Goal: Task Accomplishment & Management: Manage account settings

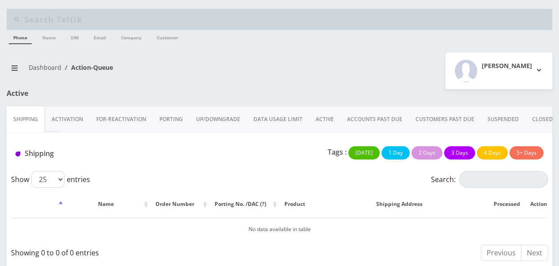
scroll to position [7, 0]
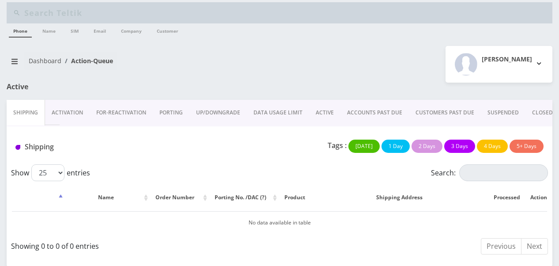
click at [320, 116] on link "ACTIVE" at bounding box center [324, 113] width 31 height 26
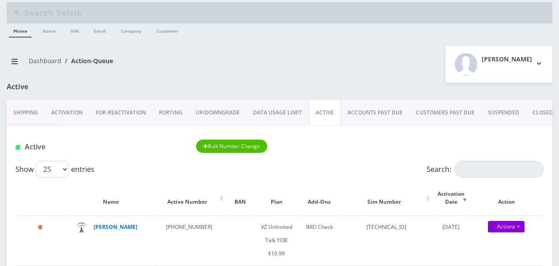
scroll to position [95, 0]
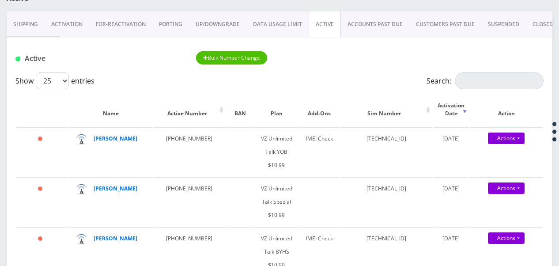
click at [481, 69] on div "Active Bulk Number Change" at bounding box center [280, 55] width 546 height 34
click at [479, 76] on input "Search:" at bounding box center [499, 80] width 89 height 17
click at [467, 80] on input "Search:" at bounding box center [499, 80] width 89 height 17
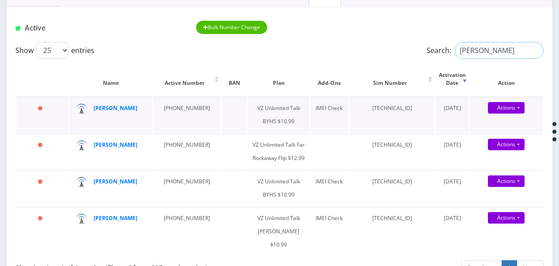
scroll to position [139, 0]
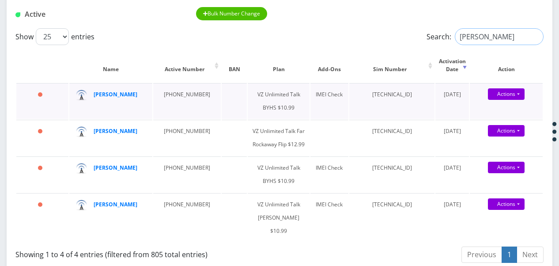
type input "[PERSON_NAME]"
drag, startPoint x: 123, startPoint y: 99, endPoint x: 113, endPoint y: 95, distance: 10.3
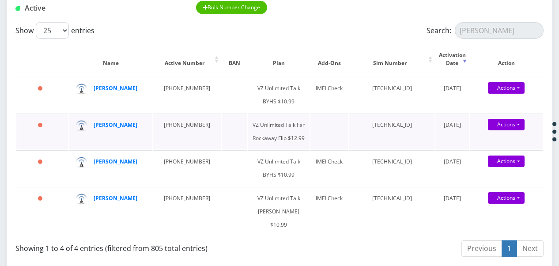
scroll to position [51, 0]
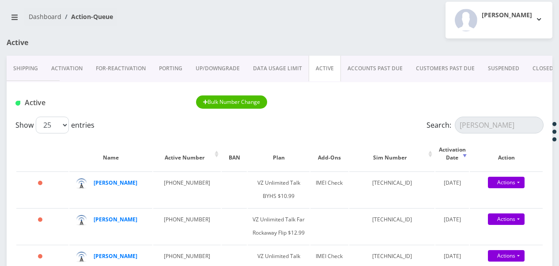
drag, startPoint x: 321, startPoint y: 65, endPoint x: 348, endPoint y: 67, distance: 27.1
click at [321, 65] on link "ACTIVE" at bounding box center [325, 69] width 32 height 26
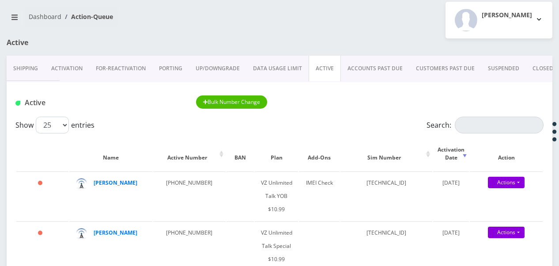
click at [389, 58] on link "ACCOUNTS PAST DUE" at bounding box center [375, 69] width 68 height 26
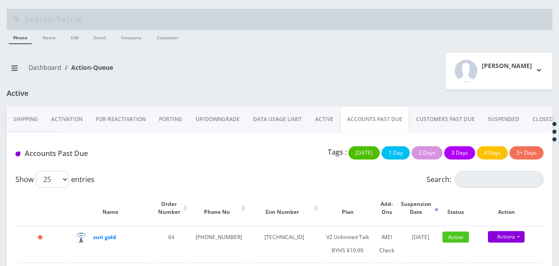
click at [327, 122] on link "ACTIVE" at bounding box center [324, 119] width 31 height 26
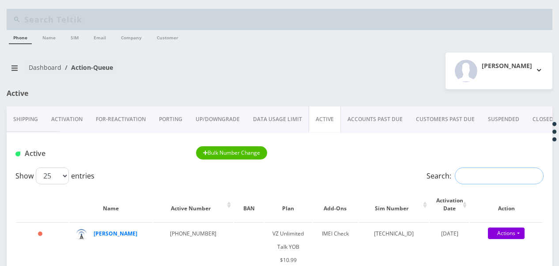
click at [475, 176] on input "Search:" at bounding box center [499, 175] width 89 height 17
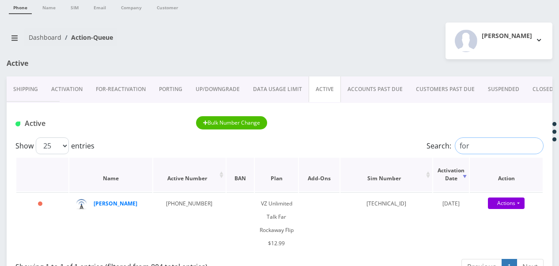
scroll to position [44, 0]
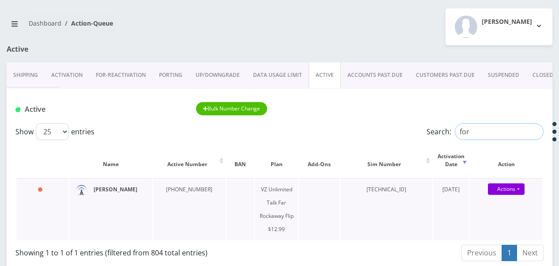
type input "for"
click at [536, 133] on input "for" at bounding box center [499, 131] width 89 height 17
click at [499, 133] on input "Search:" at bounding box center [499, 131] width 89 height 17
drag, startPoint x: 470, startPoint y: 132, endPoint x: 478, endPoint y: 129, distance: 8.0
click at [470, 132] on input "Search:" at bounding box center [499, 131] width 89 height 17
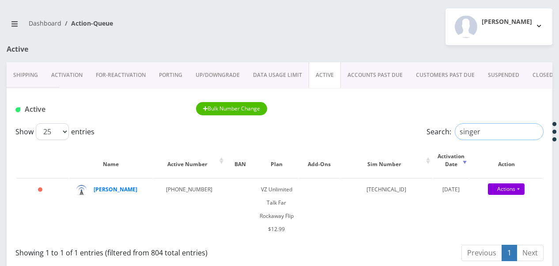
type input "singer"
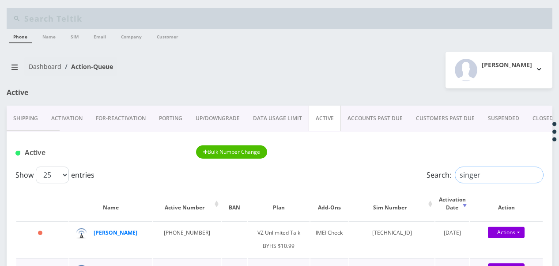
scroll to position [0, 0]
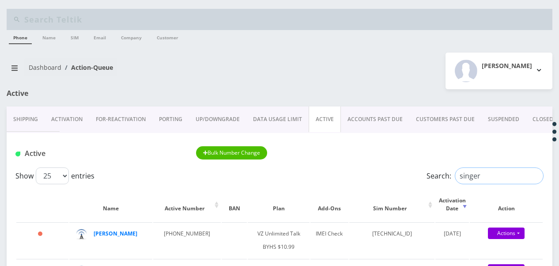
click at [533, 176] on input "singer" at bounding box center [499, 175] width 89 height 17
click at [361, 124] on link "ACCOUNTS PAST DUE" at bounding box center [375, 119] width 68 height 26
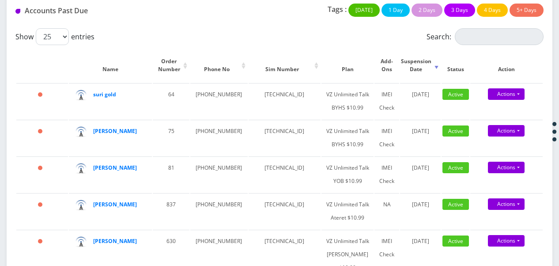
scroll to position [43, 0]
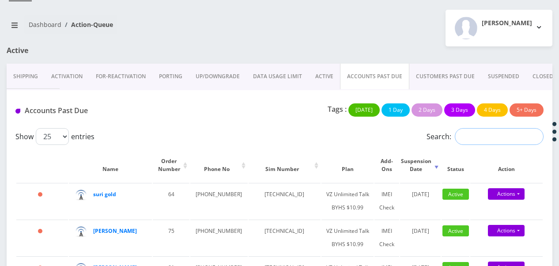
click at [494, 142] on input "Search:" at bounding box center [499, 136] width 89 height 17
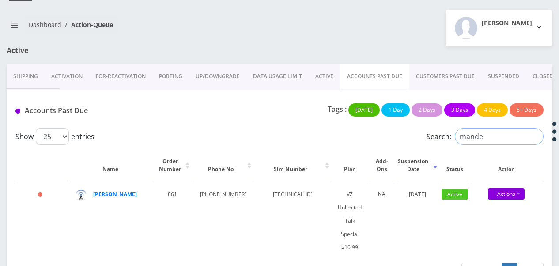
scroll to position [15, 0]
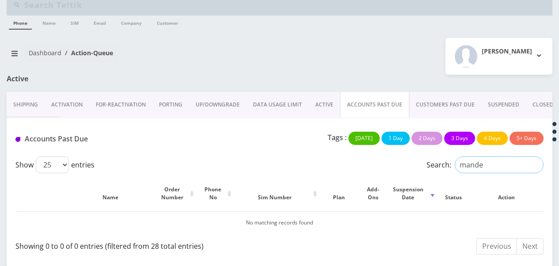
type input "mande"
click at [333, 105] on link "ACTIVE" at bounding box center [324, 105] width 31 height 26
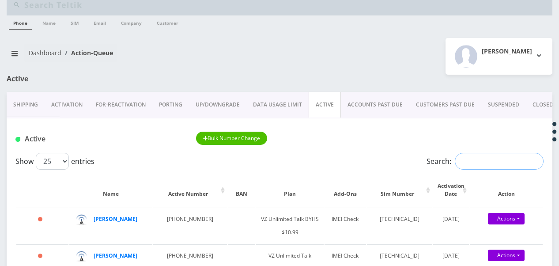
click at [482, 168] on input "Search:" at bounding box center [499, 161] width 89 height 17
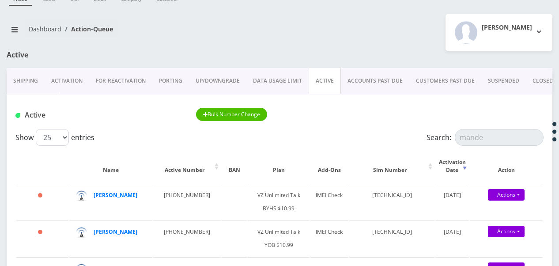
scroll to position [38, 0]
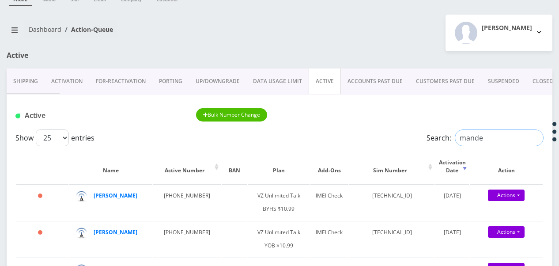
drag, startPoint x: 498, startPoint y: 137, endPoint x: 335, endPoint y: 133, distance: 163.5
click at [343, 136] on div "Show 25 50 100 250 500 1000 entries Search: mande" at bounding box center [279, 137] width 528 height 17
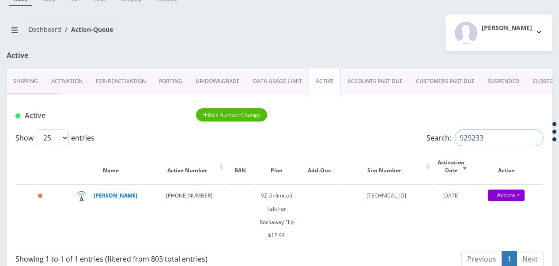
type input "929233"
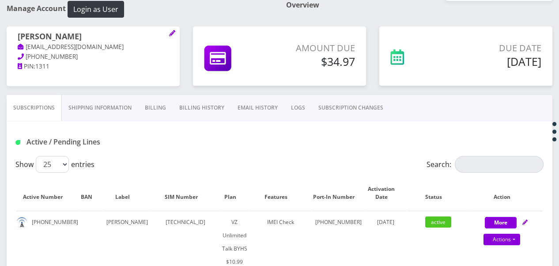
scroll to position [265, 0]
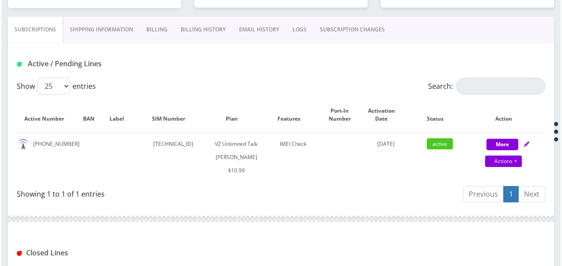
scroll to position [177, 0]
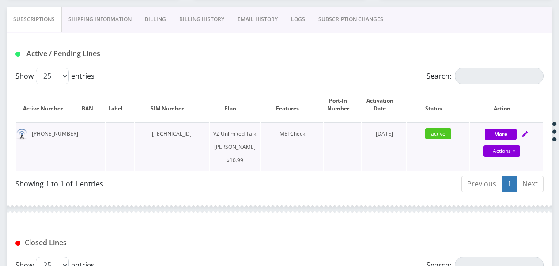
click at [521, 153] on div "Actions Suspend Close Unpause Get Usage Swap Sim" at bounding box center [502, 151] width 72 height 13
select select "366"
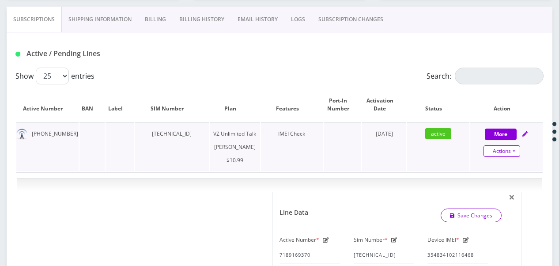
click at [516, 150] on link "Actions" at bounding box center [502, 150] width 37 height 11
select select "366"
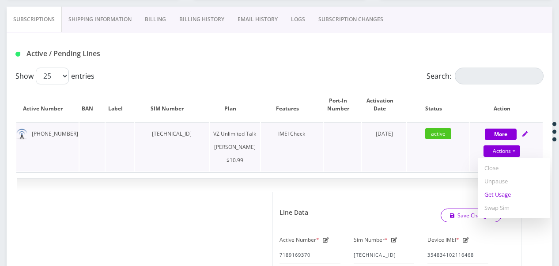
click at [505, 194] on link "Get Usage" at bounding box center [514, 194] width 72 height 13
select select "366"
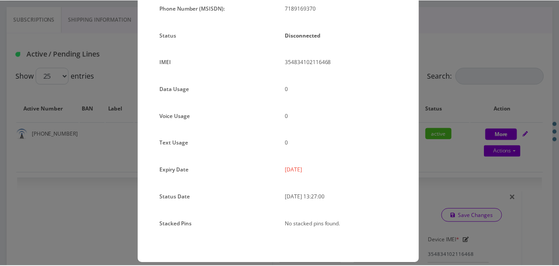
scroll to position [108, 0]
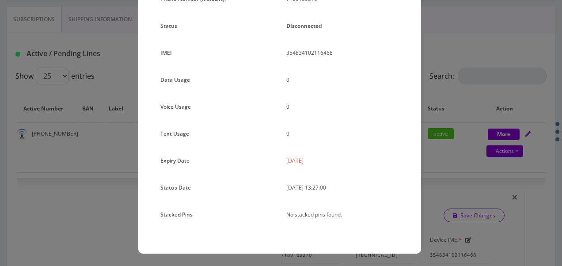
click at [446, 122] on div "× Subscription Info Plan Name TT 4G Monthly Unlimited Voice Plan Phone Number (…" at bounding box center [281, 133] width 562 height 266
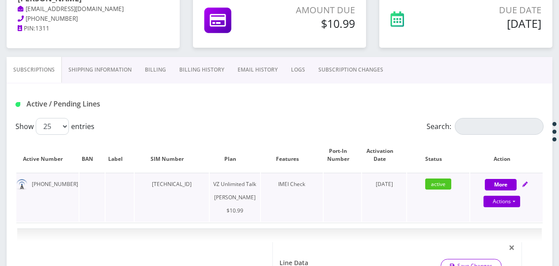
scroll to position [88, 0]
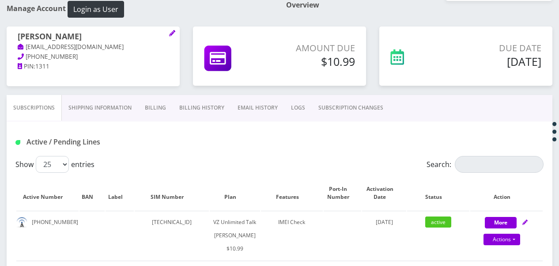
click at [147, 110] on link "Billing" at bounding box center [155, 108] width 34 height 26
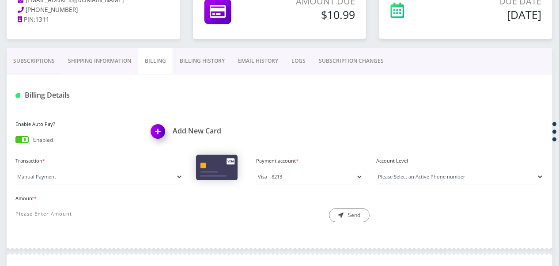
scroll to position [135, 0]
click at [191, 62] on link "Billing History" at bounding box center [202, 61] width 58 height 26
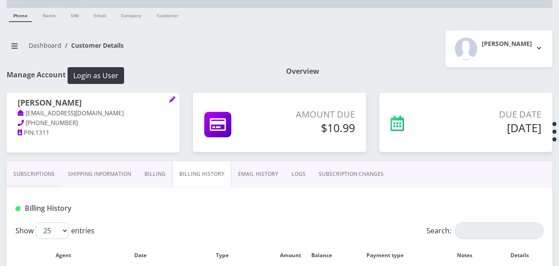
scroll to position [15, 0]
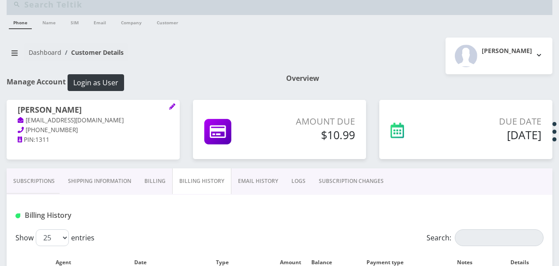
click at [38, 178] on link "Subscriptions" at bounding box center [34, 181] width 55 height 26
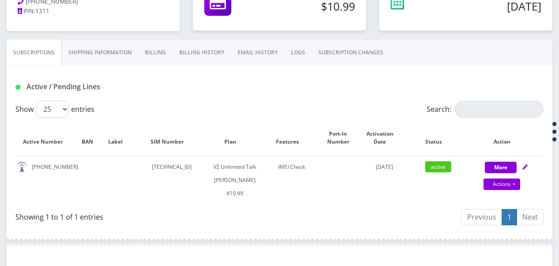
scroll to position [148, 0]
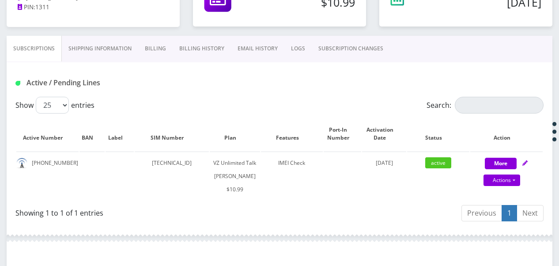
click at [122, 46] on link "Shipping Information" at bounding box center [100, 49] width 76 height 26
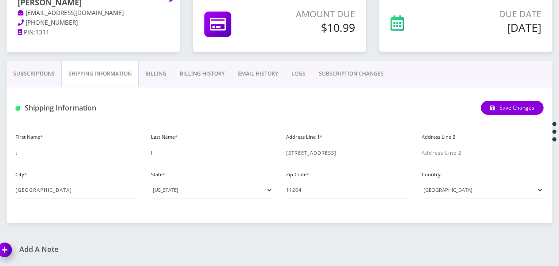
scroll to position [122, 0]
click at [170, 67] on link "Billing" at bounding box center [156, 74] width 34 height 26
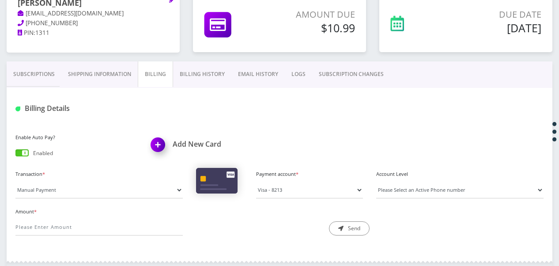
click at [187, 81] on link "Billing History" at bounding box center [202, 74] width 58 height 26
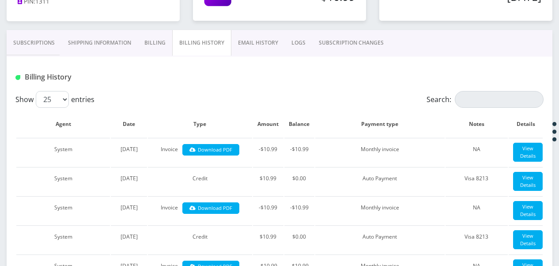
scroll to position [122, 0]
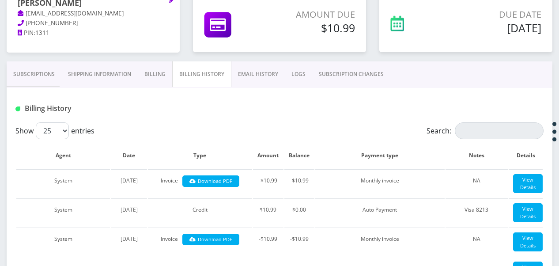
click at [314, 69] on link "SUBSCRIPTION CHANGES" at bounding box center [351, 74] width 78 height 26
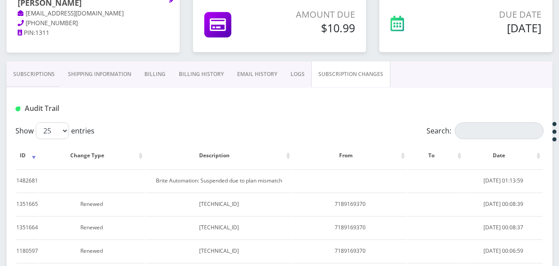
click at [288, 88] on div "Audit Trail" at bounding box center [280, 105] width 546 height 34
click at [172, 86] on link "Billing History" at bounding box center [201, 74] width 58 height 26
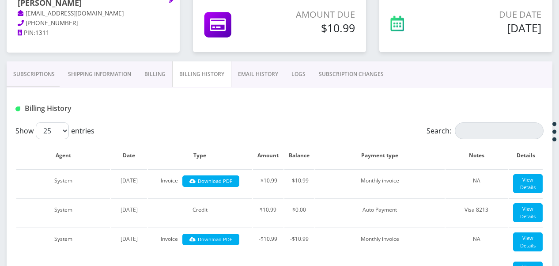
click at [156, 78] on link "Billing" at bounding box center [155, 74] width 34 height 26
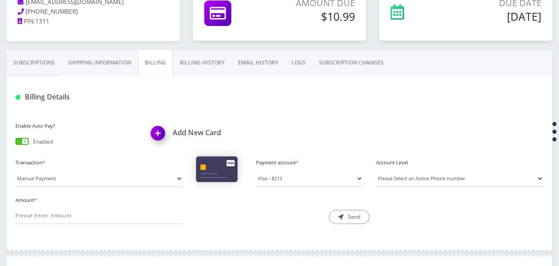
scroll to position [122, 0]
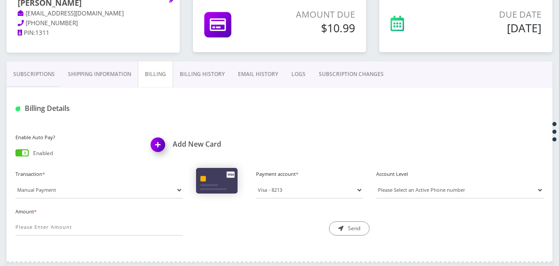
click at [213, 80] on link "Billing History" at bounding box center [202, 74] width 58 height 26
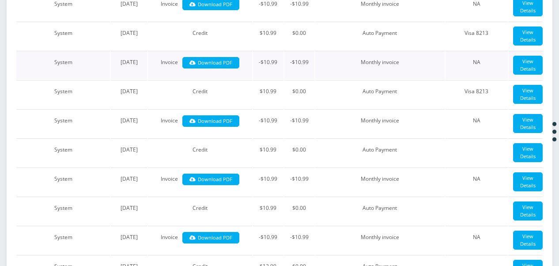
scroll to position [122, 0]
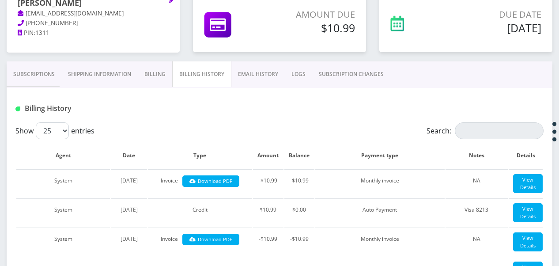
click at [33, 80] on link "Subscriptions" at bounding box center [34, 74] width 55 height 26
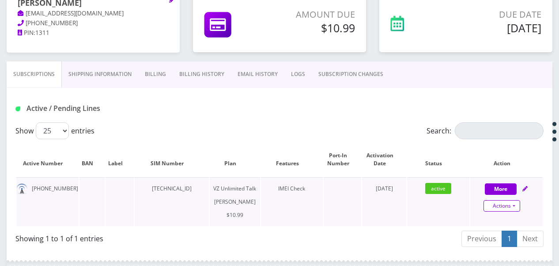
click at [517, 203] on link "Actions" at bounding box center [502, 205] width 37 height 11
select select "366"
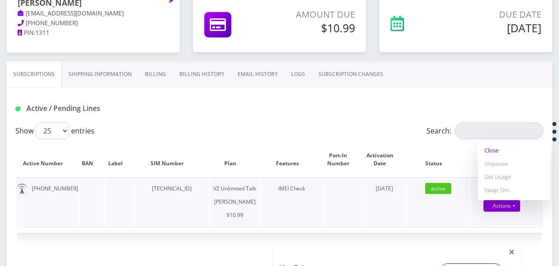
click at [495, 150] on link "Close" at bounding box center [514, 150] width 72 height 13
type input "09/25/2025"
select select "366"
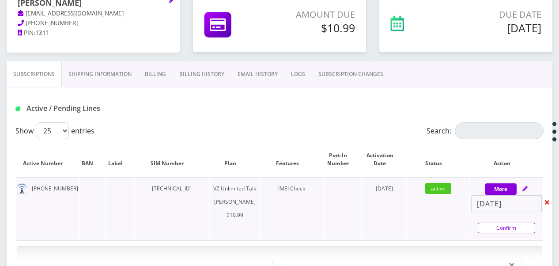
click at [514, 231] on link "Confirm" at bounding box center [506, 228] width 57 height 11
select select "366"
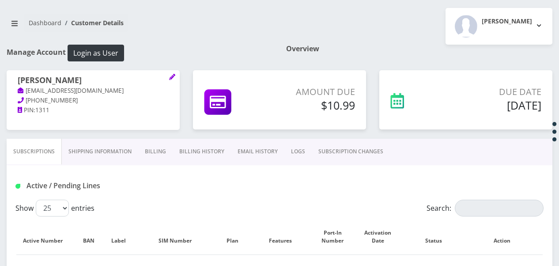
scroll to position [88, 0]
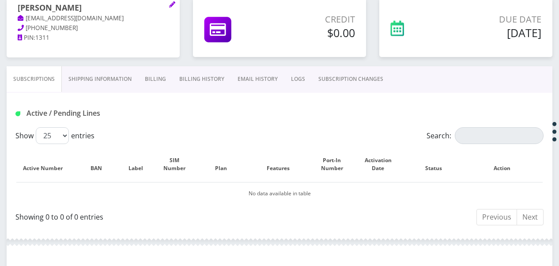
scroll to position [44, 0]
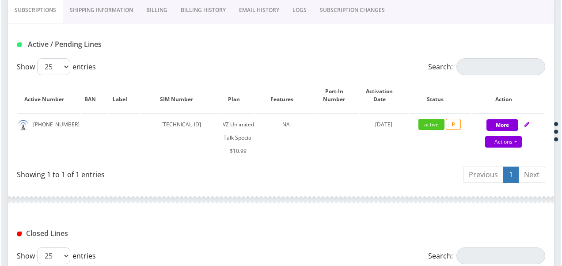
scroll to position [169, 0]
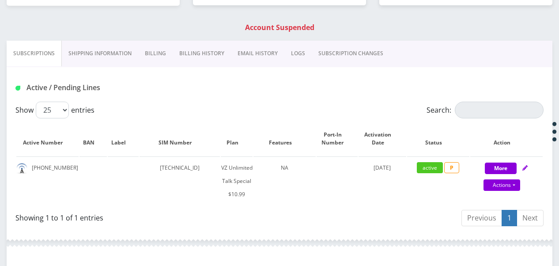
click at [115, 52] on link "Shipping Information" at bounding box center [100, 54] width 76 height 26
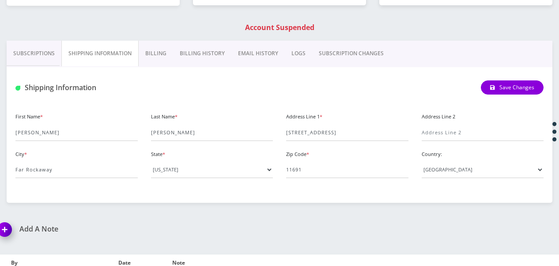
click at [154, 59] on link "Billing" at bounding box center [156, 54] width 34 height 26
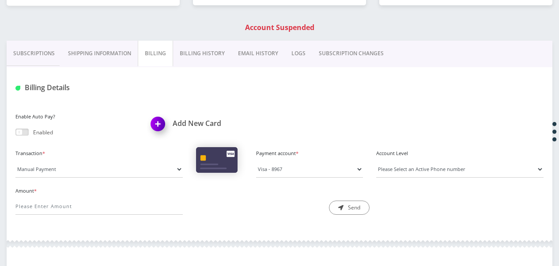
click at [44, 46] on link "Subscriptions" at bounding box center [34, 54] width 55 height 26
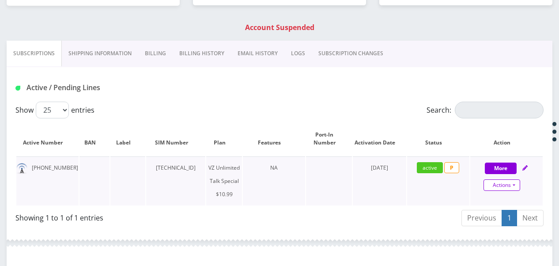
click at [519, 188] on link "Actions" at bounding box center [502, 184] width 37 height 11
select select "472"
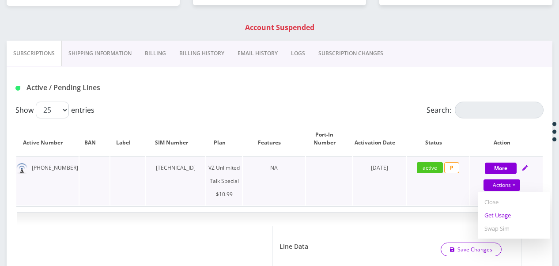
click at [508, 217] on link "Get Usage" at bounding box center [514, 215] width 72 height 13
select select "472"
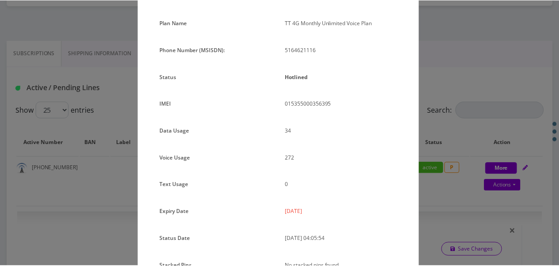
scroll to position [108, 0]
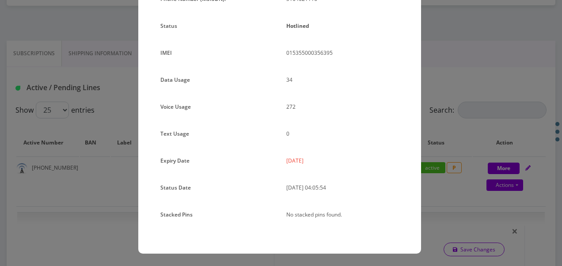
click at [411, 162] on div "Plan Name TT 4G Monthly Unlimited Voice Plan Phone Number (MSISDN): 5164621116 …" at bounding box center [279, 110] width 283 height 288
click at [430, 148] on div "× Subscription Info Plan Name TT 4G Monthly Unlimited Voice Plan Phone Number (…" at bounding box center [281, 133] width 562 height 266
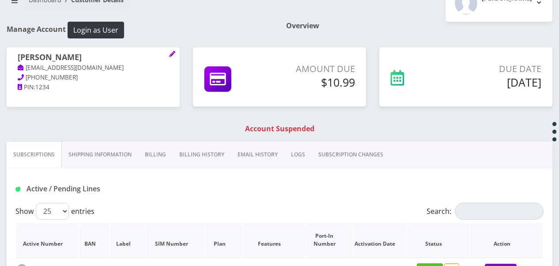
scroll to position [153, 0]
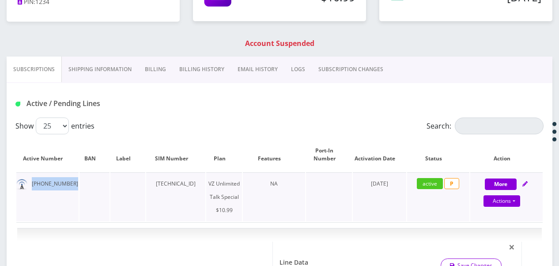
drag, startPoint x: 28, startPoint y: 182, endPoint x: 82, endPoint y: 189, distance: 54.4
click at [82, 189] on tr "516-462-1116 89148000010413033812 VZ Unlimited Talk Special $10.99 NA July 20, …" at bounding box center [279, 196] width 527 height 49
drag, startPoint x: 82, startPoint y: 189, endPoint x: 51, endPoint y: 186, distance: 31.5
copy td "516-462-1116"
drag, startPoint x: 148, startPoint y: 183, endPoint x: 212, endPoint y: 183, distance: 63.6
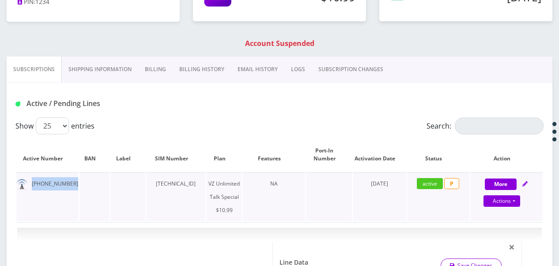
click at [205, 183] on td "89148000010413033812" at bounding box center [175, 196] width 59 height 49
copy td "89148000010413033812"
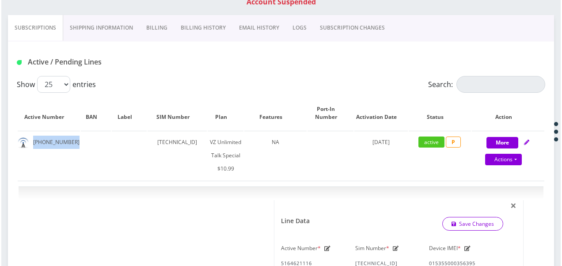
scroll to position [197, 0]
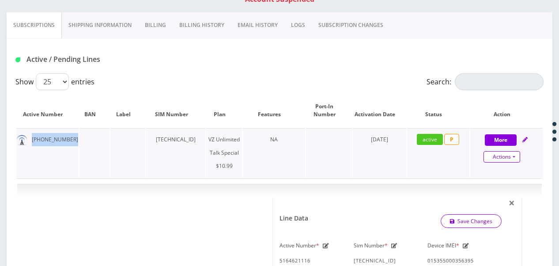
click at [516, 156] on link "Actions" at bounding box center [502, 156] width 37 height 11
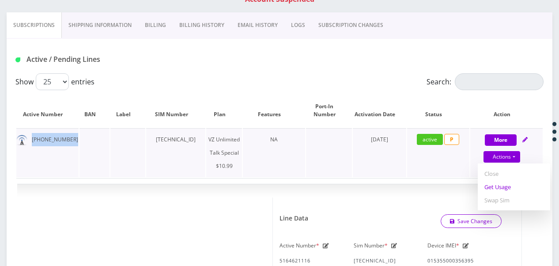
click at [503, 180] on link "Get Usage" at bounding box center [514, 186] width 72 height 13
select select "472"
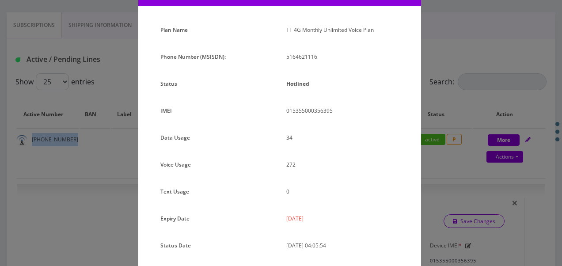
scroll to position [108, 0]
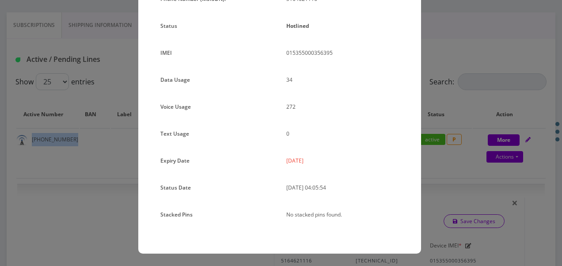
drag, startPoint x: 285, startPoint y: 157, endPoint x: 321, endPoint y: 163, distance: 36.3
click at [321, 163] on p "2025-09-20" at bounding box center [342, 160] width 113 height 13
drag, startPoint x: 321, startPoint y: 163, endPoint x: 304, endPoint y: 166, distance: 17.4
copy p "2025-09-20"
click at [111, 134] on div "× Subscription Info Plan Name TT 4G Monthly Unlimited Voice Plan Phone Number (…" at bounding box center [281, 133] width 562 height 266
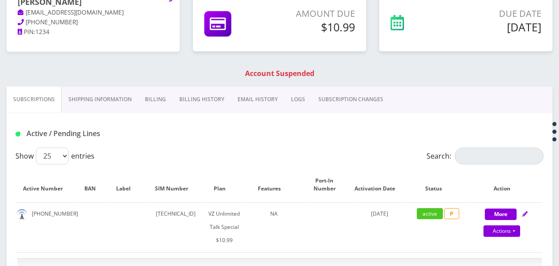
scroll to position [109, 0]
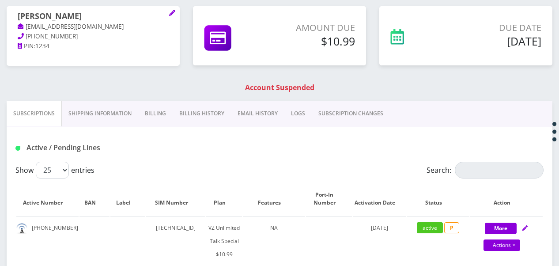
drag, startPoint x: 17, startPoint y: 14, endPoint x: 108, endPoint y: 18, distance: 91.5
click at [108, 18] on div "Moshe Dovid Goodman tlieberman613+e3053e@gmail.com 347-886-7397 PIN: 1234" at bounding box center [93, 31] width 173 height 50
copy h1 "Moshe Dovid Goodman"
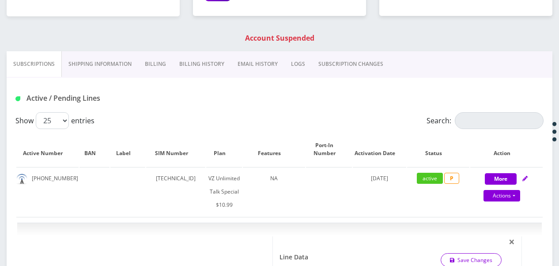
scroll to position [197, 0]
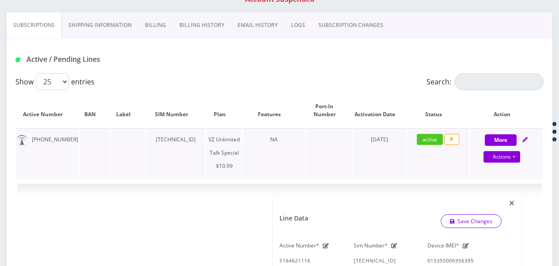
click at [520, 156] on div "Actions Suspend Close Get Usage Swap Sim" at bounding box center [502, 157] width 72 height 13
select select "472"
click at [517, 157] on link "Actions" at bounding box center [502, 156] width 37 height 11
click at [508, 178] on link "Close" at bounding box center [514, 173] width 72 height 13
type input "09/25/2025"
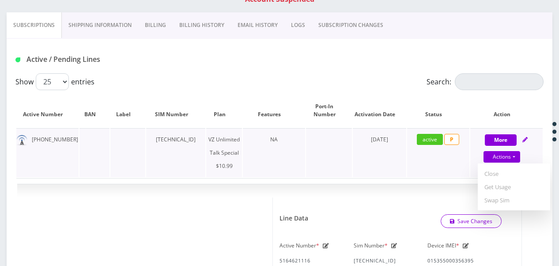
select select "472"
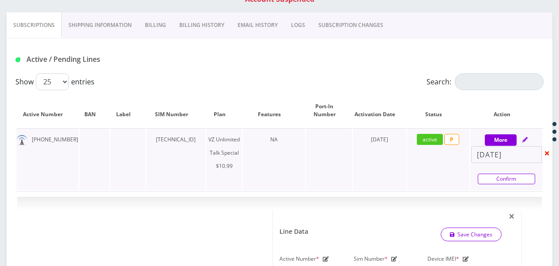
click at [504, 175] on link "Confirm" at bounding box center [506, 179] width 57 height 11
select select "472"
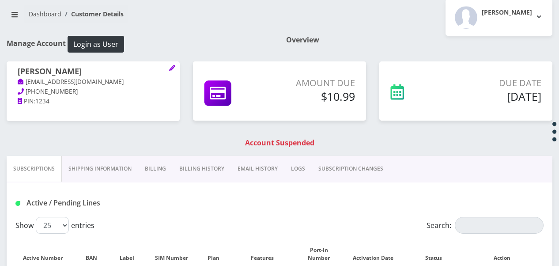
scroll to position [0, 0]
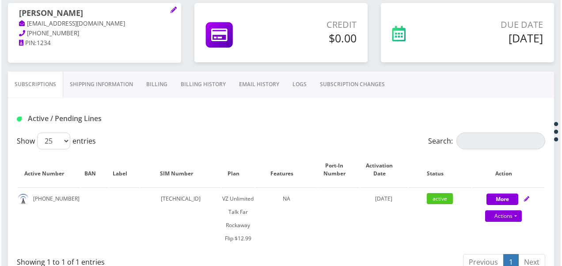
scroll to position [125, 0]
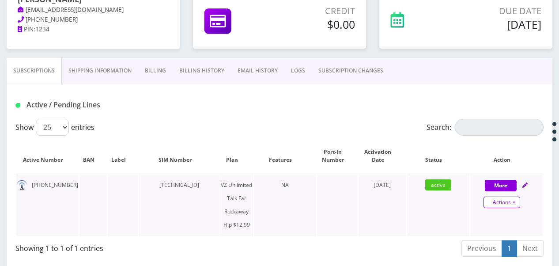
click at [519, 204] on link "Actions" at bounding box center [502, 202] width 37 height 11
select select "372"
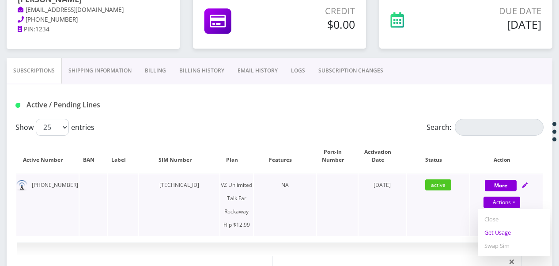
click at [512, 234] on link "Get Usage" at bounding box center [514, 232] width 72 height 13
select select "372"
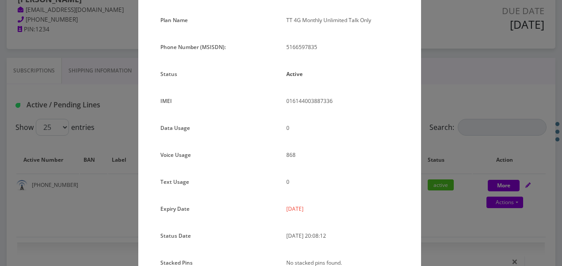
scroll to position [108, 0]
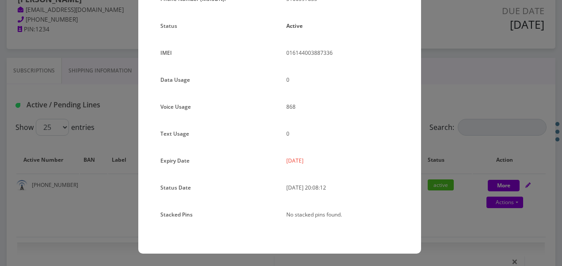
click at [461, 142] on div "× Subscription Info Plan Name TT 4G Monthly Unlimited Talk Only Phone Number (M…" at bounding box center [281, 133] width 562 height 266
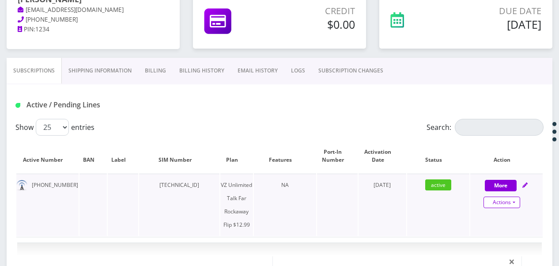
click at [519, 206] on link "Actions" at bounding box center [502, 202] width 37 height 11
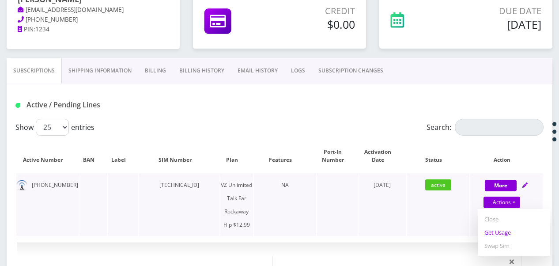
click at [508, 229] on link "Get Usage" at bounding box center [514, 232] width 72 height 13
select select "372"
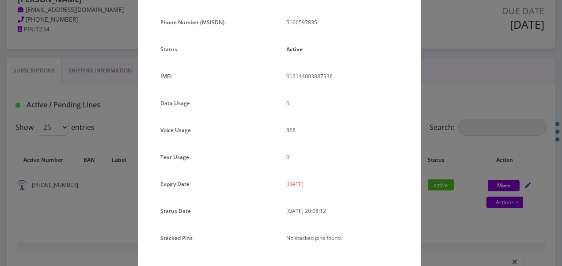
scroll to position [88, 0]
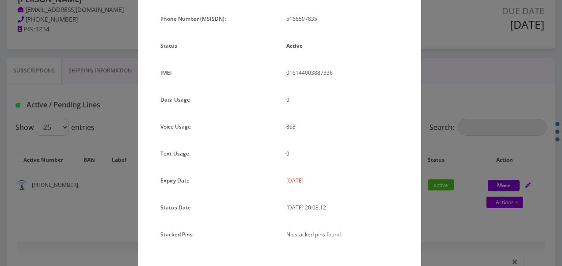
click at [479, 155] on div "× Subscription Info Plan Name TT 4G Monthly Unlimited Talk Only Phone Number (M…" at bounding box center [281, 133] width 562 height 266
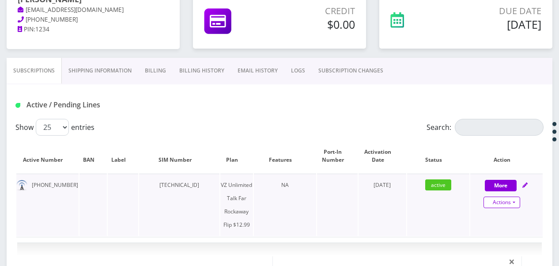
click at [518, 204] on link "Actions" at bounding box center [502, 202] width 37 height 11
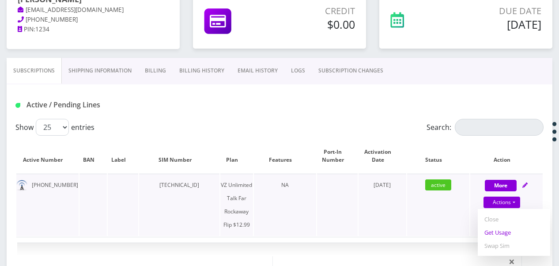
click at [500, 227] on link "Get Usage" at bounding box center [514, 232] width 72 height 13
select select "372"
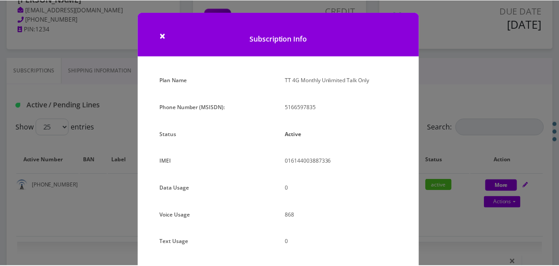
scroll to position [44, 0]
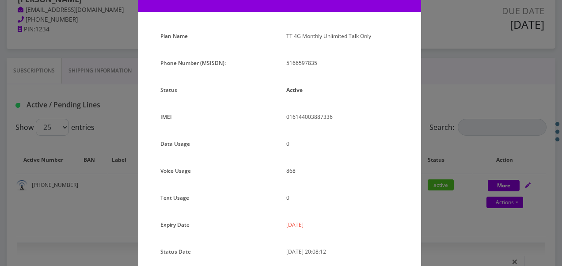
click at [476, 140] on div "× Subscription Info Plan Name TT 4G Monthly Unlimited Talk Only Phone Number (M…" at bounding box center [281, 133] width 562 height 266
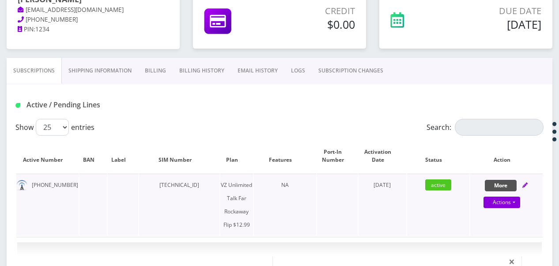
click at [489, 182] on button "More" at bounding box center [501, 185] width 32 height 11
select select "372"
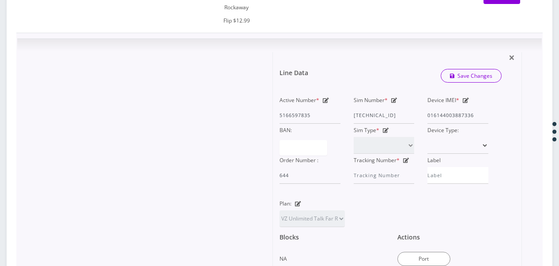
scroll to position [346, 0]
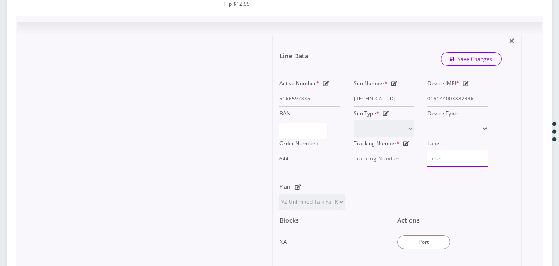
click at [456, 162] on input "Label" at bounding box center [458, 158] width 61 height 17
type input "E"
type input "Itta"
click at [473, 60] on link "Save Changes" at bounding box center [471, 59] width 61 height 14
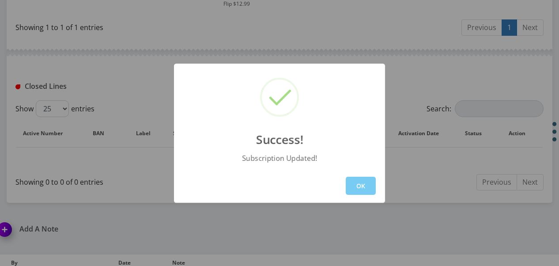
click at [375, 188] on button "OK" at bounding box center [361, 186] width 30 height 18
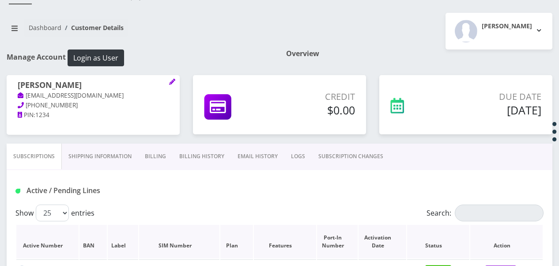
scroll to position [37, 0]
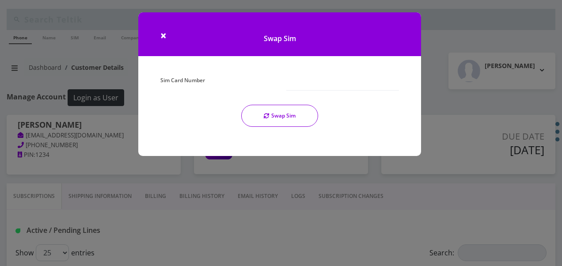
select select "467"
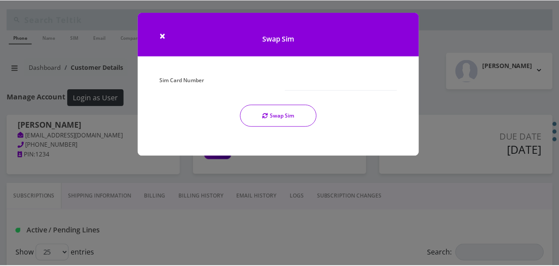
scroll to position [221, 0]
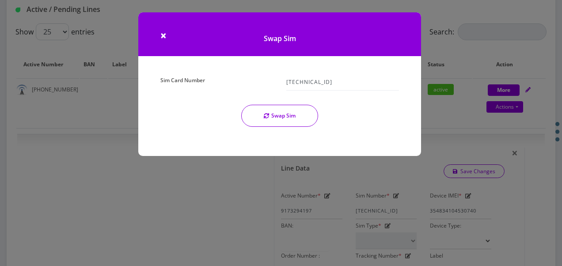
type input "[TECHNICAL_ID]"
click at [295, 113] on button "Swap Sim" at bounding box center [279, 116] width 77 height 22
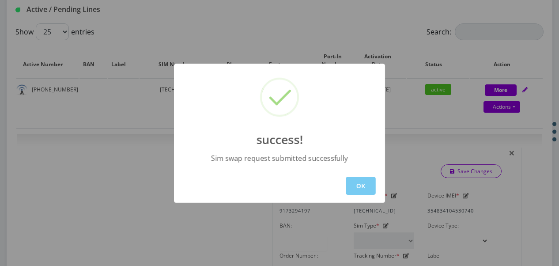
click at [374, 186] on button "OK" at bounding box center [361, 186] width 30 height 18
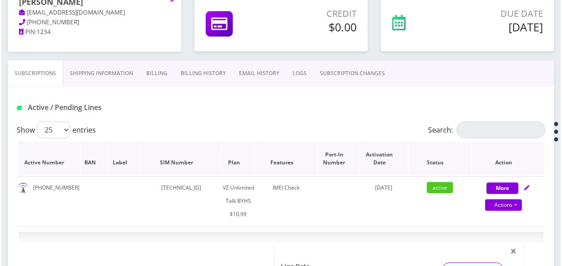
scroll to position [177, 0]
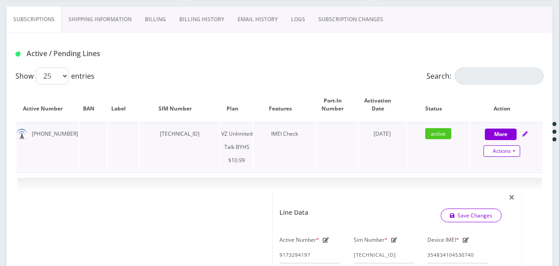
click at [517, 151] on link "Actions" at bounding box center [502, 150] width 37 height 11
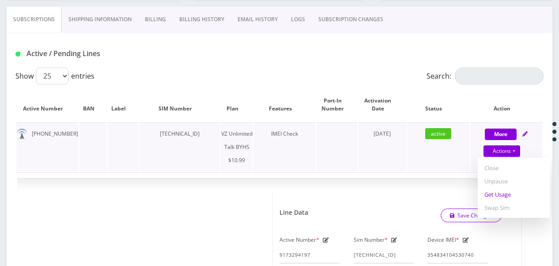
click at [504, 193] on link "Get Usage" at bounding box center [514, 194] width 72 height 13
select select "467"
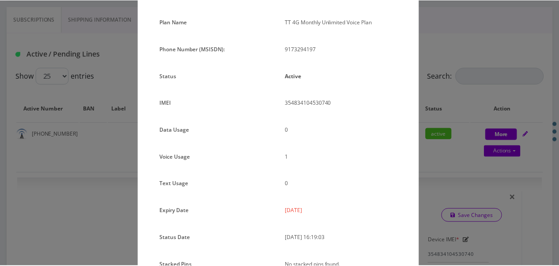
scroll to position [108, 0]
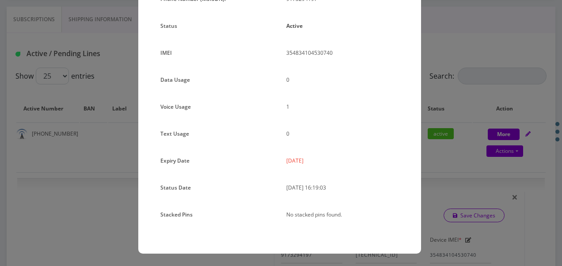
click at [455, 150] on div "× Subscription Info Plan Name TT 4G Monthly Unlimited Voice Plan Phone Number (…" at bounding box center [281, 133] width 562 height 266
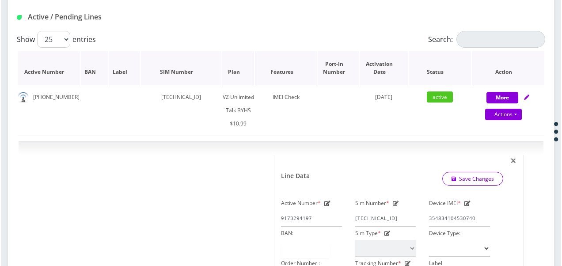
scroll to position [133, 0]
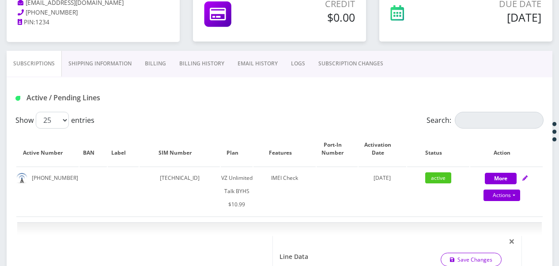
click at [352, 70] on link "SUBSCRIPTION CHANGES" at bounding box center [351, 64] width 78 height 26
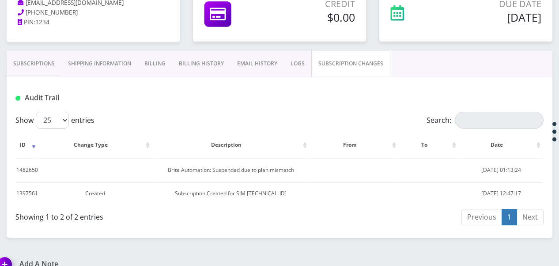
click at [270, 68] on link "EMAIL HISTORY" at bounding box center [257, 64] width 53 height 26
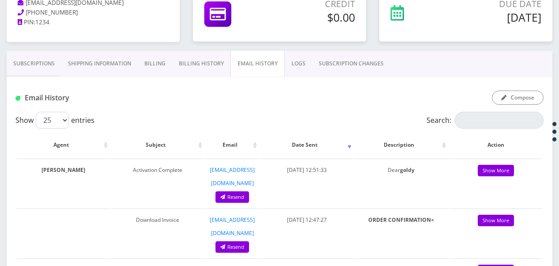
click at [285, 65] on link "LOGS" at bounding box center [298, 64] width 27 height 26
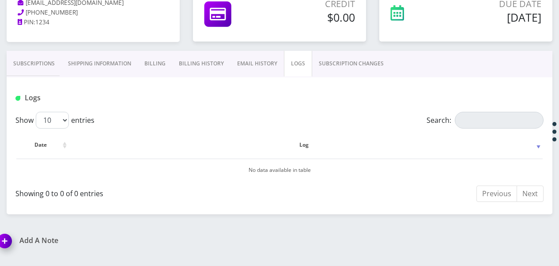
click at [187, 66] on link "Billing History" at bounding box center [201, 64] width 58 height 26
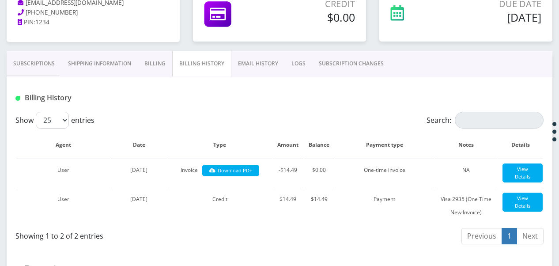
click at [136, 68] on link "Shipping Information" at bounding box center [99, 64] width 76 height 26
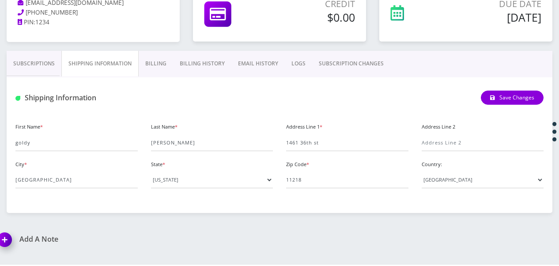
click at [149, 65] on link "Billing" at bounding box center [156, 64] width 34 height 26
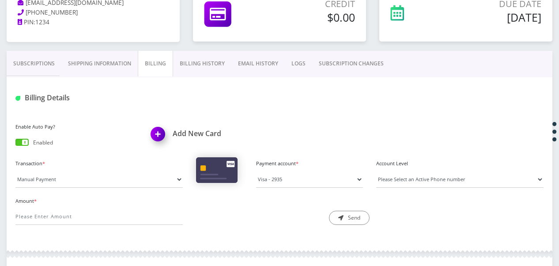
click at [30, 66] on link "Subscriptions" at bounding box center [34, 64] width 55 height 26
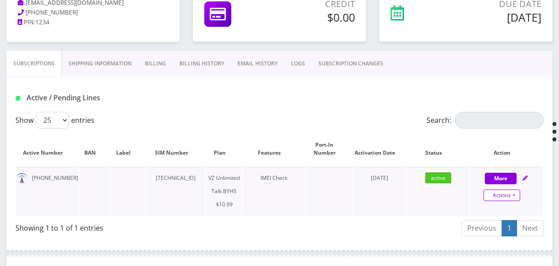
click at [518, 198] on link "Actions" at bounding box center [502, 195] width 37 height 11
select select "467"
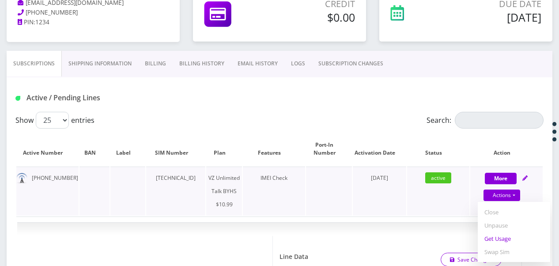
click at [499, 236] on link "Get Usage" at bounding box center [514, 238] width 72 height 13
select select "467"
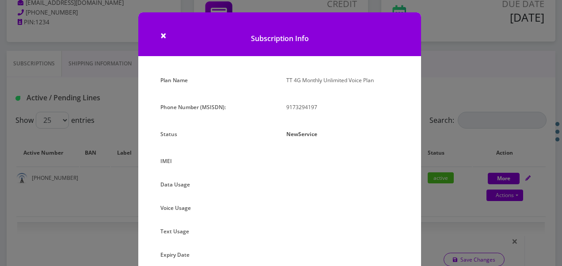
click at [455, 133] on div "× Subscription Info Plan Name TT 4G Monthly Unlimited Voice Plan Phone Number (…" at bounding box center [281, 133] width 562 height 266
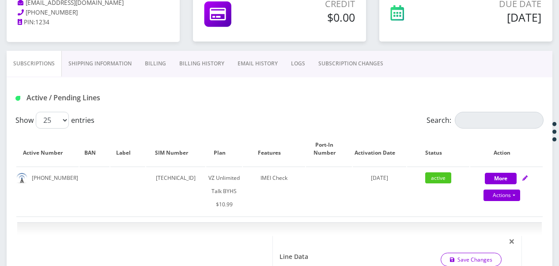
click at [373, 63] on link "SUBSCRIPTION CHANGES" at bounding box center [351, 64] width 78 height 26
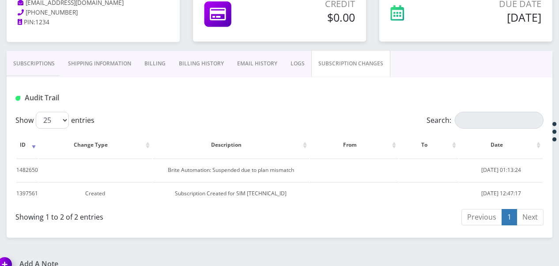
click at [29, 67] on link "Subscriptions" at bounding box center [34, 64] width 55 height 26
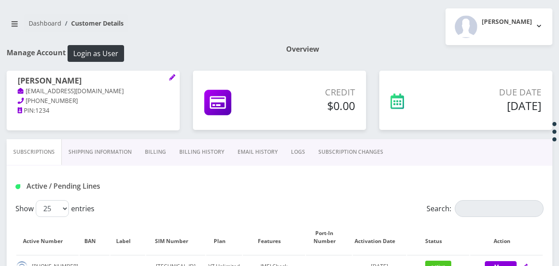
scroll to position [133, 0]
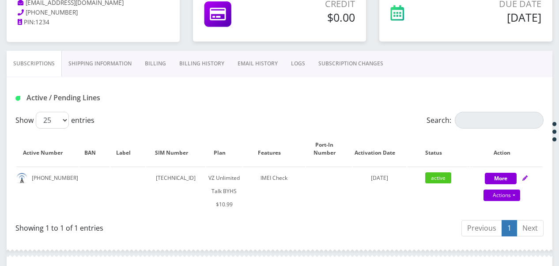
click at [344, 64] on link "SUBSCRIPTION CHANGES" at bounding box center [351, 64] width 78 height 26
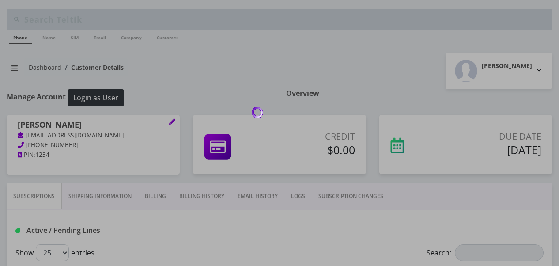
scroll to position [133, 0]
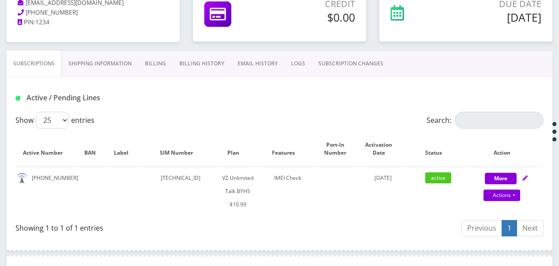
click at [324, 60] on link "SUBSCRIPTION CHANGES" at bounding box center [351, 64] width 78 height 26
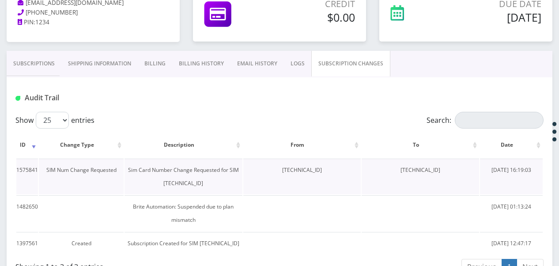
drag, startPoint x: 390, startPoint y: 169, endPoint x: 452, endPoint y: 172, distance: 61.5
click at [452, 172] on td "[TECHNICAL_ID]" at bounding box center [421, 177] width 118 height 36
copy td "[TECHNICAL_ID]"
click at [33, 71] on link "Subscriptions" at bounding box center [34, 64] width 55 height 26
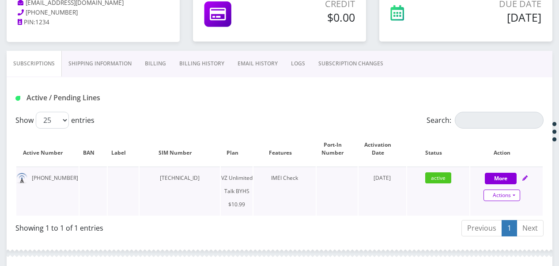
click at [520, 193] on link "Actions" at bounding box center [502, 195] width 37 height 11
select select "467"
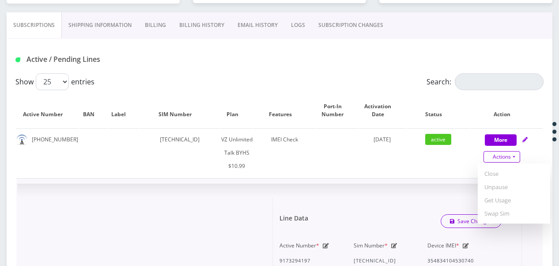
scroll to position [221, 0]
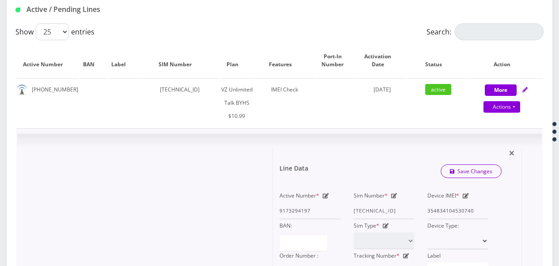
click at [392, 194] on icon at bounding box center [394, 195] width 6 height 5
click at [444, 212] on div "Active Number * 9173294197 Sim Number * [TECHNICAL_ID] Device IMEI * [TECHNICAL…" at bounding box center [384, 234] width 222 height 90
paste input "0413033374"
type input "[TECHNICAL_ID]"
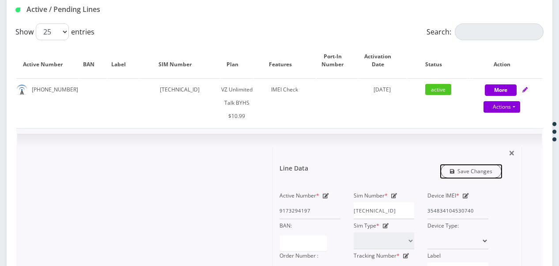
click at [478, 170] on link "Save Changes" at bounding box center [471, 171] width 61 height 14
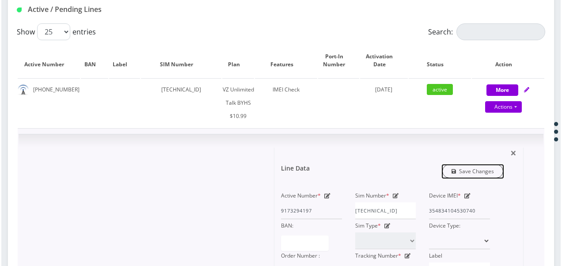
scroll to position [0, 0]
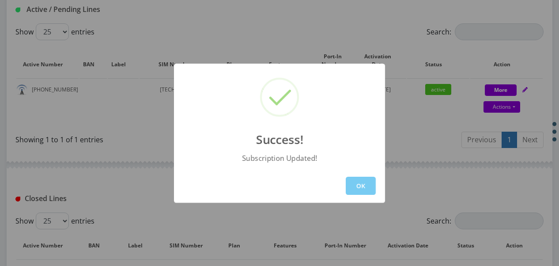
click at [369, 182] on button "OK" at bounding box center [361, 186] width 30 height 18
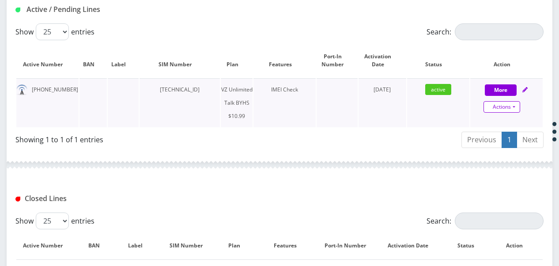
click at [517, 106] on link "Actions" at bounding box center [502, 106] width 37 height 11
select select "467"
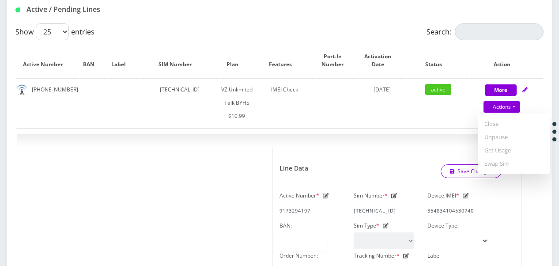
click at [492, 152] on link "Get Usage" at bounding box center [514, 150] width 72 height 13
select select "467"
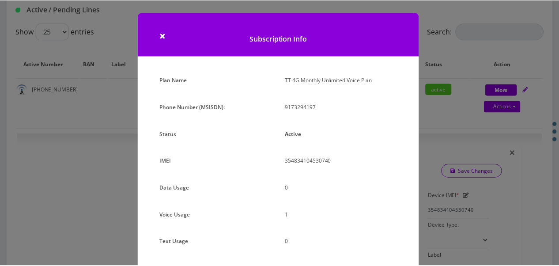
scroll to position [44, 0]
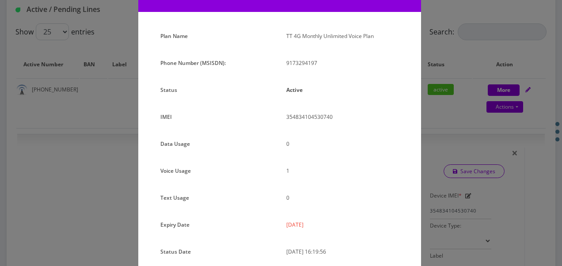
click at [440, 118] on div "× Subscription Info Plan Name TT 4G Monthly Unlimited Voice Plan Phone Number (…" at bounding box center [281, 133] width 562 height 266
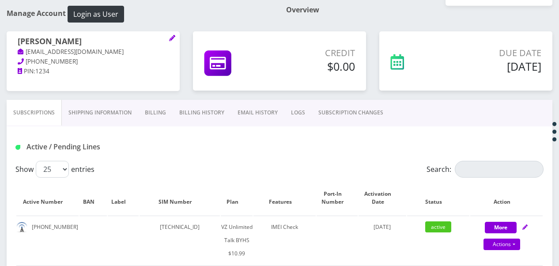
scroll to position [83, 0]
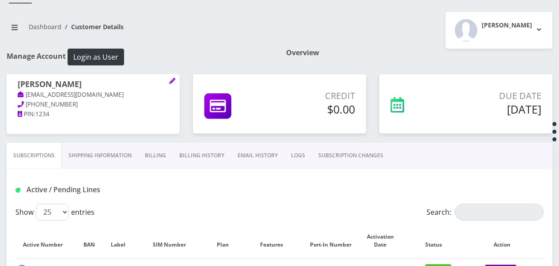
scroll to position [133, 0]
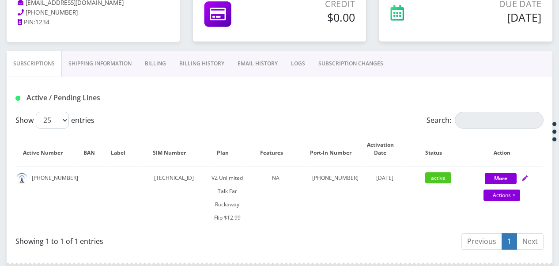
click at [163, 67] on link "Billing" at bounding box center [155, 64] width 34 height 26
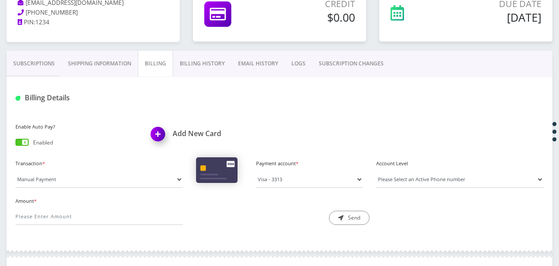
click at [92, 77] on div "Billing Details" at bounding box center [280, 94] width 546 height 34
click at [95, 68] on link "Shipping Information" at bounding box center [99, 64] width 76 height 26
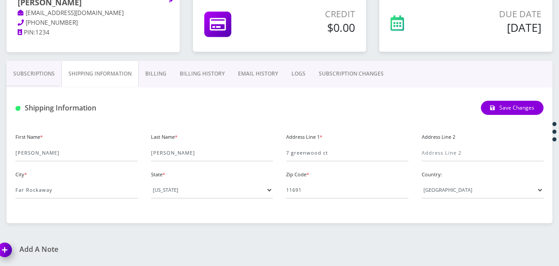
scroll to position [122, 0]
click at [26, 71] on link "Subscriptions" at bounding box center [34, 74] width 55 height 26
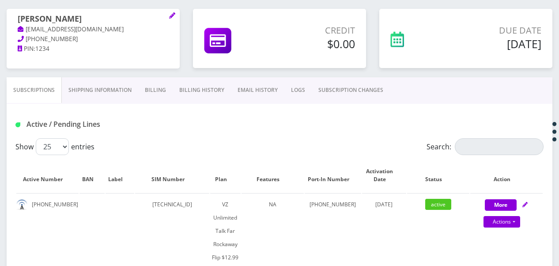
scroll to position [103, 0]
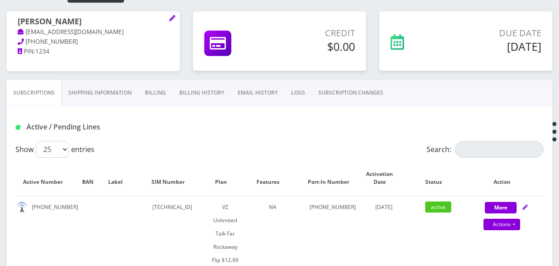
click at [153, 89] on link "Billing" at bounding box center [155, 93] width 34 height 26
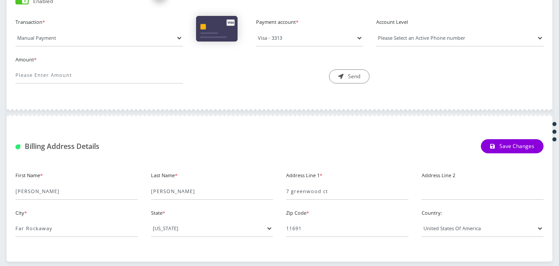
scroll to position [280, 0]
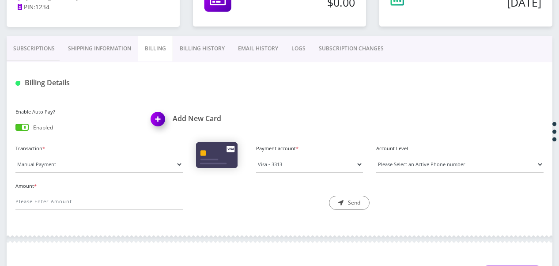
click at [110, 55] on link "Shipping Information" at bounding box center [99, 49] width 76 height 26
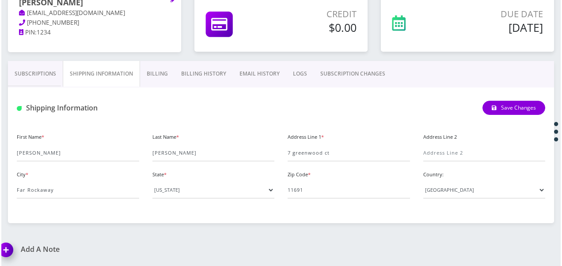
scroll to position [122, 0]
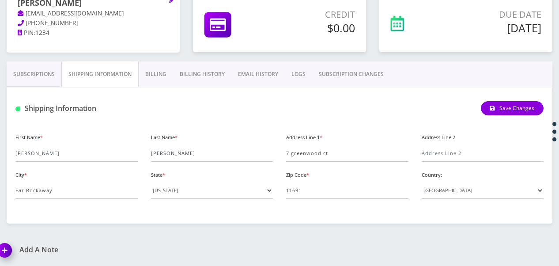
click at [26, 71] on link "Subscriptions" at bounding box center [34, 74] width 55 height 26
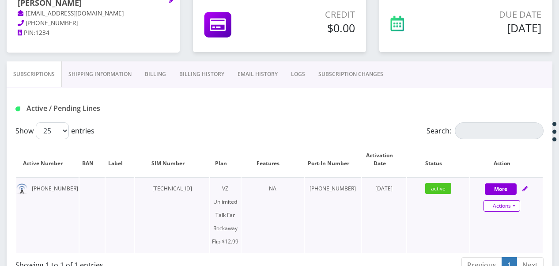
click at [517, 201] on link "Actions" at bounding box center [502, 205] width 37 height 11
select select "372"
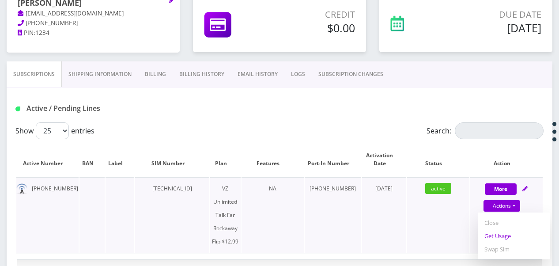
click at [511, 238] on link "Get Usage" at bounding box center [514, 235] width 72 height 13
select select "372"
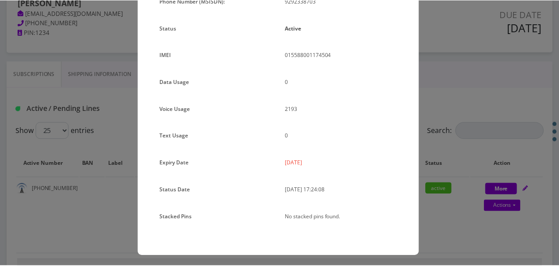
scroll to position [108, 0]
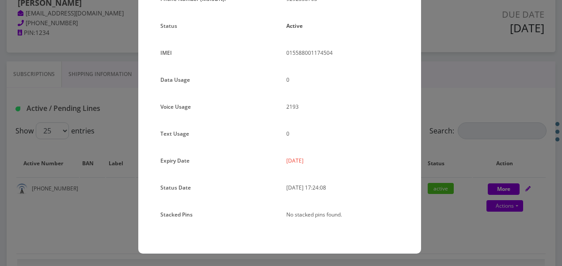
click at [470, 171] on div "× Subscription Info Plan Name TT 4G Monthly Unlimited Voice Plan Phone Number (…" at bounding box center [281, 133] width 562 height 266
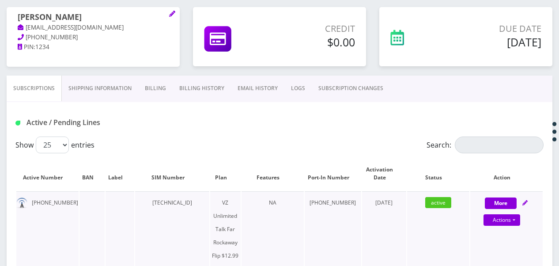
scroll to position [122, 0]
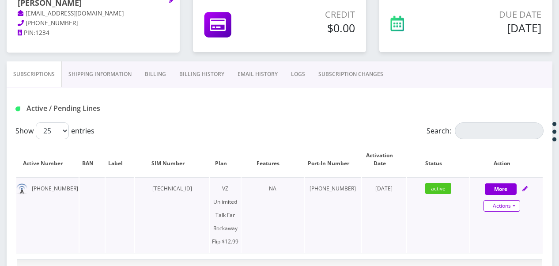
click at [519, 206] on link "Actions" at bounding box center [502, 205] width 37 height 11
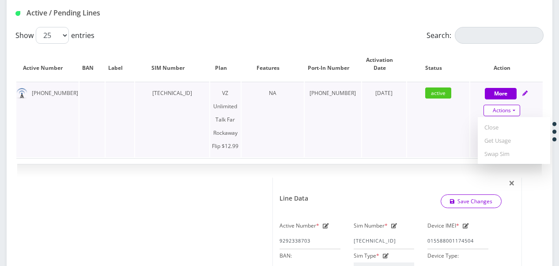
scroll to position [166, 0]
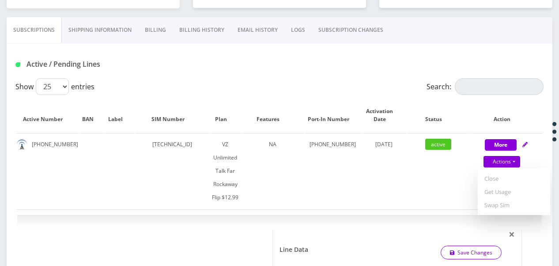
click at [80, 26] on link "Shipping Information" at bounding box center [100, 30] width 76 height 26
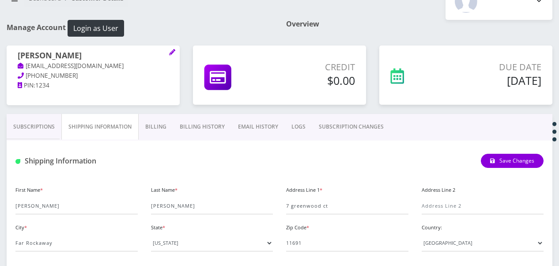
scroll to position [34, 0]
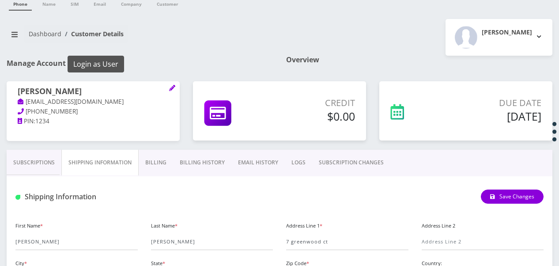
click at [121, 67] on button "Login as User" at bounding box center [96, 64] width 57 height 17
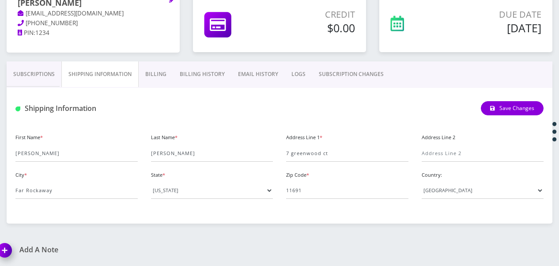
click at [34, 88] on div "Shipping Information Save Changes" at bounding box center [280, 105] width 546 height 34
click at [42, 83] on link "Subscriptions" at bounding box center [34, 74] width 55 height 26
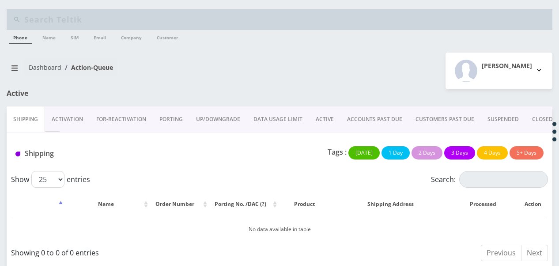
click at [315, 118] on link "ACTIVE" at bounding box center [324, 119] width 31 height 26
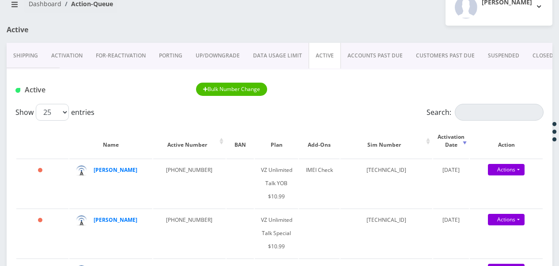
scroll to position [44, 0]
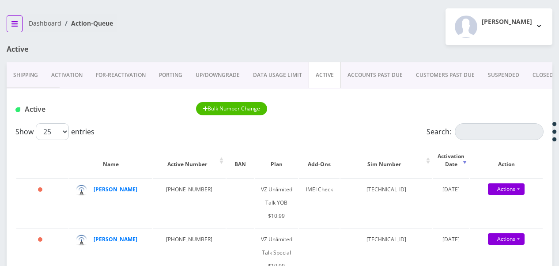
click at [20, 24] on button "breadcrumb" at bounding box center [15, 23] width 16 height 17
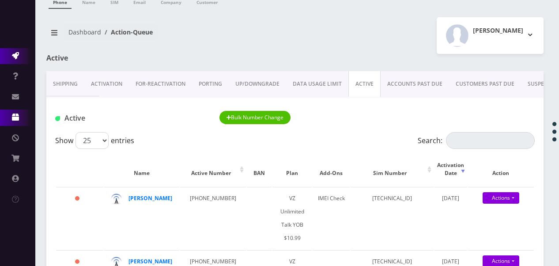
click at [16, 114] on icon at bounding box center [15, 117] width 7 height 7
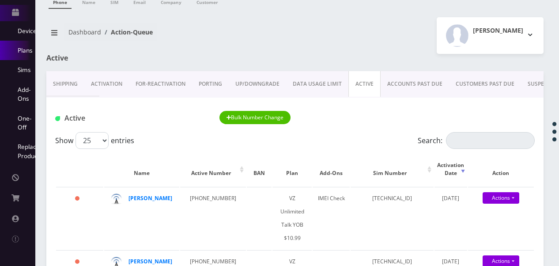
scroll to position [111, 0]
click at [26, 194] on link "Order / Cart / Billing" at bounding box center [17, 198] width 35 height 16
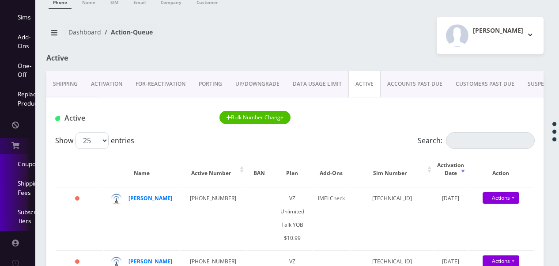
scroll to position [188, 0]
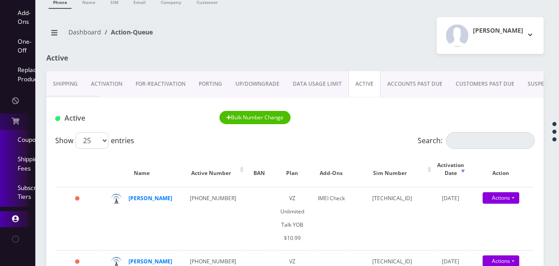
click at [19, 211] on link "Admin" at bounding box center [17, 219] width 35 height 16
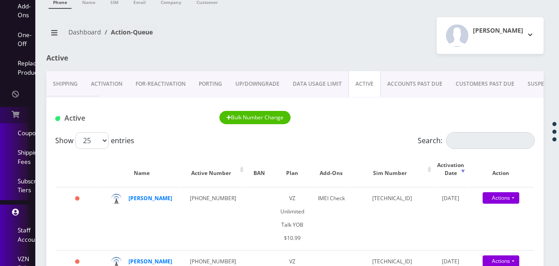
scroll to position [254, 0]
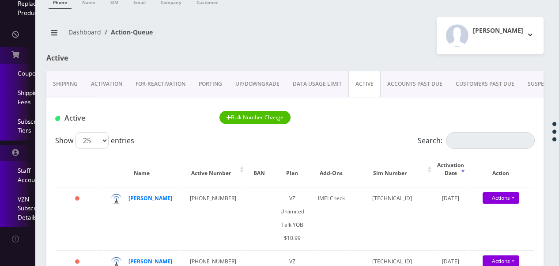
click at [25, 205] on link "VZN Subscription Details" at bounding box center [17, 209] width 35 height 38
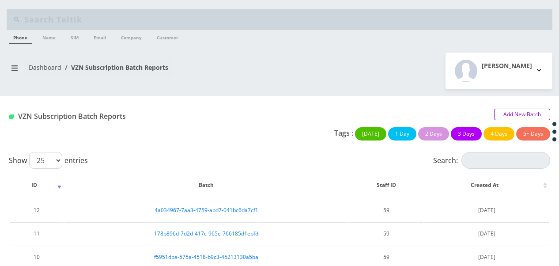
click at [511, 113] on link "Add New Batch" at bounding box center [522, 114] width 56 height 11
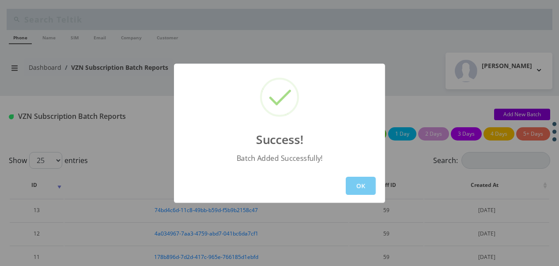
click at [372, 177] on button "OK" at bounding box center [361, 186] width 30 height 18
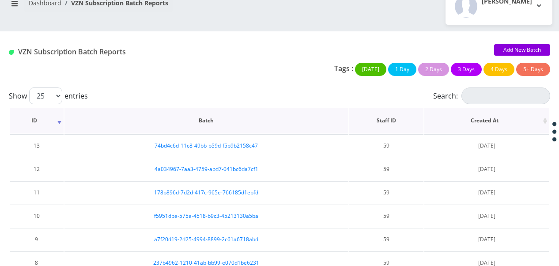
scroll to position [88, 0]
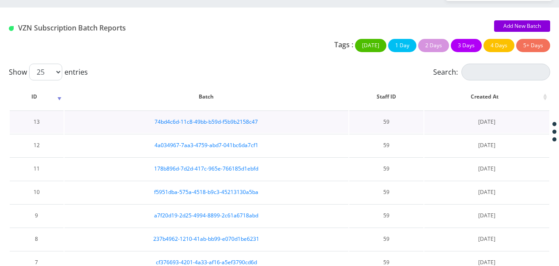
click at [225, 125] on td "74bd4c6d-11c8-49bb-b59d-f5b9b2158c47" at bounding box center [207, 121] width 284 height 23
click at [250, 121] on link "74bd4c6d-11c8-49bb-b59d-f5b9b2158c47" at bounding box center [206, 122] width 103 height 8
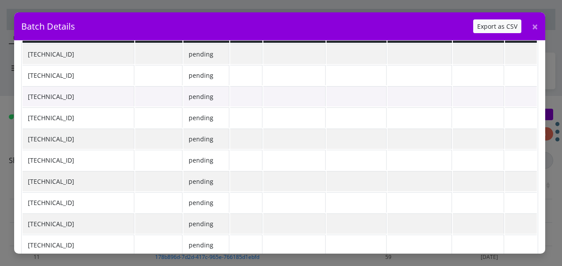
scroll to position [78, 0]
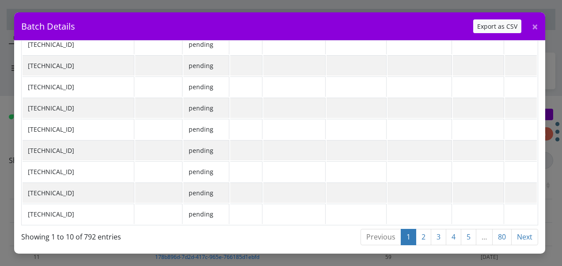
click at [501, 229] on link "80" at bounding box center [501, 237] width 19 height 16
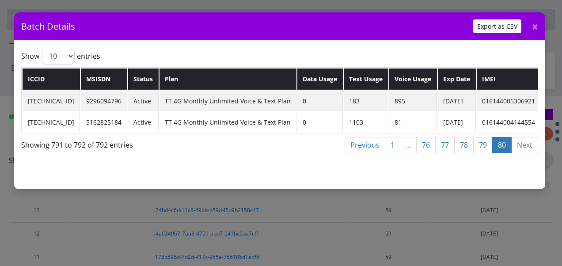
click at [487, 146] on link "79" at bounding box center [482, 145] width 19 height 16
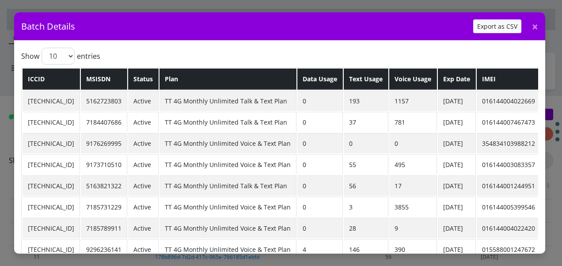
scroll to position [44, 0]
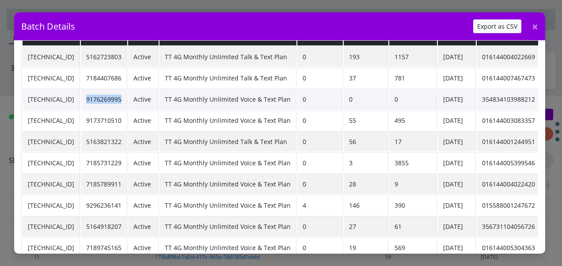
drag, startPoint x: 108, startPoint y: 99, endPoint x: 146, endPoint y: 106, distance: 38.6
click at [127, 106] on td "9176269995" at bounding box center [104, 99] width 46 height 20
drag, startPoint x: 146, startPoint y: 106, endPoint x: 136, endPoint y: 98, distance: 12.6
copy td "9176269995"
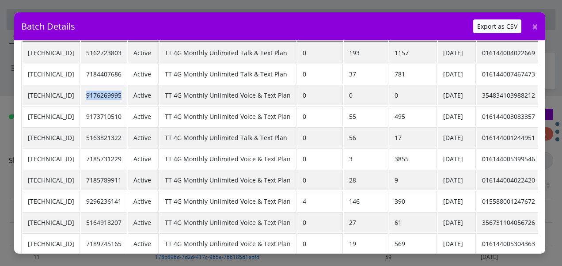
scroll to position [84, 0]
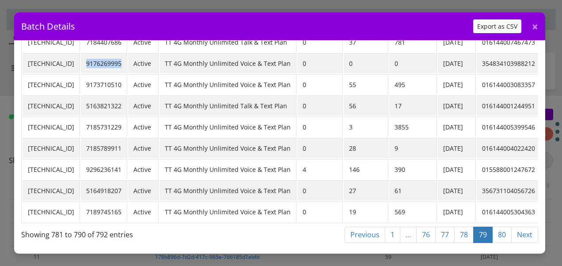
click at [464, 229] on link "78" at bounding box center [463, 235] width 19 height 16
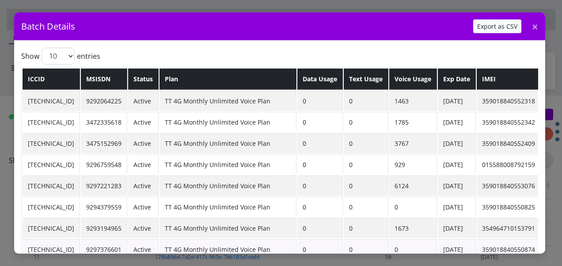
scroll to position [85, 0]
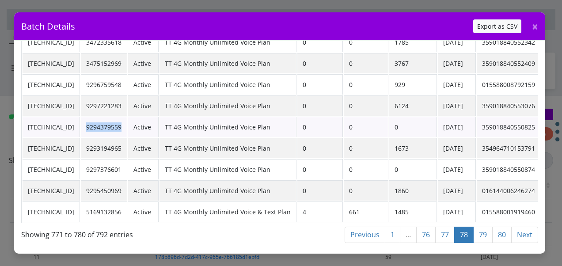
drag, startPoint x: 106, startPoint y: 120, endPoint x: 144, endPoint y: 121, distance: 37.6
click at [127, 121] on td "9294379559" at bounding box center [104, 127] width 46 height 20
copy td "9294379559"
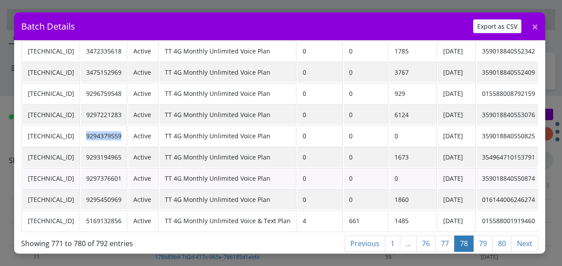
scroll to position [84, 0]
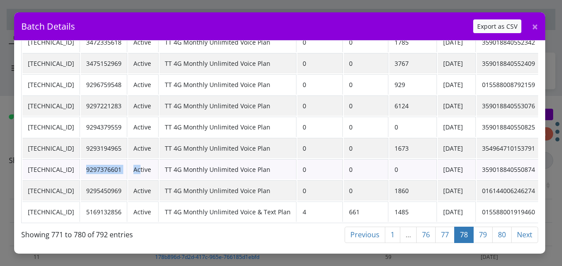
drag, startPoint x: 110, startPoint y: 165, endPoint x: 163, endPoint y: 162, distance: 53.1
click at [163, 162] on tr "89148000010413031089 9297376601 Active TT 4G Monthly Unlimited Voice Plan 0 0 0…" at bounding box center [282, 169] width 518 height 20
drag, startPoint x: 163, startPoint y: 162, endPoint x: 141, endPoint y: 162, distance: 21.6
drag, startPoint x: 141, startPoint y: 162, endPoint x: 106, endPoint y: 163, distance: 34.9
click at [110, 171] on td "9297376601" at bounding box center [104, 169] width 46 height 20
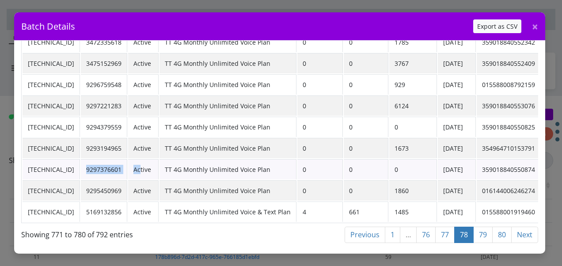
click at [105, 159] on td "9297376601" at bounding box center [104, 169] width 46 height 20
click at [107, 163] on td "9297376601" at bounding box center [104, 169] width 46 height 20
click at [117, 164] on td "9297376601" at bounding box center [104, 169] width 46 height 20
drag, startPoint x: 105, startPoint y: 166, endPoint x: 146, endPoint y: 161, distance: 41.0
click at [127, 161] on td "9297376601" at bounding box center [104, 169] width 46 height 20
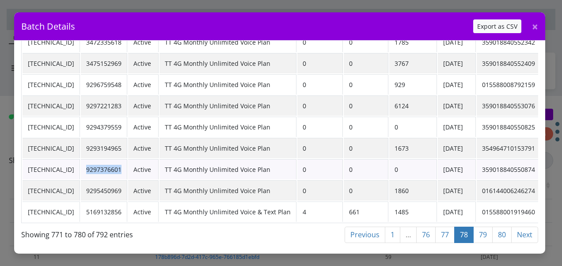
drag, startPoint x: 146, startPoint y: 161, endPoint x: 136, endPoint y: 164, distance: 10.6
copy td "9297376601"
click at [452, 238] on div "Previous 1 … 76 77 78 79 80 Next" at bounding box center [390, 236] width 295 height 21
click at [444, 228] on link "77" at bounding box center [444, 235] width 19 height 16
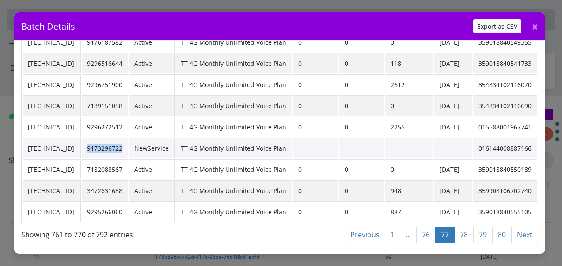
drag, startPoint x: 109, startPoint y: 144, endPoint x: 147, endPoint y: 147, distance: 38.1
click at [128, 147] on td "9173296722" at bounding box center [105, 148] width 46 height 20
drag, startPoint x: 147, startPoint y: 147, endPoint x: 141, endPoint y: 141, distance: 7.5
copy td "9173296722"
click at [423, 231] on link "76" at bounding box center [425, 235] width 19 height 16
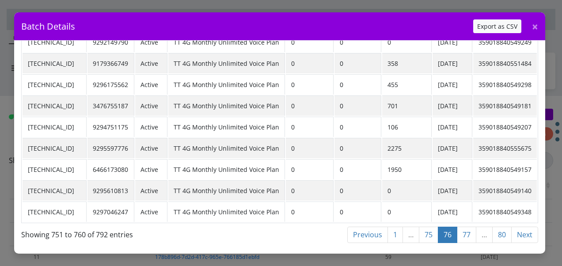
click at [429, 228] on link "75" at bounding box center [428, 235] width 19 height 16
click at [428, 231] on link "74" at bounding box center [428, 235] width 19 height 16
click at [425, 230] on link "73" at bounding box center [428, 235] width 19 height 16
click at [429, 231] on link "72" at bounding box center [428, 235] width 19 height 16
click at [429, 227] on link "71" at bounding box center [428, 235] width 19 height 16
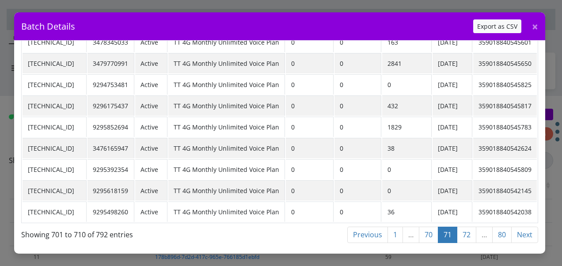
click at [424, 227] on link "70" at bounding box center [428, 235] width 19 height 16
click at [430, 229] on link "69" at bounding box center [428, 235] width 19 height 16
click at [427, 230] on link "68" at bounding box center [428, 235] width 19 height 16
click at [425, 227] on link "67" at bounding box center [428, 235] width 19 height 16
click at [430, 227] on link "66" at bounding box center [428, 235] width 19 height 16
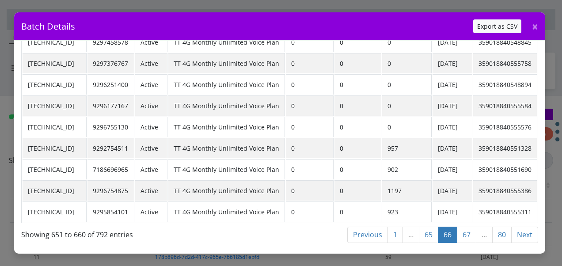
click at [428, 231] on link "65" at bounding box center [428, 235] width 19 height 16
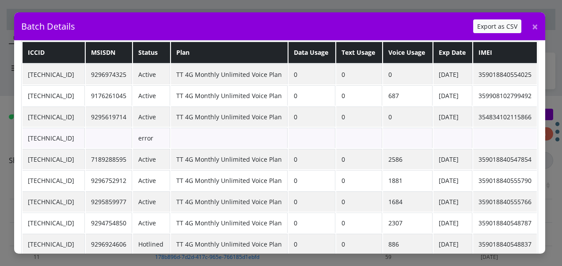
scroll to position [44, 0]
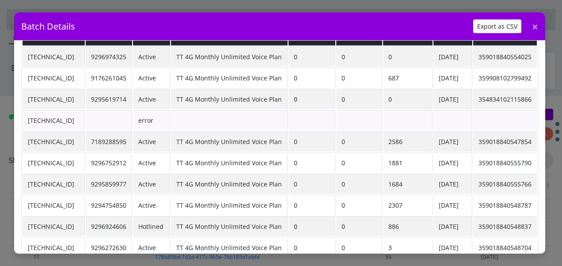
drag, startPoint x: 29, startPoint y: 120, endPoint x: 98, endPoint y: 120, distance: 68.5
click at [85, 120] on td "[TECHNICAL_ID]" at bounding box center [54, 120] width 62 height 20
copy td "[TECHNICAL_ID]"
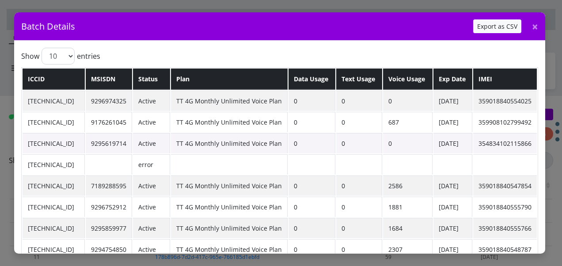
scroll to position [84, 0]
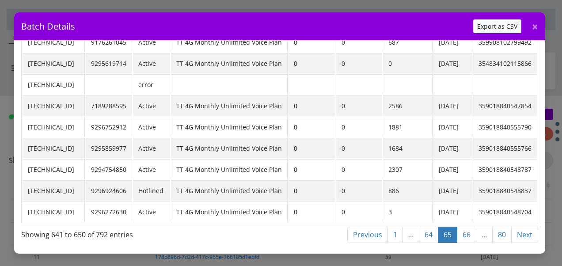
click at [423, 227] on link "64" at bounding box center [428, 235] width 19 height 16
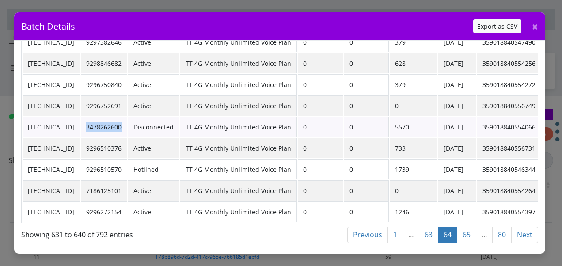
drag, startPoint x: 108, startPoint y: 120, endPoint x: 148, endPoint y: 122, distance: 40.2
click at [127, 122] on td "3478262600" at bounding box center [104, 127] width 46 height 20
drag, startPoint x: 148, startPoint y: 122, endPoint x: 136, endPoint y: 120, distance: 12.1
copy td "3478262600"
click at [429, 227] on link "63" at bounding box center [428, 235] width 19 height 16
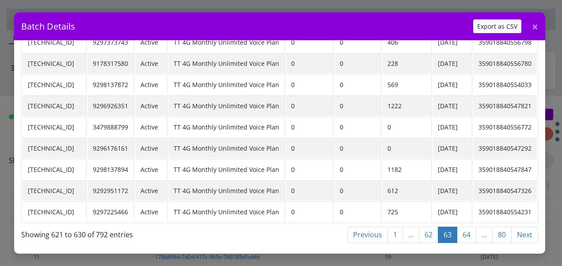
click at [426, 227] on link "62" at bounding box center [428, 235] width 19 height 16
click at [433, 228] on link "61" at bounding box center [428, 235] width 19 height 16
click at [431, 231] on link "60" at bounding box center [428, 235] width 19 height 16
click at [427, 227] on link "59" at bounding box center [428, 235] width 19 height 16
click at [428, 228] on link "58" at bounding box center [428, 235] width 19 height 16
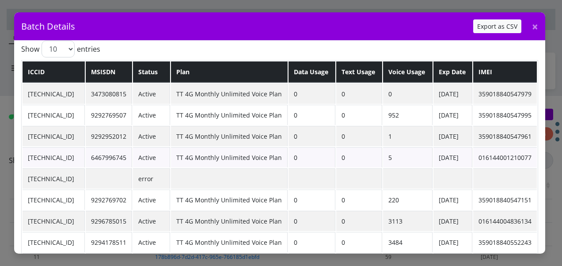
scroll to position [0, 0]
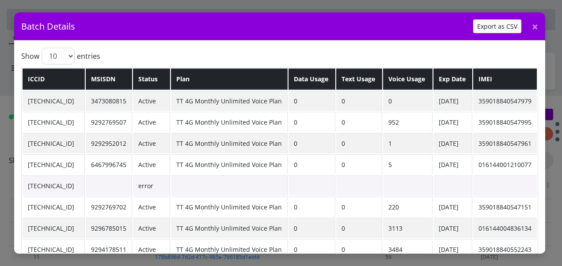
drag, startPoint x: 22, startPoint y: 188, endPoint x: 100, endPoint y: 186, distance: 77.8
click at [85, 186] on td "[TECHNICAL_ID]" at bounding box center [54, 185] width 62 height 20
copy td "[TECHNICAL_ID]"
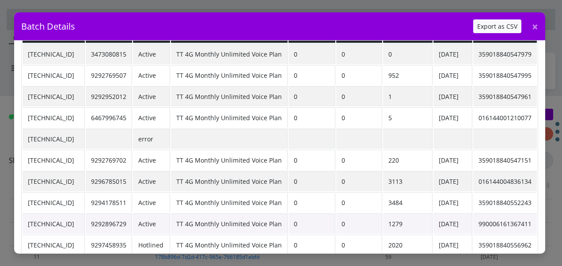
scroll to position [84, 0]
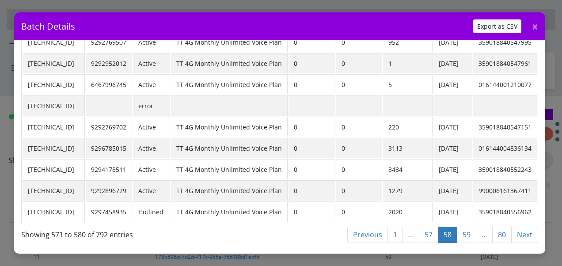
click at [428, 228] on link "57" at bounding box center [428, 235] width 19 height 16
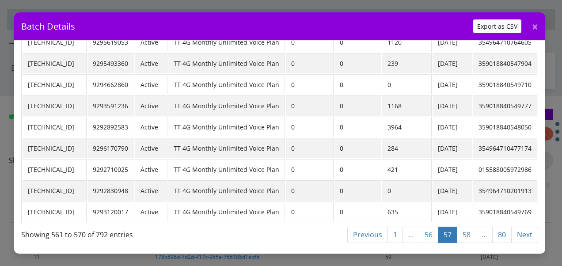
click at [435, 232] on link "56" at bounding box center [428, 235] width 19 height 16
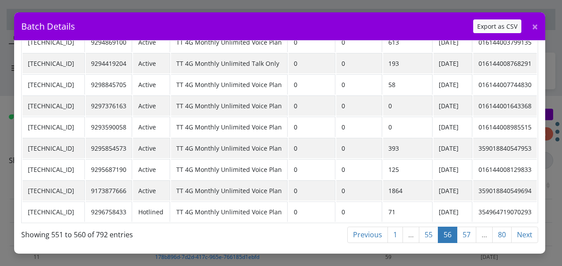
click at [432, 227] on link "55" at bounding box center [428, 235] width 19 height 16
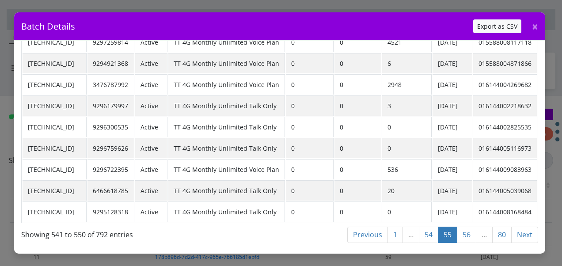
click at [426, 231] on link "54" at bounding box center [428, 235] width 19 height 16
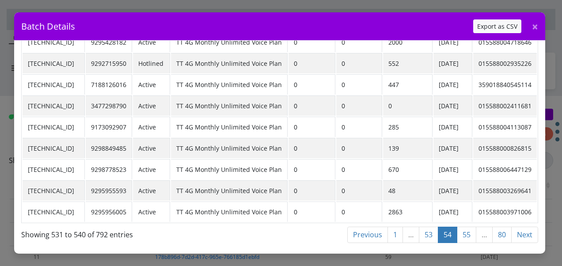
click at [420, 228] on link "53" at bounding box center [428, 235] width 19 height 16
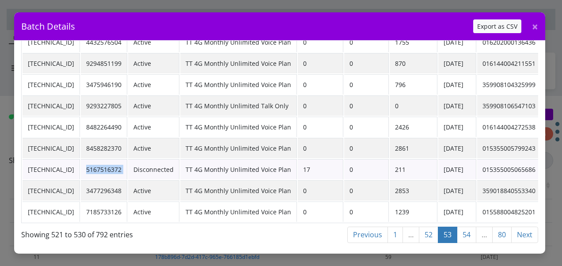
drag, startPoint x: 110, startPoint y: 165, endPoint x: 154, endPoint y: 171, distance: 44.6
click at [154, 171] on tr "89148000008465890626 5167516372 Disconnected TT 4G Monthly Unlimited Voice Plan…" at bounding box center [282, 169] width 518 height 20
drag, startPoint x: 154, startPoint y: 171, endPoint x: 141, endPoint y: 166, distance: 13.6
copy td "5167516372"
drag, startPoint x: 27, startPoint y: 162, endPoint x: 98, endPoint y: 157, distance: 70.9
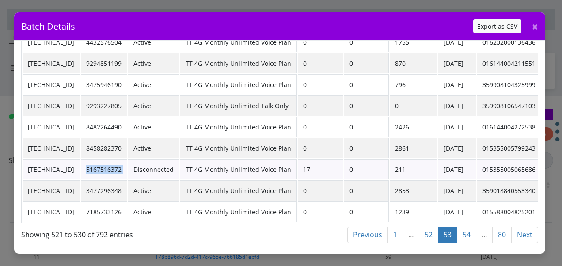
click at [80, 159] on td "[TECHNICAL_ID]" at bounding box center [51, 169] width 57 height 20
copy td "[TECHNICAL_ID]"
drag, startPoint x: 426, startPoint y: 225, endPoint x: 427, endPoint y: 172, distance: 52.6
click at [426, 227] on link "52" at bounding box center [428, 235] width 19 height 16
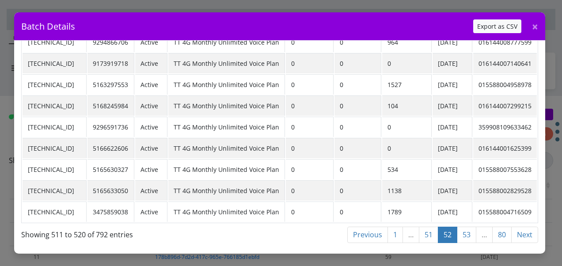
click at [432, 231] on link "51" at bounding box center [428, 235] width 19 height 16
click at [429, 232] on link "50" at bounding box center [428, 235] width 19 height 16
click at [432, 227] on link "49" at bounding box center [428, 235] width 19 height 16
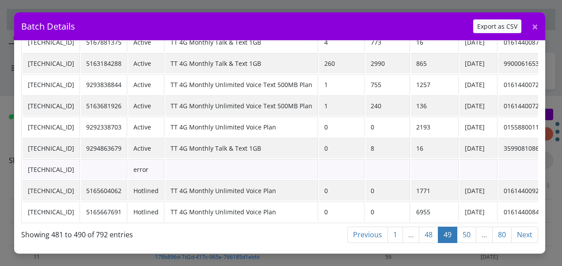
drag, startPoint x: 25, startPoint y: 163, endPoint x: 96, endPoint y: 166, distance: 70.8
click at [80, 166] on td "[TECHNICAL_ID]" at bounding box center [51, 169] width 57 height 20
click at [80, 167] on td "[TECHNICAL_ID]" at bounding box center [51, 169] width 57 height 20
drag, startPoint x: 97, startPoint y: 163, endPoint x: 28, endPoint y: 163, distance: 68.9
click at [28, 163] on td "[TECHNICAL_ID]" at bounding box center [51, 169] width 57 height 20
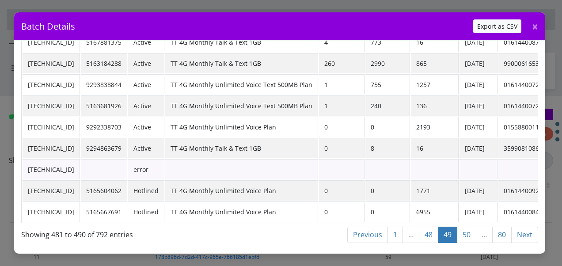
copy td "[TECHNICAL_ID]"
click at [428, 229] on link "48" at bounding box center [428, 235] width 19 height 16
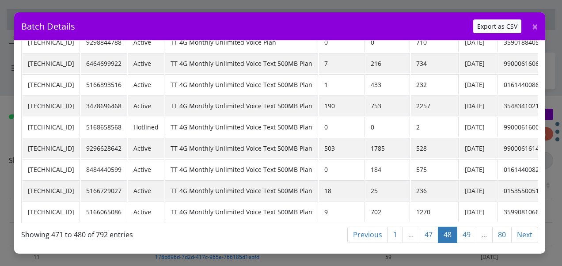
click at [427, 227] on link "47" at bounding box center [428, 235] width 19 height 16
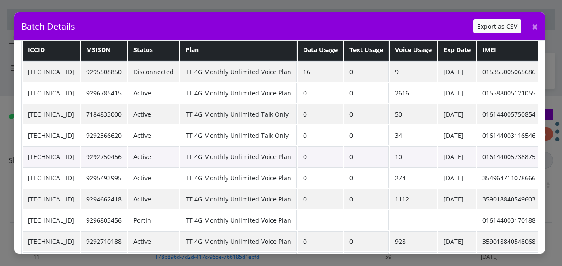
scroll to position [0, 0]
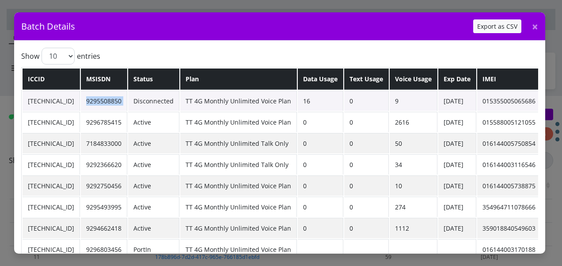
drag, startPoint x: 110, startPoint y: 100, endPoint x: 156, endPoint y: 98, distance: 46.0
click at [156, 98] on tr "89148000010413034224 9295508850 Disconnected TT 4G Monthly Unlimited Voice Plan…" at bounding box center [282, 101] width 518 height 20
drag, startPoint x: 156, startPoint y: 98, endPoint x: 133, endPoint y: 102, distance: 22.4
drag, startPoint x: 23, startPoint y: 102, endPoint x: 98, endPoint y: 97, distance: 74.9
click at [80, 97] on td "[TECHNICAL_ID]" at bounding box center [51, 101] width 57 height 20
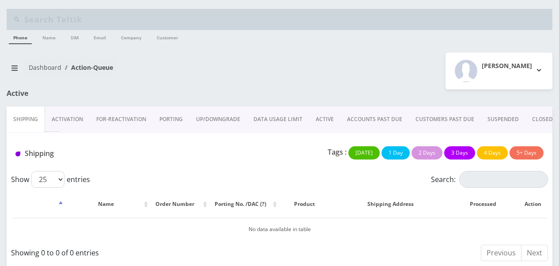
click at [313, 122] on link "ACTIVE" at bounding box center [324, 119] width 31 height 26
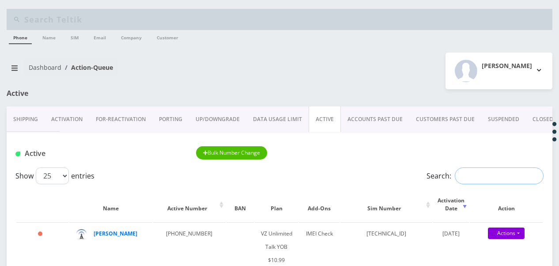
drag, startPoint x: 516, startPoint y: 180, endPoint x: 478, endPoint y: 182, distance: 38.5
click at [478, 182] on input "Search:" at bounding box center [499, 175] width 89 height 17
paste input "9176269995"
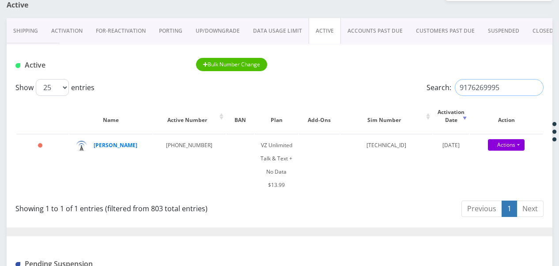
drag, startPoint x: 507, startPoint y: 80, endPoint x: 459, endPoint y: 85, distance: 48.0
click at [459, 85] on input "9176269995" at bounding box center [499, 87] width 89 height 17
click at [501, 89] on input "9176269995" at bounding box center [499, 87] width 89 height 17
drag, startPoint x: 501, startPoint y: 89, endPoint x: 459, endPoint y: 93, distance: 43.0
click at [459, 93] on input "9176269995" at bounding box center [499, 87] width 89 height 17
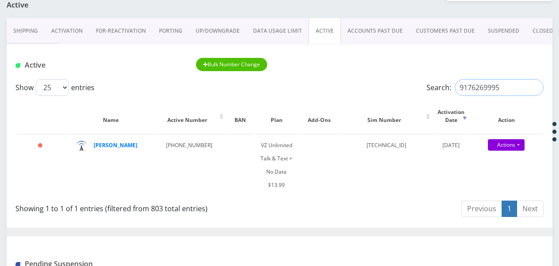
paste input "294379559"
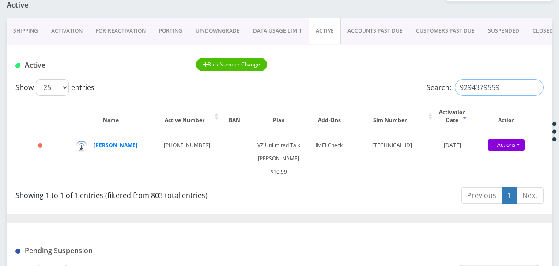
drag, startPoint x: 510, startPoint y: 88, endPoint x: 446, endPoint y: 89, distance: 64.5
click at [446, 89] on label "Search: 9294379559" at bounding box center [485, 87] width 117 height 17
paste input "7376601"
drag, startPoint x: 526, startPoint y: 85, endPoint x: 431, endPoint y: 91, distance: 95.2
click at [431, 91] on label "Search: 9297376601" at bounding box center [485, 87] width 117 height 17
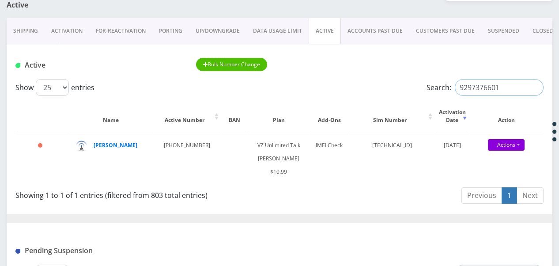
paste input "173296722"
drag, startPoint x: 507, startPoint y: 87, endPoint x: 453, endPoint y: 92, distance: 54.1
click at [455, 92] on input "9173296722" at bounding box center [499, 87] width 89 height 17
paste input "[TECHNICAL_ID]"
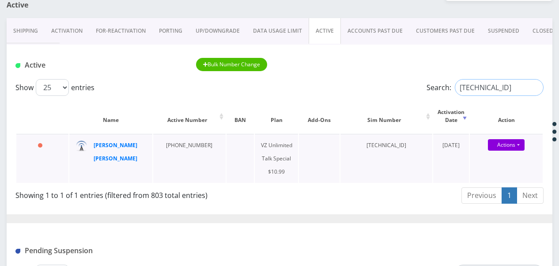
scroll to position [0, 4]
type input "[TECHNICAL_ID]"
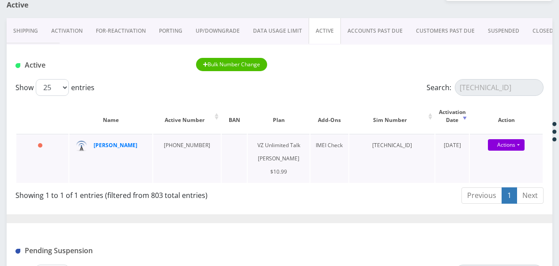
scroll to position [0, 0]
drag, startPoint x: 122, startPoint y: 152, endPoint x: 114, endPoint y: 145, distance: 10.4
click at [533, 86] on input "[TECHNICAL_ID]" at bounding box center [499, 87] width 89 height 17
click at [520, 88] on input "Search:" at bounding box center [499, 87] width 89 height 17
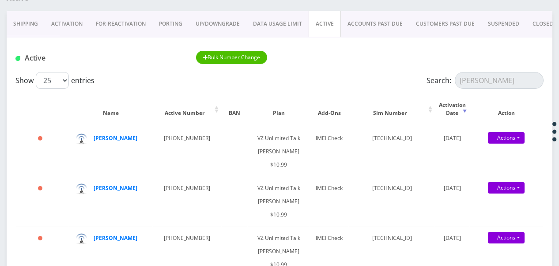
scroll to position [44, 0]
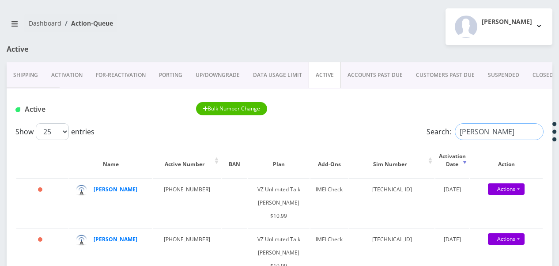
drag, startPoint x: 512, startPoint y: 133, endPoint x: 406, endPoint y: 128, distance: 106.2
click at [407, 129] on div "Show 25 50 100 250 500 1000 entries Search: [PERSON_NAME]" at bounding box center [279, 131] width 528 height 17
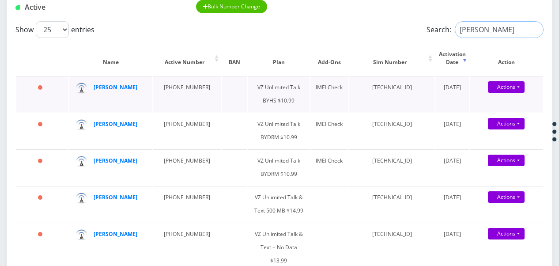
scroll to position [133, 0]
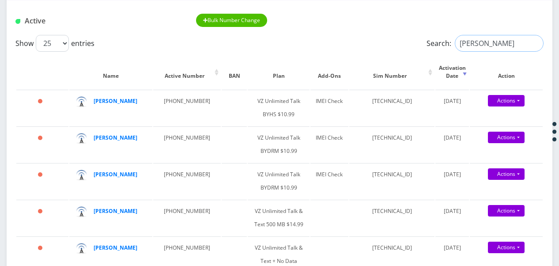
drag, startPoint x: 474, startPoint y: 45, endPoint x: 441, endPoint y: 53, distance: 34.1
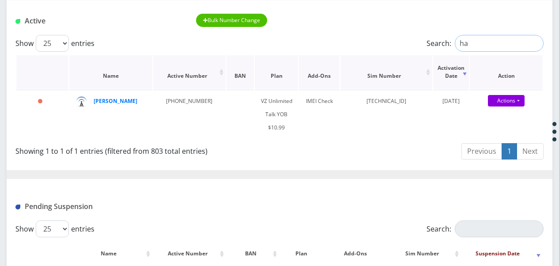
type input "h"
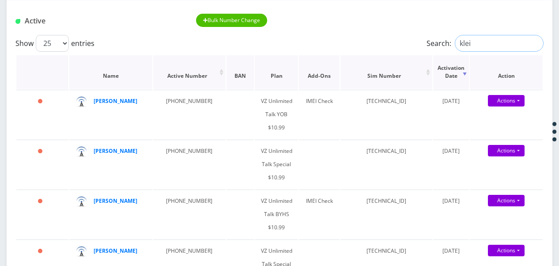
type input "[PERSON_NAME]"
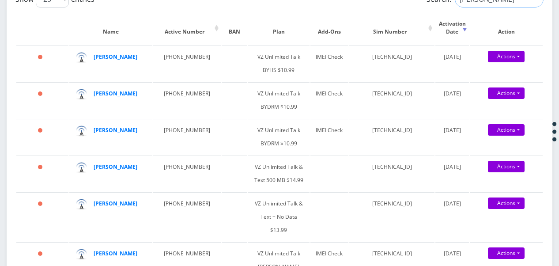
scroll to position [0, 0]
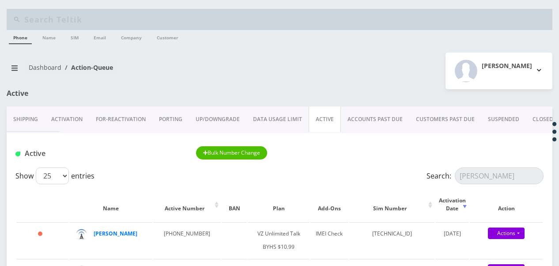
click at [540, 118] on link "CLOSED" at bounding box center [543, 119] width 34 height 26
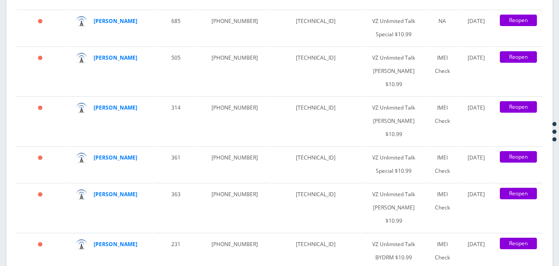
scroll to position [1583, 0]
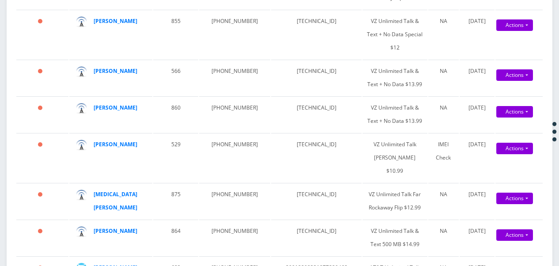
scroll to position [0, 0]
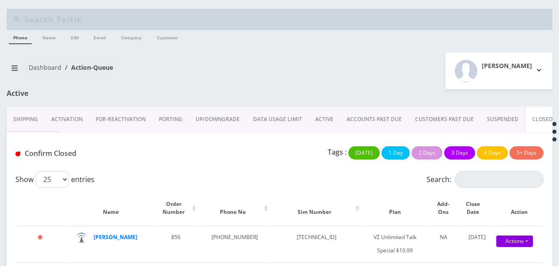
type input "[PERSON_NAME]"
click at [332, 121] on link "ACTIVE" at bounding box center [324, 119] width 31 height 26
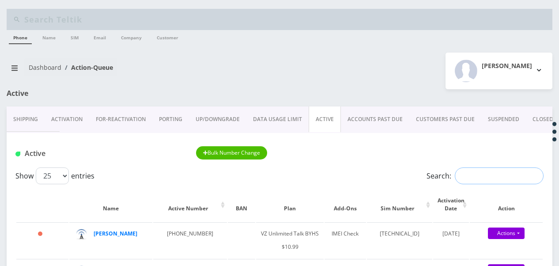
click at [496, 181] on input "Search:" at bounding box center [499, 175] width 89 height 17
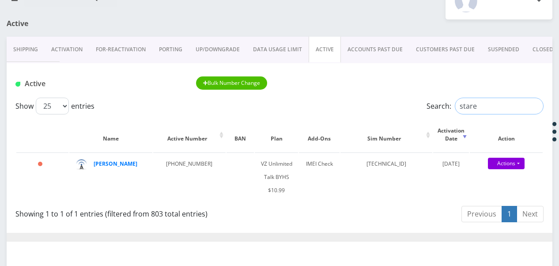
scroll to position [133, 0]
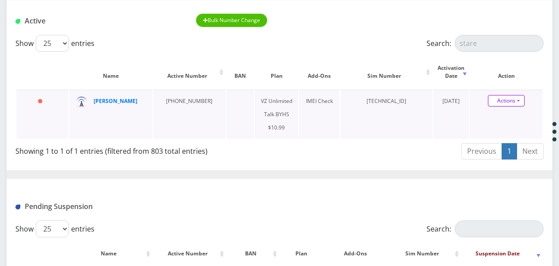
click at [520, 101] on link "Actions" at bounding box center [506, 100] width 37 height 11
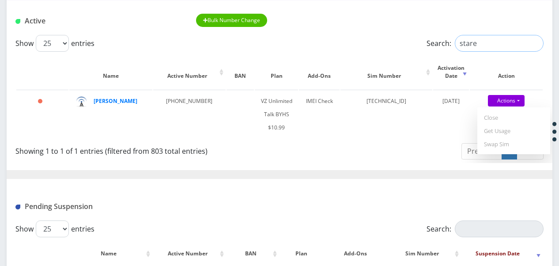
drag, startPoint x: 488, startPoint y: 44, endPoint x: 346, endPoint y: 41, distance: 141.9
click at [347, 42] on div "Show 25 50 100 250 500 1000 entries Search: stare" at bounding box center [279, 43] width 528 height 17
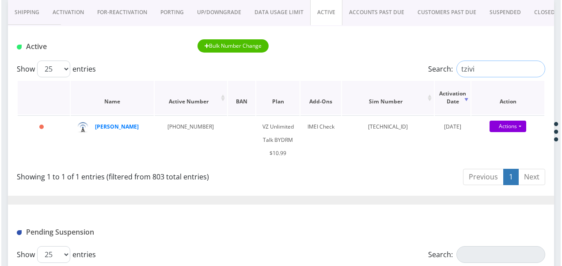
scroll to position [88, 0]
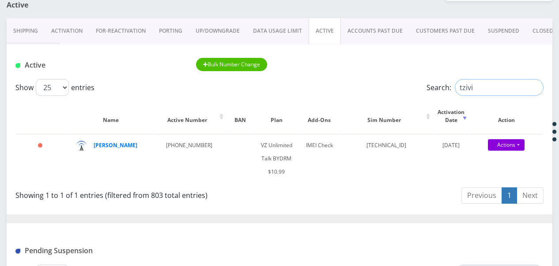
drag, startPoint x: 478, startPoint y: 92, endPoint x: 361, endPoint y: 71, distance: 118.5
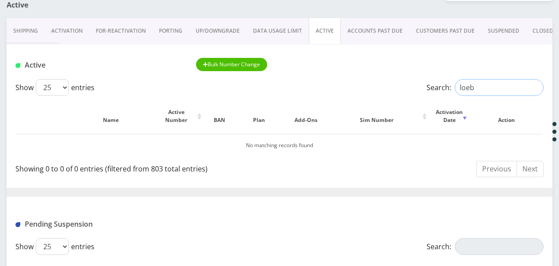
drag, startPoint x: 482, startPoint y: 90, endPoint x: 413, endPoint y: 87, distance: 69.4
click at [413, 87] on div "Search: loeb" at bounding box center [478, 87] width 132 height 17
paste input "3478262600"
type input "3478262600"
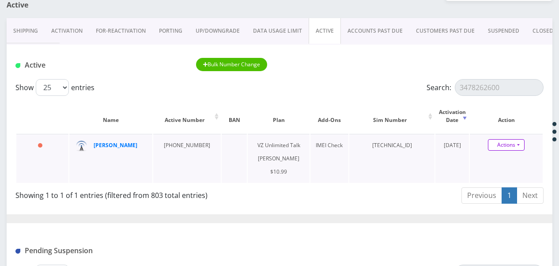
click at [518, 142] on link "Actions" at bounding box center [506, 144] width 37 height 11
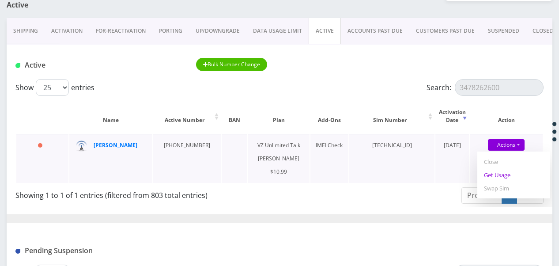
click at [505, 178] on link "Get Usage" at bounding box center [514, 174] width 73 height 13
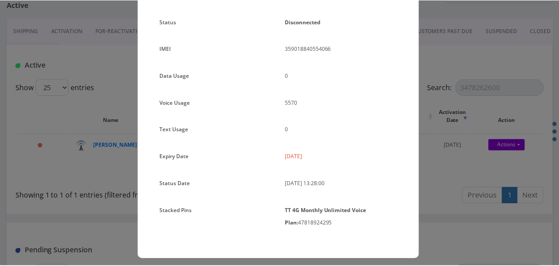
scroll to position [118, 0]
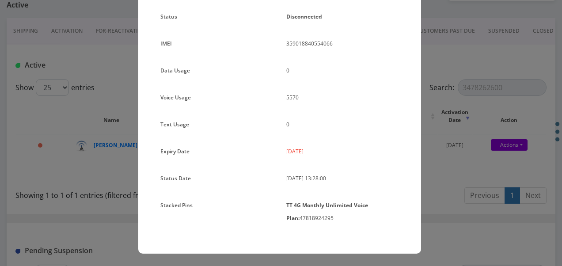
click at [466, 123] on div "× Subscription Info Plan Name TT 4G Monthly Unlimited Voice Plan Phone Number (…" at bounding box center [281, 133] width 562 height 266
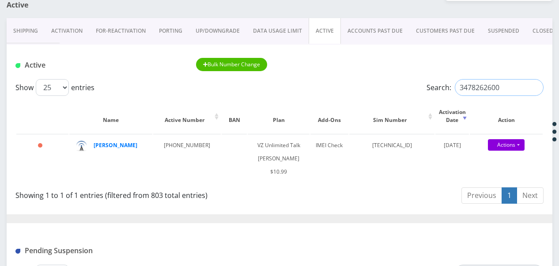
drag, startPoint x: 504, startPoint y: 89, endPoint x: 468, endPoint y: 87, distance: 35.9
click at [469, 87] on input "3478262600" at bounding box center [499, 87] width 89 height 17
click at [467, 87] on input "3478262600" at bounding box center [499, 87] width 89 height 17
click at [516, 85] on input "3478262600" at bounding box center [499, 87] width 89 height 17
click at [535, 86] on input "3478262600" at bounding box center [499, 87] width 89 height 17
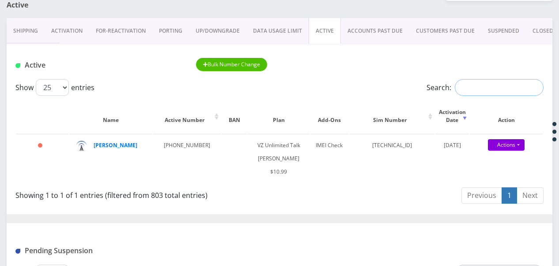
paste input "89148000010413091976"
type input "89148000010413091976"
click at [535, 86] on input "89148000010413091976" at bounding box center [499, 87] width 89 height 17
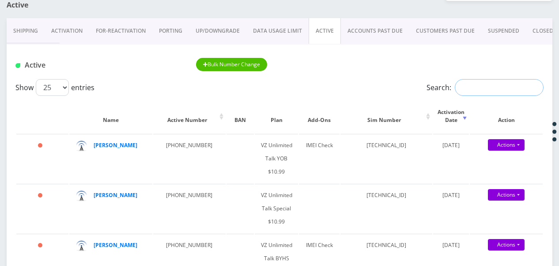
paste input "5167516372"
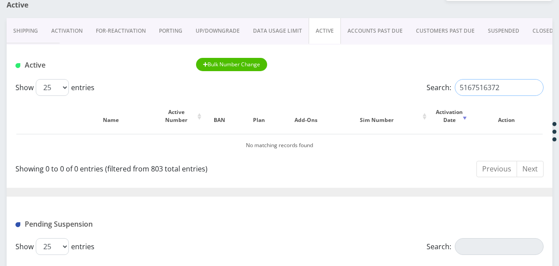
click at [507, 90] on input "5167516372" at bounding box center [499, 87] width 89 height 17
drag, startPoint x: 505, startPoint y: 88, endPoint x: 453, endPoint y: 94, distance: 51.6
click at [453, 94] on label "Search: 5167516372" at bounding box center [485, 87] width 117 height 17
paste input "89148000008465890626"
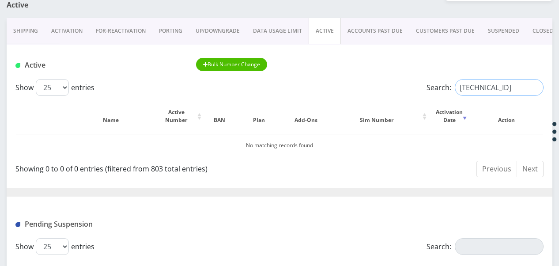
type input "89148000008465890626"
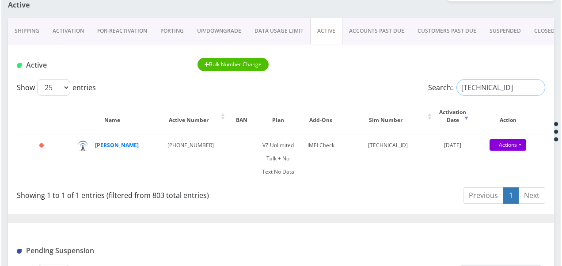
scroll to position [0, 0]
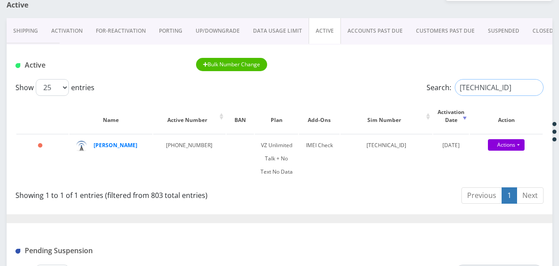
click at [536, 90] on input "89148000008465890626" at bounding box center [499, 87] width 89 height 17
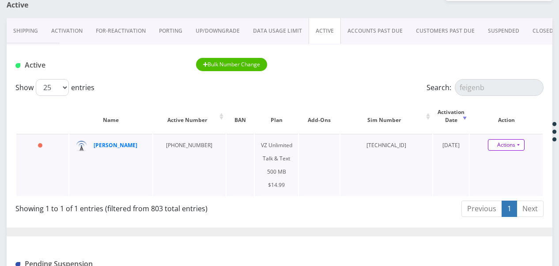
click at [524, 143] on link "Actions" at bounding box center [506, 144] width 37 height 11
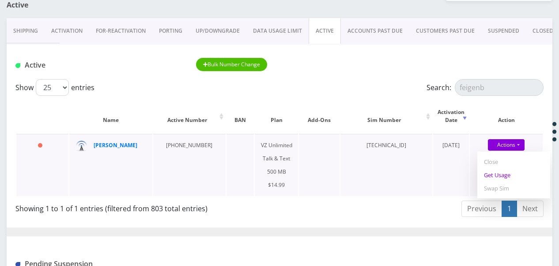
click at [512, 171] on link "Get Usage" at bounding box center [514, 174] width 73 height 13
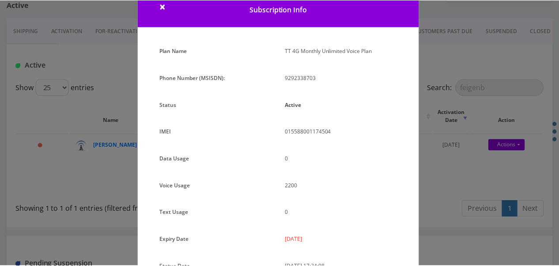
scroll to position [118, 0]
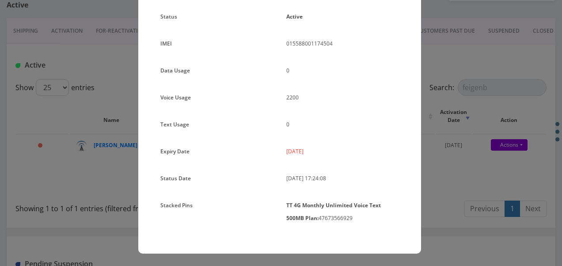
click at [440, 189] on div "× Subscription Info Plan Name TT 4G Monthly Unlimited Voice Plan Phone Number (…" at bounding box center [281, 133] width 562 height 266
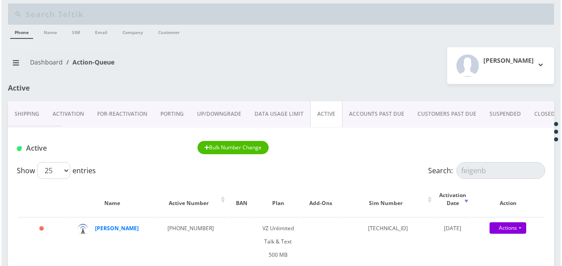
scroll to position [0, 0]
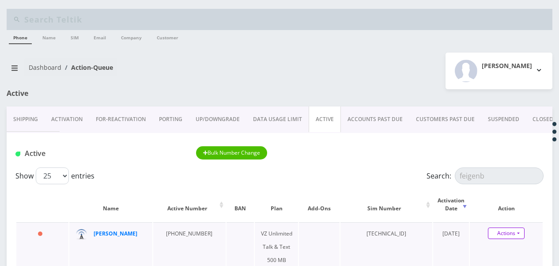
click at [519, 231] on link "Actions" at bounding box center [506, 233] width 37 height 11
click at [507, 208] on link "Get Usage" at bounding box center [514, 203] width 73 height 13
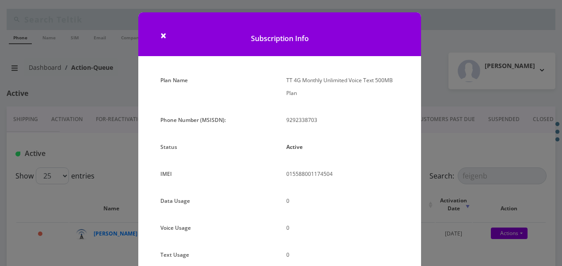
click at [440, 159] on div "× Subscription Info Plan Name TT 4G Monthly Unlimited Voice Text 500MB Plan Pho…" at bounding box center [281, 133] width 562 height 266
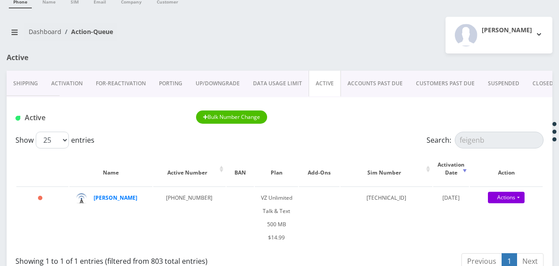
scroll to position [88, 0]
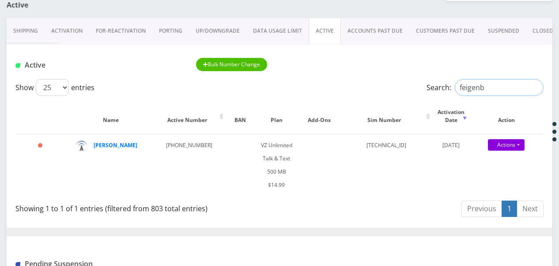
drag, startPoint x: 504, startPoint y: 88, endPoint x: 401, endPoint y: 93, distance: 102.6
click at [401, 93] on div "Show 25 50 100 250 500 1000 entries Search: feigenb" at bounding box center [279, 87] width 528 height 17
paste input "89148000008876020896"
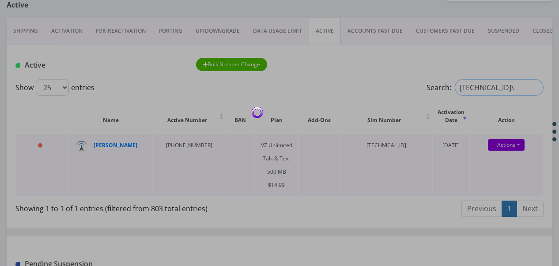
type input "89148000008876020896"
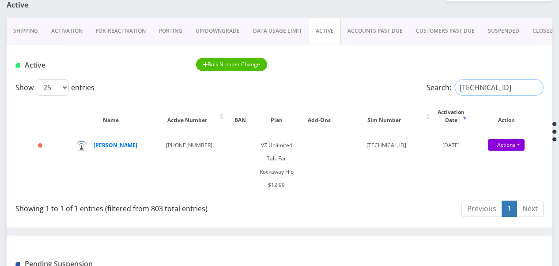
scroll to position [0, 0]
click at [537, 87] on input "89148000008876020896" at bounding box center [499, 87] width 89 height 17
paste input "9295508850"
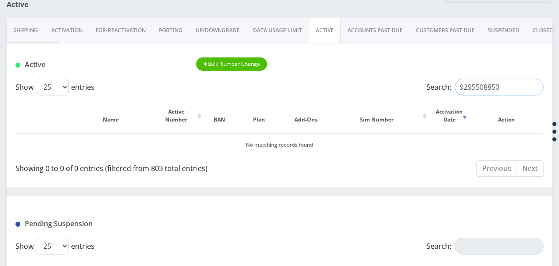
scroll to position [88, 0]
drag, startPoint x: 520, startPoint y: 95, endPoint x: 437, endPoint y: 85, distance: 83.2
click at [437, 85] on label "Search: 9295508850" at bounding box center [485, 87] width 117 height 17
paste input "89148000010413034224"
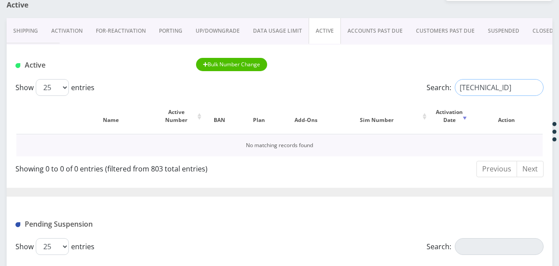
type input "89148000010413034224"
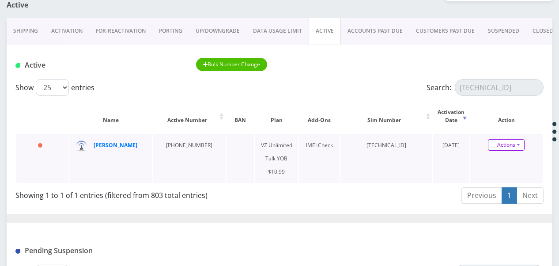
click at [520, 144] on link "Actions" at bounding box center [506, 144] width 37 height 11
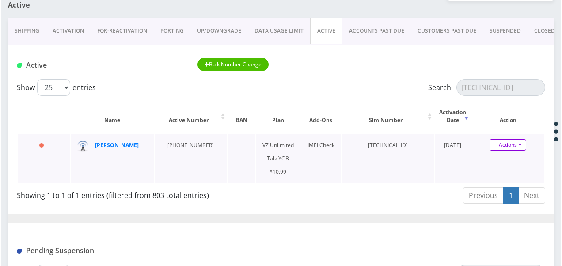
scroll to position [0, 0]
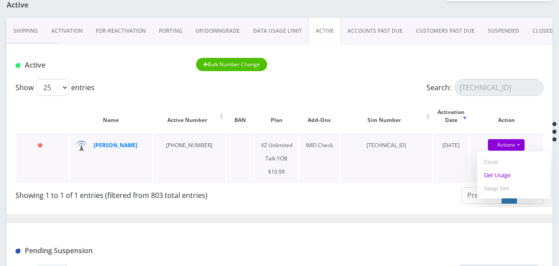
click at [504, 177] on link "Get Usage" at bounding box center [514, 174] width 73 height 13
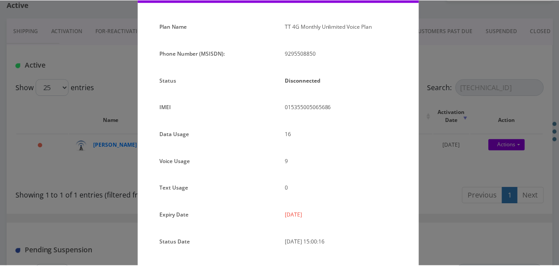
scroll to position [108, 0]
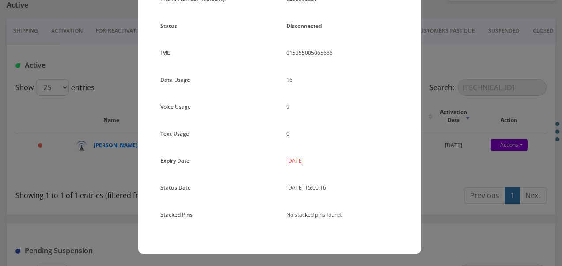
click at [442, 142] on div "× Subscription Info Plan Name TT 4G Monthly Unlimited Voice Plan Phone Number (…" at bounding box center [281, 133] width 562 height 266
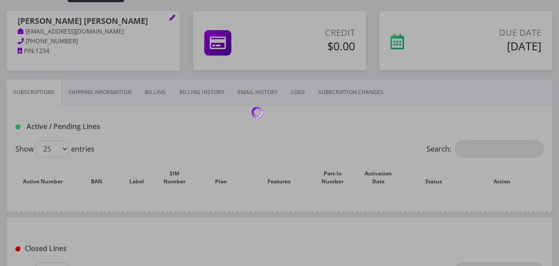
scroll to position [133, 0]
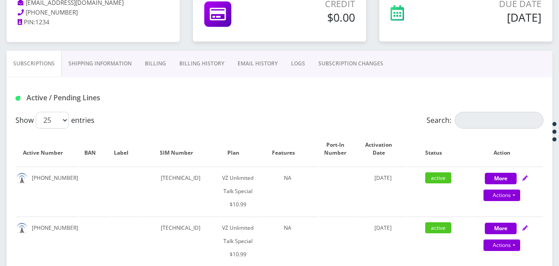
click at [342, 68] on link "SUBSCRIPTION CHANGES" at bounding box center [351, 64] width 78 height 26
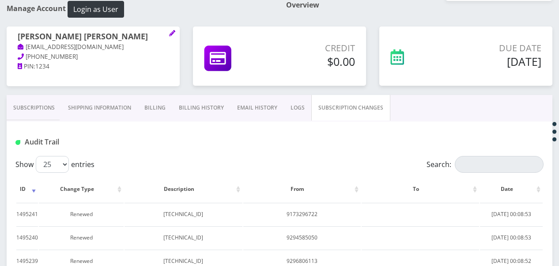
scroll to position [88, 0]
click at [41, 104] on link "Subscriptions" at bounding box center [34, 108] width 55 height 26
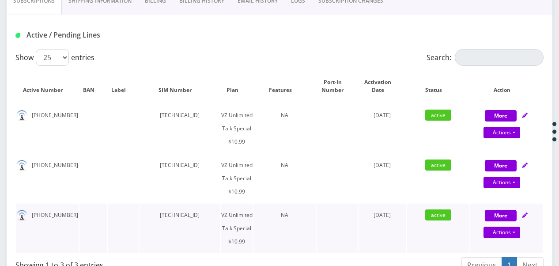
scroll to position [221, 0]
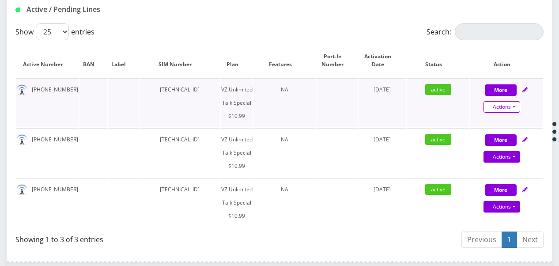
click at [513, 108] on link "Actions" at bounding box center [502, 106] width 37 height 11
select select "472"
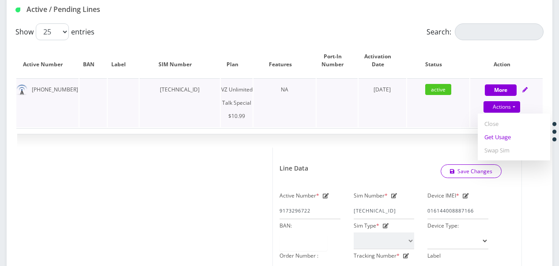
click at [505, 140] on link "Get Usage" at bounding box center [514, 136] width 72 height 13
select select "472"
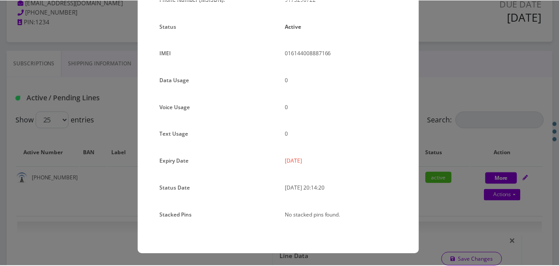
scroll to position [108, 0]
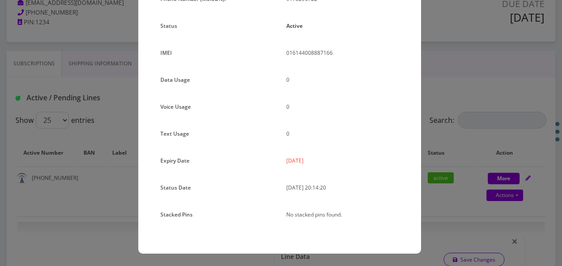
click at [434, 163] on div "× Subscription Info Plan Name TT 4G Monthly Unlimited Talk Only Phone Number (M…" at bounding box center [281, 133] width 562 height 266
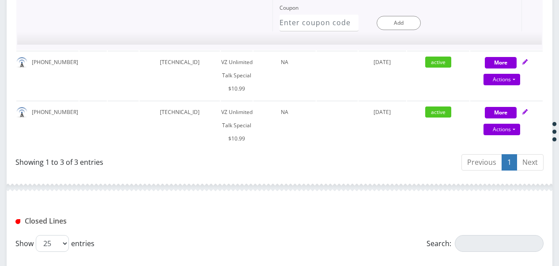
scroll to position [663, 0]
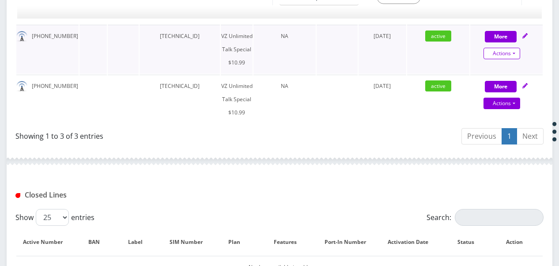
click at [515, 56] on link "Actions" at bounding box center [502, 53] width 37 height 11
select select "472"
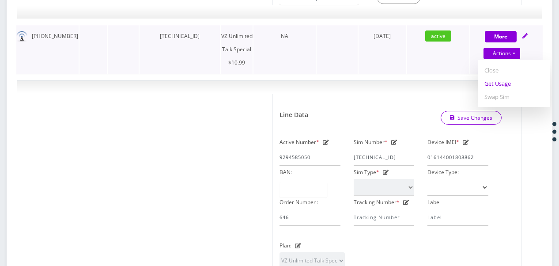
click at [501, 84] on link "Get Usage" at bounding box center [514, 83] width 72 height 13
select select "472"
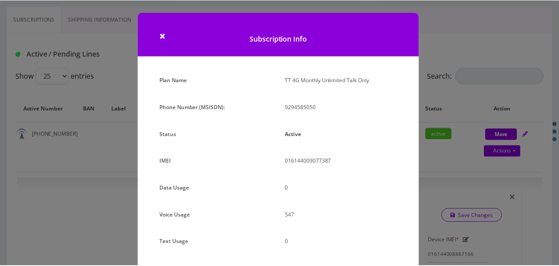
scroll to position [108, 0]
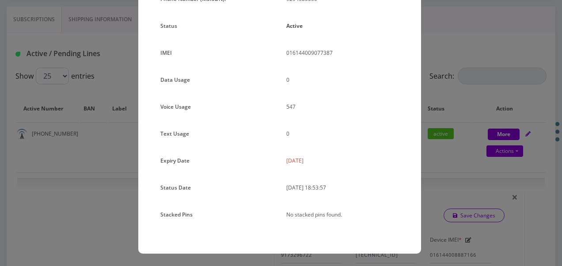
click at [438, 192] on div "× Subscription Info Plan Name TT 4G Monthly Unlimited Talk Only Phone Number (M…" at bounding box center [281, 133] width 562 height 266
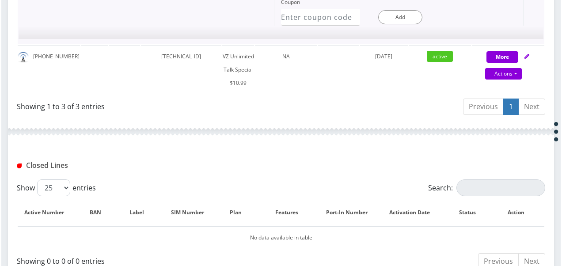
scroll to position [1060, 0]
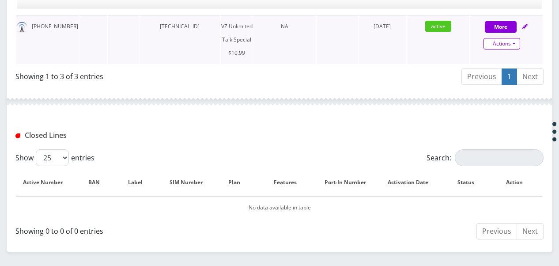
click at [516, 40] on link "Actions" at bounding box center [502, 43] width 37 height 11
select select "472"
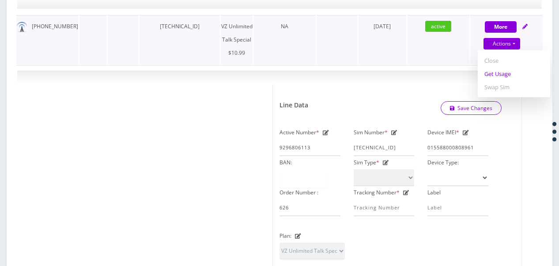
click at [500, 77] on link "Get Usage" at bounding box center [514, 73] width 72 height 13
select select "472"
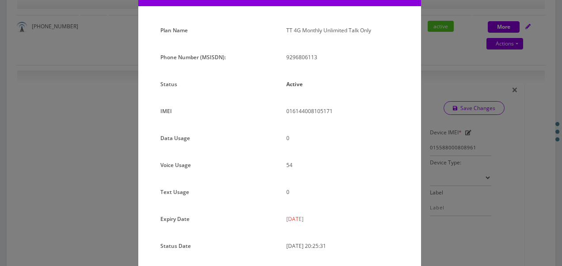
scroll to position [108, 0]
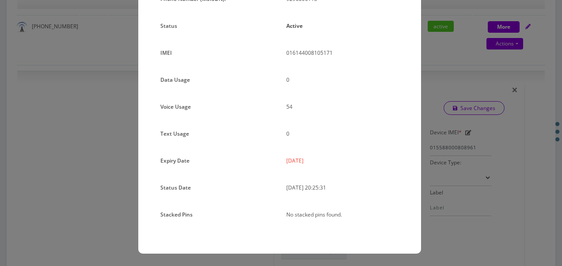
click at [422, 159] on div "× Subscription Info Plan Name TT 4G Monthly Unlimited Talk Only Phone Number (M…" at bounding box center [281, 133] width 562 height 266
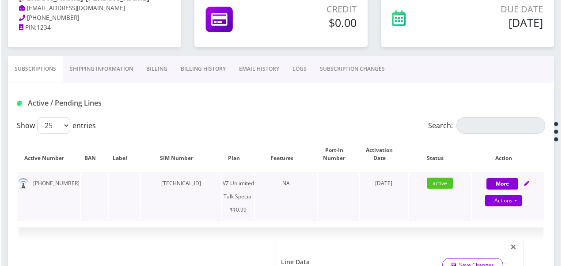
scroll to position [177, 0]
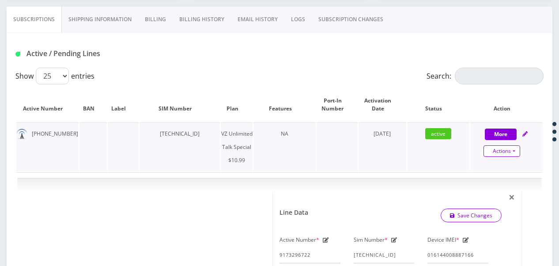
click at [513, 155] on link "Actions" at bounding box center [502, 150] width 37 height 11
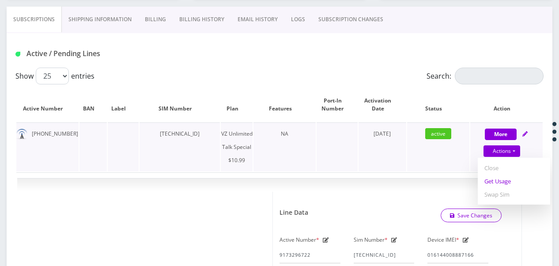
click at [502, 183] on link "Get Usage" at bounding box center [514, 181] width 72 height 13
select select "472"
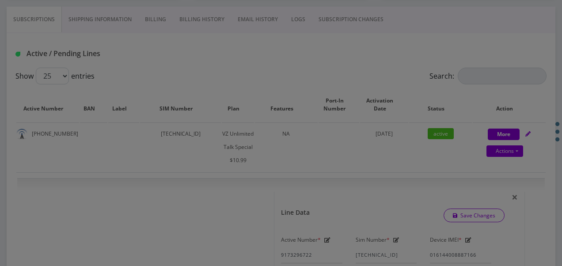
scroll to position [0, 0]
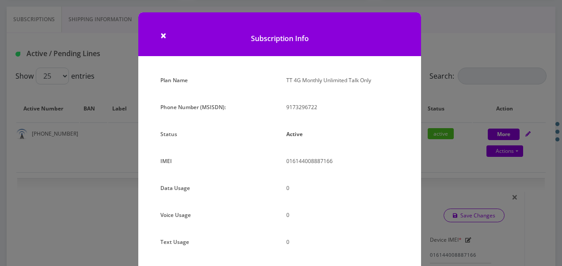
click at [441, 72] on div "× Subscription Info Plan Name TT 4G Monthly Unlimited Talk Only Phone Number (M…" at bounding box center [281, 133] width 562 height 266
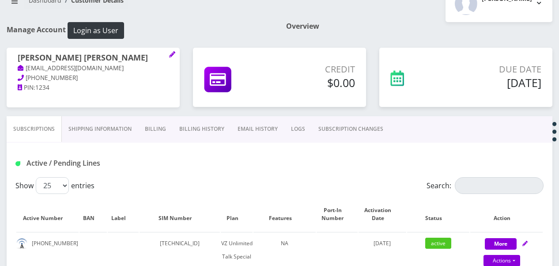
scroll to position [44, 0]
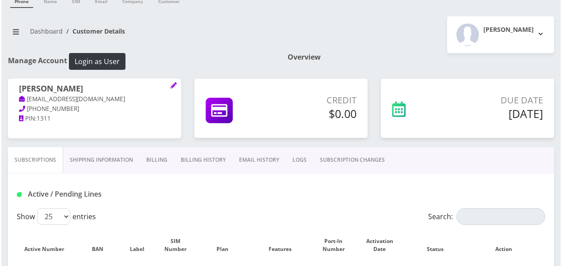
scroll to position [133, 0]
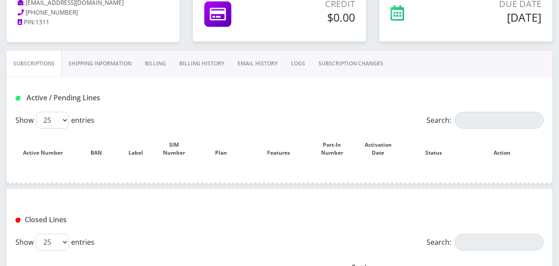
click at [341, 62] on link "SUBSCRIPTION CHANGES" at bounding box center [351, 64] width 78 height 26
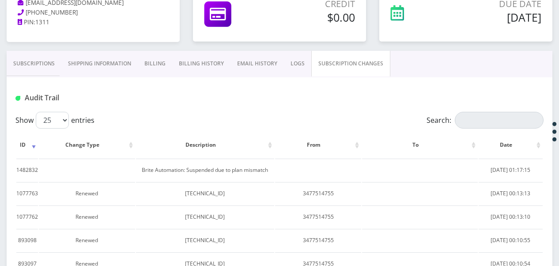
click at [37, 60] on link "Subscriptions" at bounding box center [34, 64] width 55 height 26
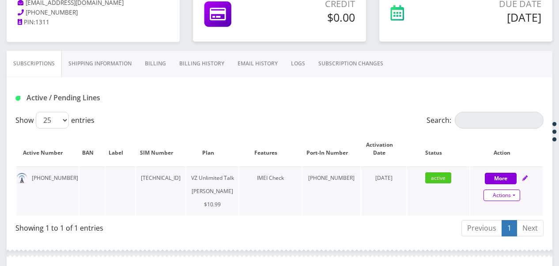
click at [512, 196] on link "Actions" at bounding box center [502, 195] width 37 height 11
select select "366"
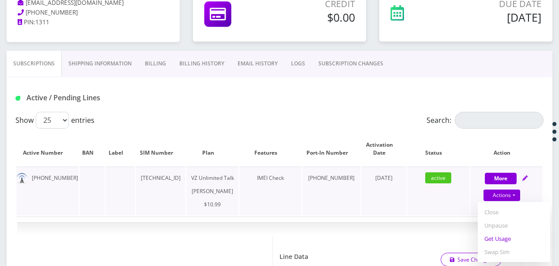
click at [499, 238] on link "Get Usage" at bounding box center [514, 238] width 72 height 13
select select "366"
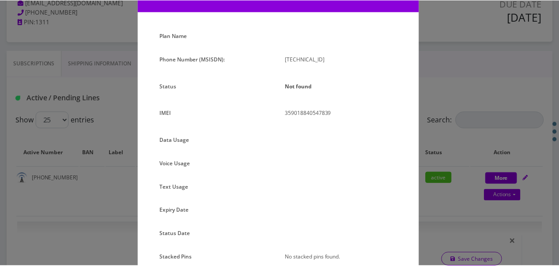
scroll to position [87, 0]
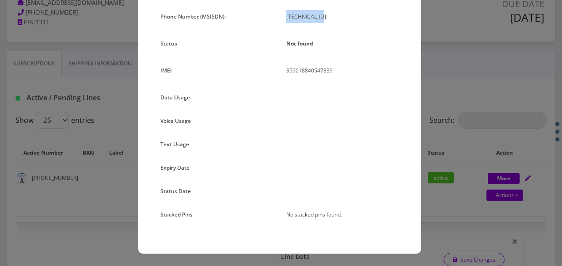
drag, startPoint x: 281, startPoint y: 19, endPoint x: 324, endPoint y: 19, distance: 43.3
click at [324, 19] on div "[TECHNICAL_ID]" at bounding box center [343, 20] width 126 height 20
drag, startPoint x: 324, startPoint y: 19, endPoint x: 446, endPoint y: 99, distance: 146.1
click at [446, 99] on div "× Subscription Info Plan Name Phone Number (MSISDN): [TECHNICAL_ID] Status Not …" at bounding box center [281, 133] width 562 height 266
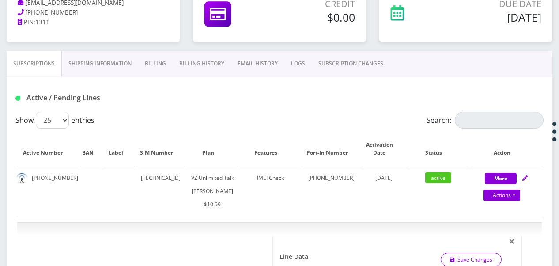
click at [358, 63] on link "SUBSCRIPTION CHANGES" at bounding box center [351, 64] width 78 height 26
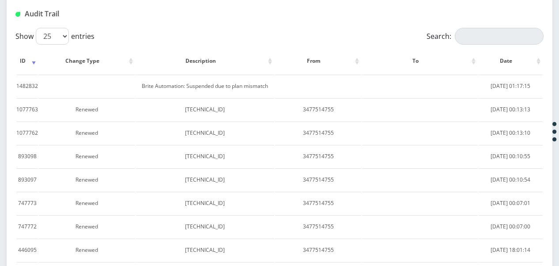
scroll to position [186, 0]
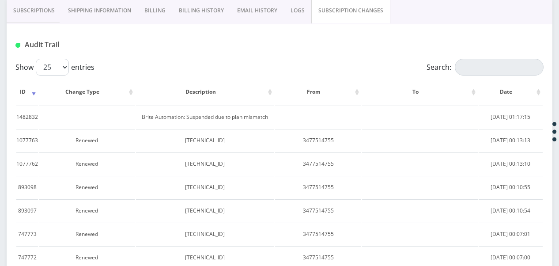
click at [45, 21] on link "Subscriptions" at bounding box center [34, 11] width 55 height 26
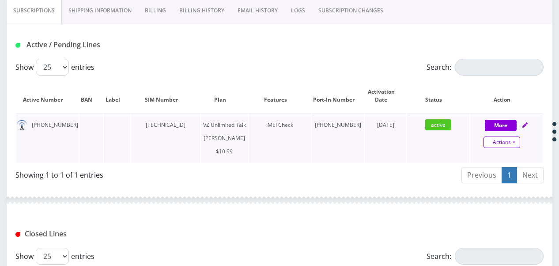
click at [513, 144] on link "Actions" at bounding box center [502, 142] width 37 height 11
select select "366"
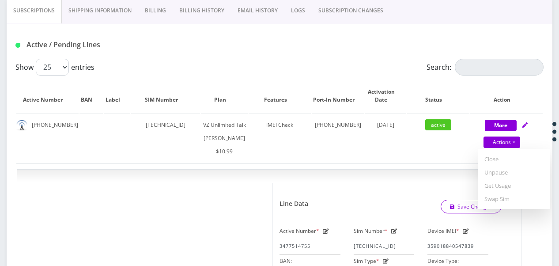
click at [356, 11] on link "SUBSCRIPTION CHANGES" at bounding box center [351, 11] width 78 height 26
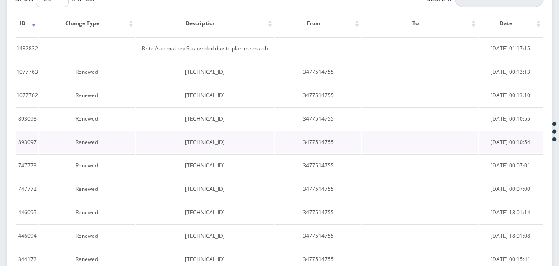
scroll to position [274, 0]
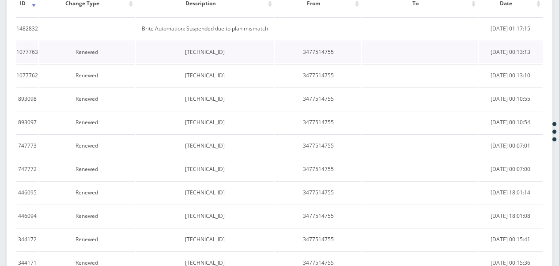
drag, startPoint x: 173, startPoint y: 61, endPoint x: 238, endPoint y: 66, distance: 65.1
click at [238, 63] on td "[TECHNICAL_ID]" at bounding box center [205, 52] width 138 height 23
drag, startPoint x: 238, startPoint y: 66, endPoint x: 232, endPoint y: 66, distance: 5.3
copy td "[TECHNICAL_ID]"
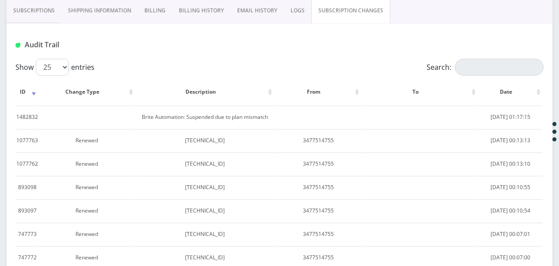
click at [55, 13] on link "Subscriptions" at bounding box center [34, 11] width 55 height 26
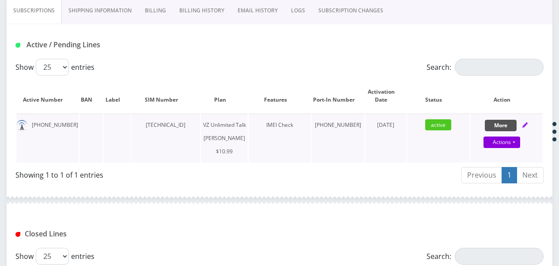
click at [508, 118] on div "More Actions Suspend Close Unpause Get Usage Swap Sim Confirm" at bounding box center [507, 131] width 72 height 27
select select "366"
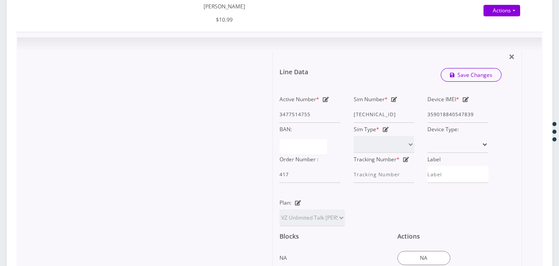
scroll to position [318, 0]
click at [395, 101] on icon at bounding box center [394, 98] width 6 height 5
click at [431, 123] on div "Active Number * 3477514755 Sim Number * [TECHNICAL_ID] Device IMEI * [TECHNICAL…" at bounding box center [384, 137] width 222 height 90
paste input "0413034943"
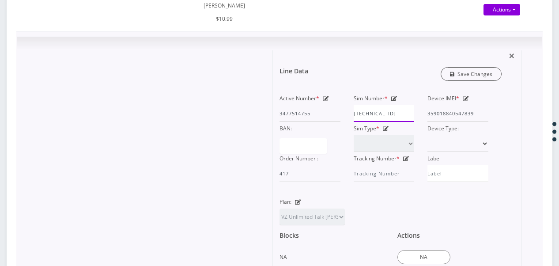
type input "[TECHNICAL_ID]"
click at [473, 81] on link "Save Changes" at bounding box center [471, 74] width 61 height 14
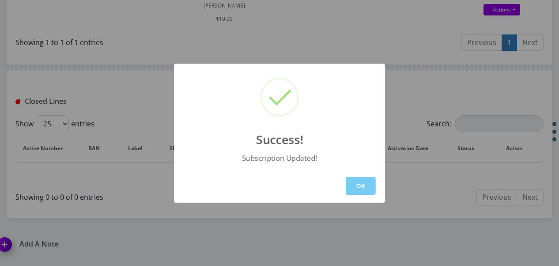
click at [366, 177] on button "OK" at bounding box center [361, 186] width 30 height 18
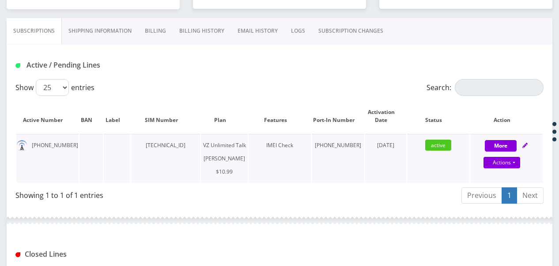
scroll to position [141, 0]
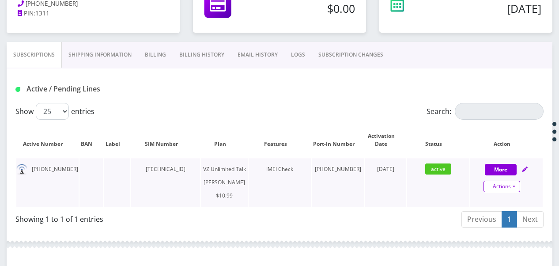
click at [516, 185] on link "Actions" at bounding box center [502, 186] width 37 height 11
select select "366"
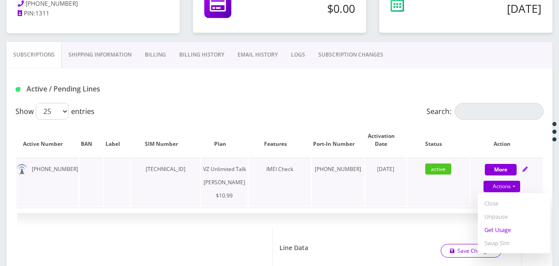
click at [500, 229] on link "Get Usage" at bounding box center [514, 229] width 72 height 13
select select "366"
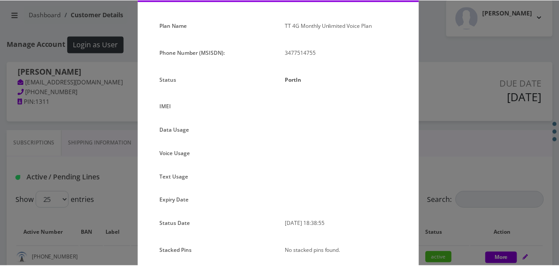
scroll to position [91, 0]
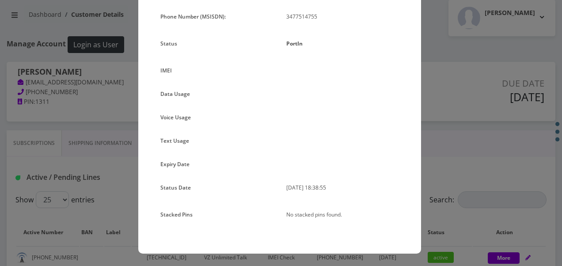
click at [440, 170] on div "× Subscription Info Plan Name TT 4G Monthly Unlimited Voice Plan Phone Number (…" at bounding box center [281, 133] width 562 height 266
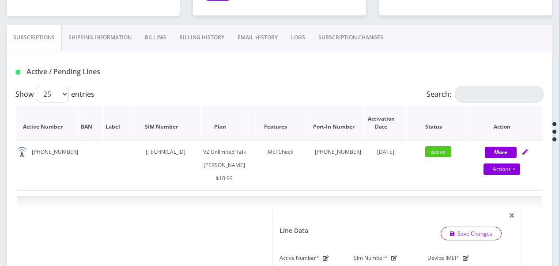
scroll to position [97, 0]
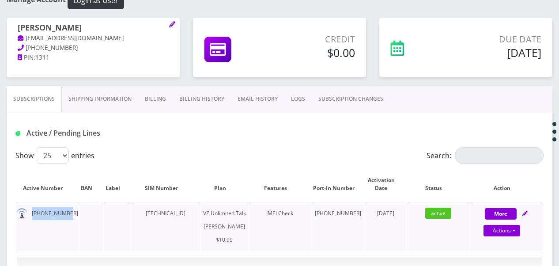
drag, startPoint x: 30, startPoint y: 213, endPoint x: 76, endPoint y: 219, distance: 46.4
click at [76, 219] on td "[PHONE_NUMBER]" at bounding box center [47, 226] width 62 height 49
drag, startPoint x: 76, startPoint y: 219, endPoint x: 49, endPoint y: 214, distance: 28.3
copy td "[PHONE_NUMBER]"
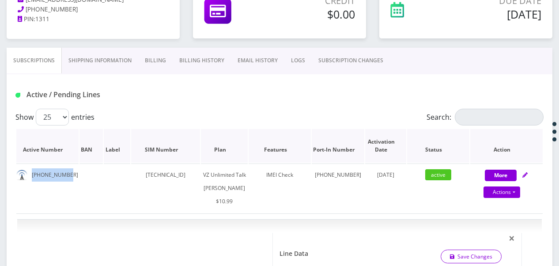
scroll to position [186, 0]
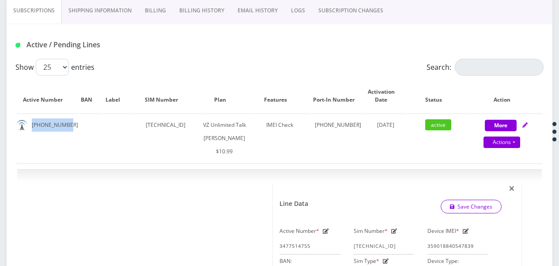
click at [339, 10] on link "SUBSCRIPTION CHANGES" at bounding box center [351, 11] width 78 height 26
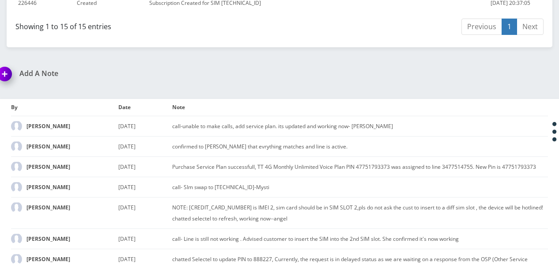
scroll to position [721, 0]
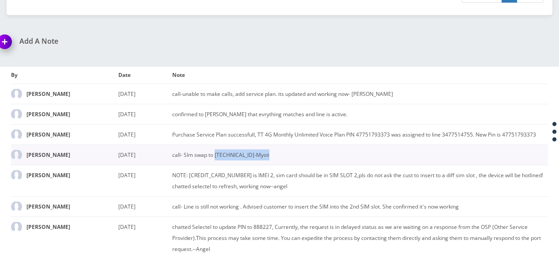
drag, startPoint x: 215, startPoint y: 156, endPoint x: 275, endPoint y: 163, distance: 60.5
click at [275, 163] on td "call- SIm swap to [TECHNICAL_ID]-Mysti" at bounding box center [360, 154] width 376 height 20
drag, startPoint x: 275, startPoint y: 163, endPoint x: 268, endPoint y: 157, distance: 9.1
copy td "[TECHNICAL_ID]"
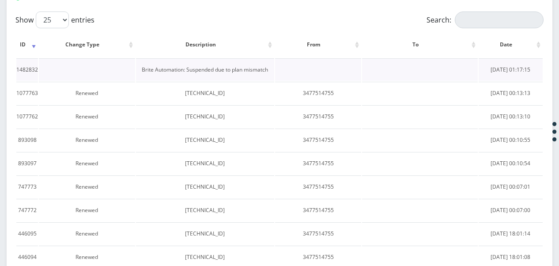
scroll to position [59, 0]
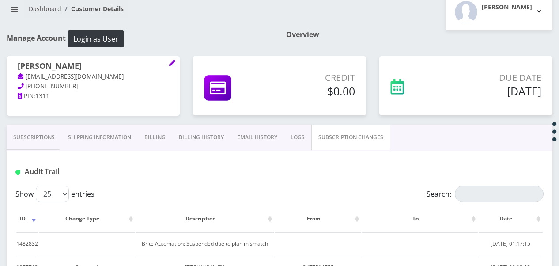
click at [32, 148] on link "Subscriptions" at bounding box center [34, 138] width 55 height 26
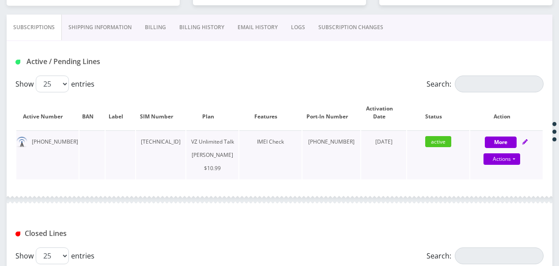
scroll to position [191, 0]
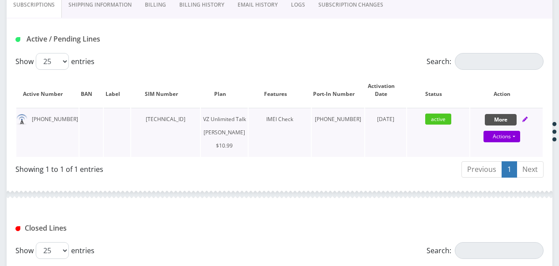
click at [513, 118] on button "More" at bounding box center [501, 119] width 32 height 11
select select "366"
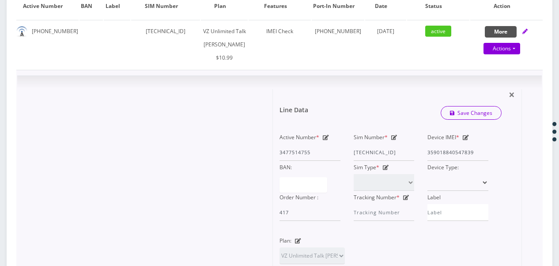
scroll to position [280, 0]
click at [391, 140] on icon at bounding box center [394, 136] width 6 height 5
click at [444, 165] on div "Active Number * 3477514755 Sim Number * [TECHNICAL_ID] Device IMEI * [TECHNICAL…" at bounding box center [384, 175] width 222 height 90
paste input "1798230999"
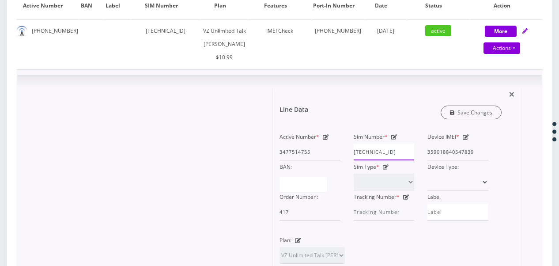
type input "[TECHNICAL_ID]"
click at [447, 119] on link "Save Changes" at bounding box center [471, 113] width 61 height 14
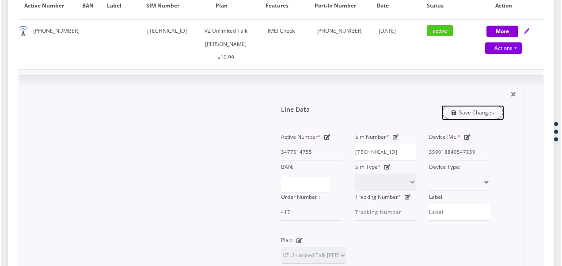
scroll to position [0, 0]
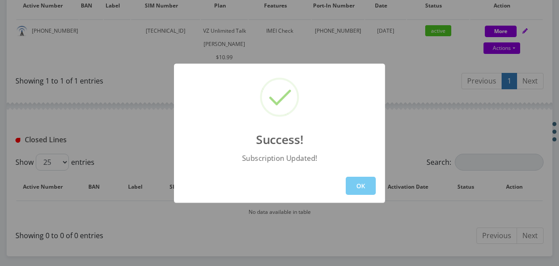
click at [368, 184] on button "OK" at bounding box center [361, 186] width 30 height 18
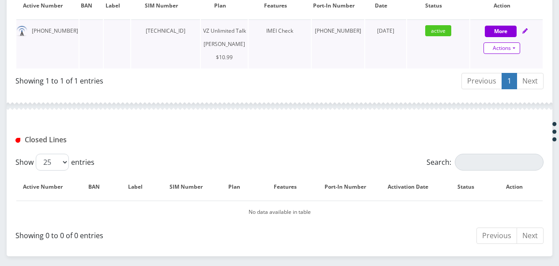
click at [513, 47] on link "Actions" at bounding box center [502, 47] width 37 height 11
select select "366"
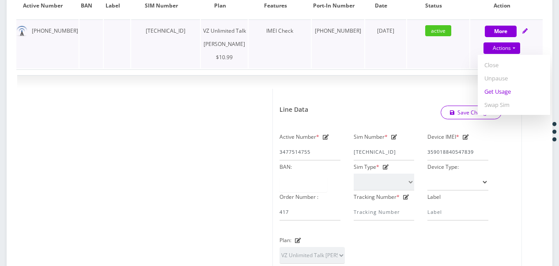
click at [481, 90] on link "Get Usage" at bounding box center [514, 91] width 72 height 13
select select "366"
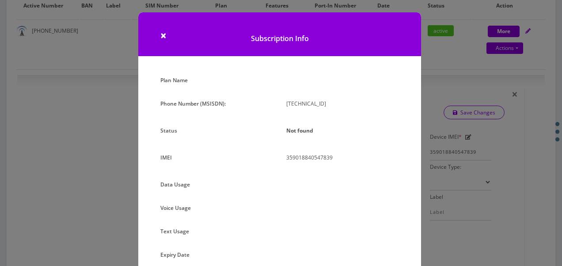
click at [443, 133] on div "× Subscription Info Plan Name Phone Number (MSISDN): 89148000011798230999 Statu…" at bounding box center [281, 133] width 562 height 266
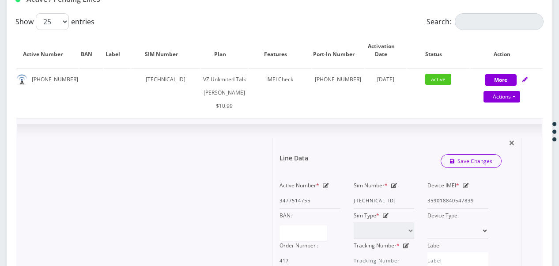
scroll to position [324, 0]
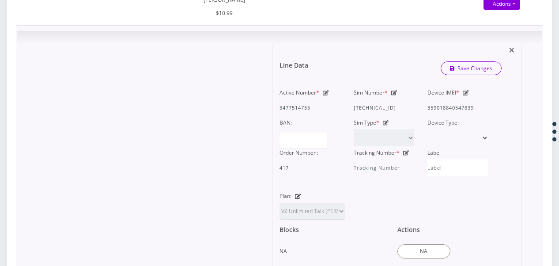
click at [395, 95] on icon at bounding box center [394, 92] width 6 height 5
click at [465, 126] on div "Active Number * 3477514755 Sim Number * 89148000011798230999 Device IMEI * 3590…" at bounding box center [384, 131] width 222 height 90
click at [337, 118] on div "Active Number * 3477514755 Sim Number * 89148000011798230999 Device IMEI * 3590…" at bounding box center [384, 131] width 222 height 90
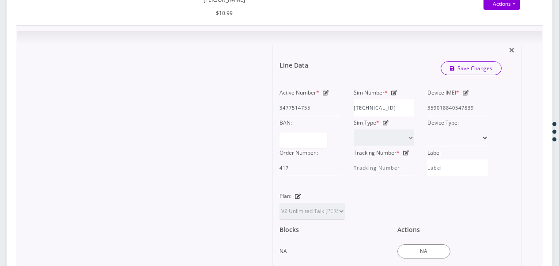
click at [467, 82] on div "Line Data Save Changes" at bounding box center [390, 68] width 235 height 27
click at [469, 75] on link "Save Changes" at bounding box center [471, 68] width 61 height 14
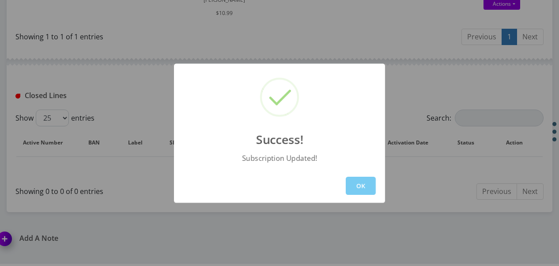
click at [365, 190] on button "OK" at bounding box center [361, 186] width 30 height 18
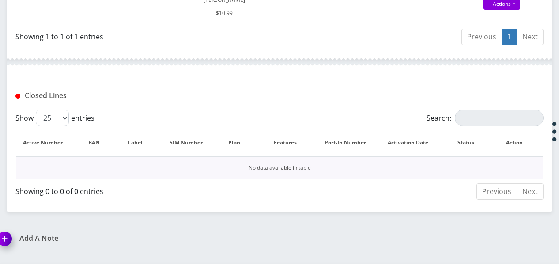
scroll to position [191, 0]
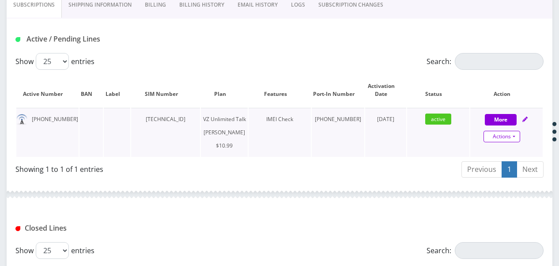
click at [513, 137] on link "Actions" at bounding box center [502, 136] width 37 height 11
select select "366"
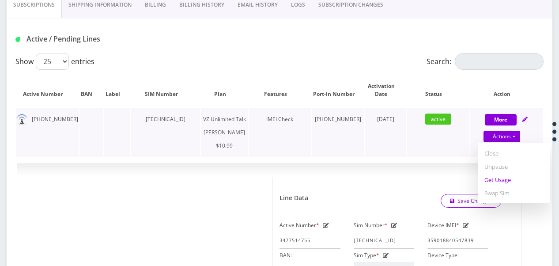
click at [489, 182] on link "Get Usage" at bounding box center [514, 179] width 72 height 13
select select "366"
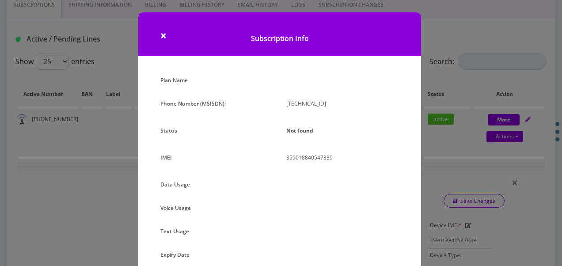
click at [446, 152] on div "× Subscription Info Plan Name Phone Number (MSISDN): 89148000011798230999 Statu…" at bounding box center [281, 133] width 562 height 266
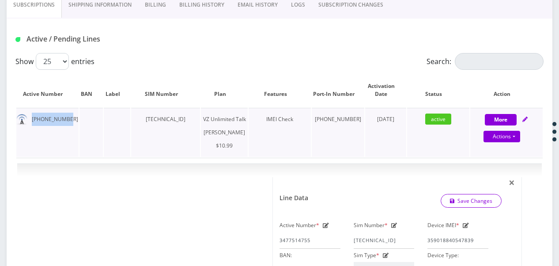
drag, startPoint x: 30, startPoint y: 117, endPoint x: 78, endPoint y: 125, distance: 48.4
click at [78, 125] on td "347-751-4755" at bounding box center [47, 132] width 62 height 49
drag, startPoint x: 78, startPoint y: 125, endPoint x: 61, endPoint y: 119, distance: 18.4
copy td "347-751-4755"
drag, startPoint x: 148, startPoint y: 122, endPoint x: 216, endPoint y: 125, distance: 68.6
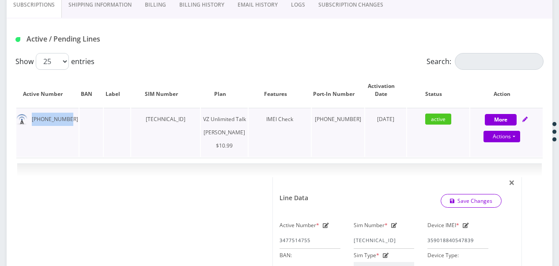
click at [200, 125] on td "89148000011798230999" at bounding box center [165, 132] width 69 height 49
drag, startPoint x: 216, startPoint y: 125, endPoint x: 206, endPoint y: 119, distance: 12.5
copy td "89148000011798230999"
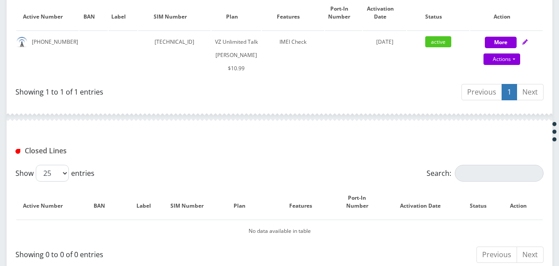
scroll to position [200, 0]
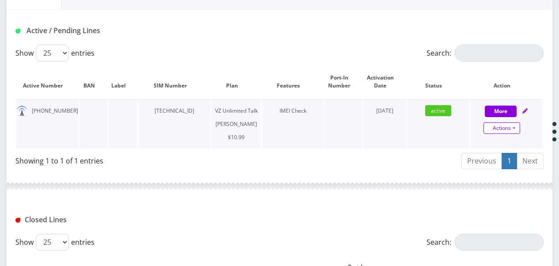
click at [516, 125] on link "Actions" at bounding box center [502, 127] width 37 height 11
select select "366"
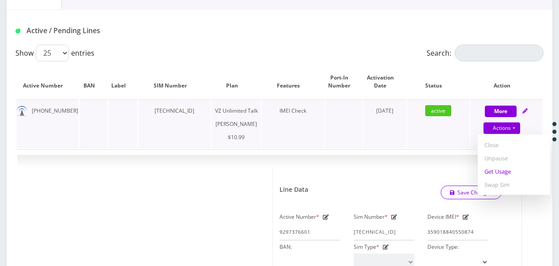
click at [492, 170] on link "Get Usage" at bounding box center [514, 171] width 72 height 13
select select "366"
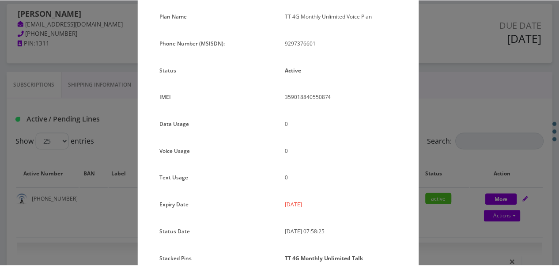
scroll to position [118, 0]
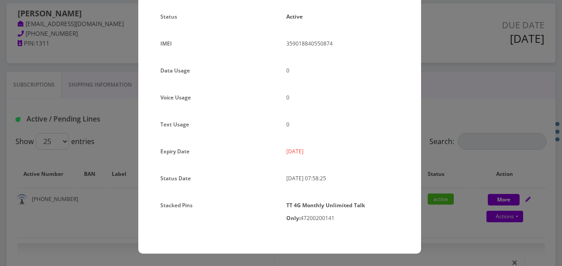
click at [452, 145] on div "× Subscription Info Plan Name TT 4G Monthly Unlimited Voice Plan Phone Number (…" at bounding box center [281, 133] width 562 height 266
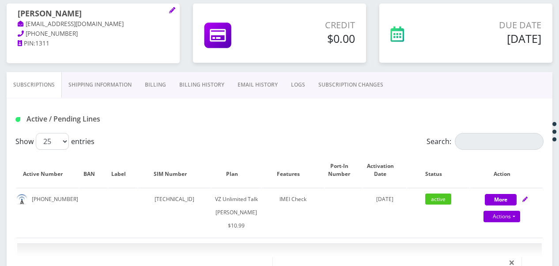
click at [116, 89] on link "Shipping Information" at bounding box center [100, 85] width 76 height 26
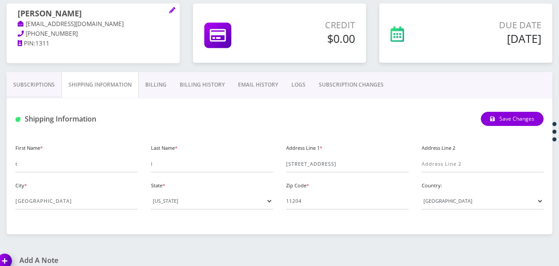
click at [50, 87] on link "Subscriptions" at bounding box center [34, 85] width 55 height 26
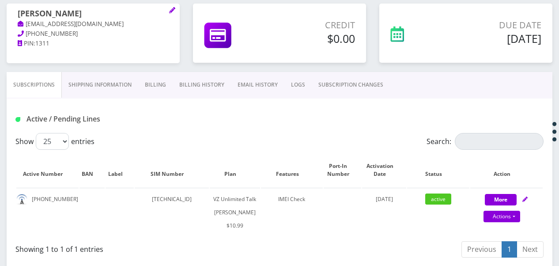
click at [119, 91] on link "Shipping Information" at bounding box center [100, 85] width 76 height 26
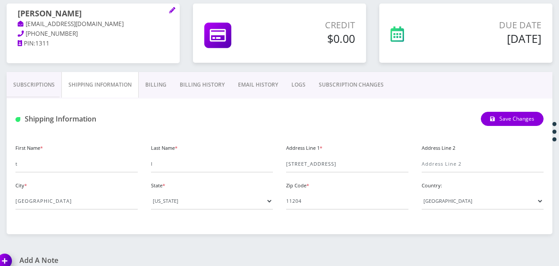
click at [144, 85] on link "Billing" at bounding box center [156, 85] width 34 height 26
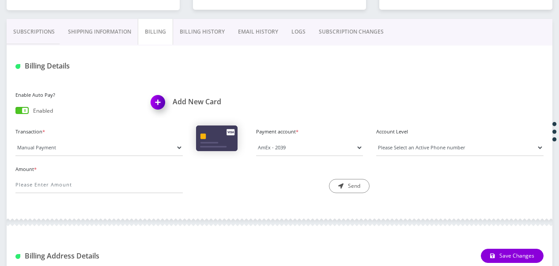
scroll to position [156, 0]
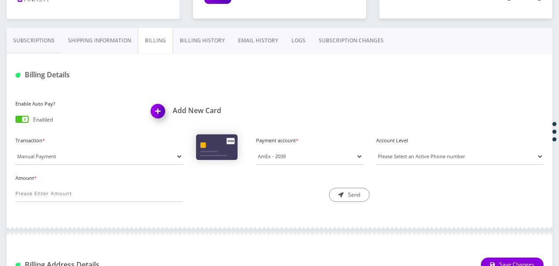
click at [188, 35] on link "Billing History" at bounding box center [202, 41] width 58 height 26
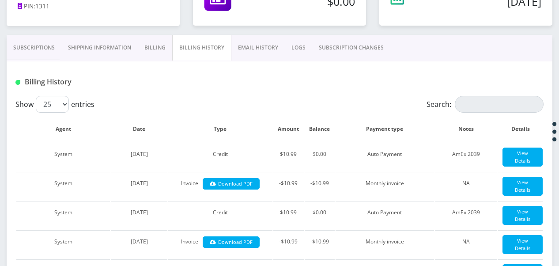
scroll to position [111, 0]
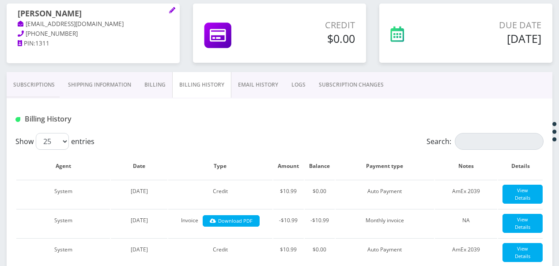
click at [61, 88] on link "Shipping Information" at bounding box center [99, 85] width 76 height 26
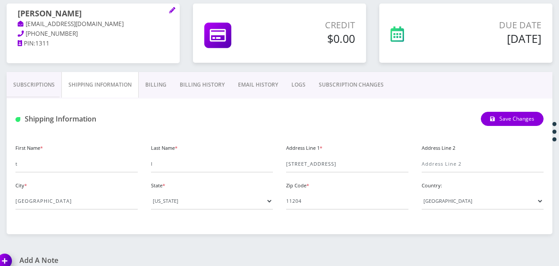
click at [56, 84] on link "Subscriptions" at bounding box center [34, 85] width 55 height 26
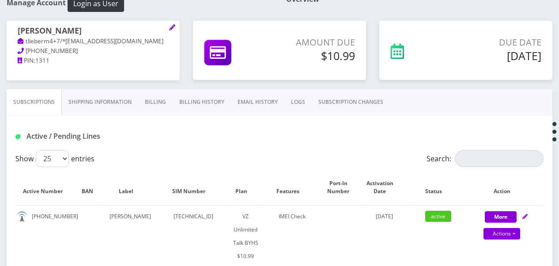
scroll to position [80, 0]
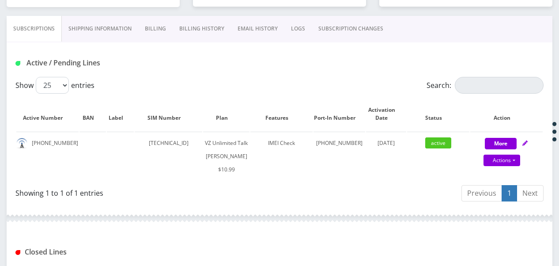
scroll to position [114, 0]
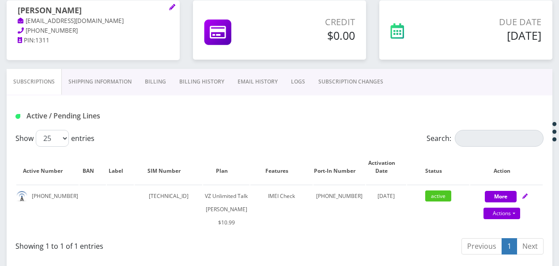
click at [361, 71] on link "SUBSCRIPTION CHANGES" at bounding box center [351, 82] width 78 height 26
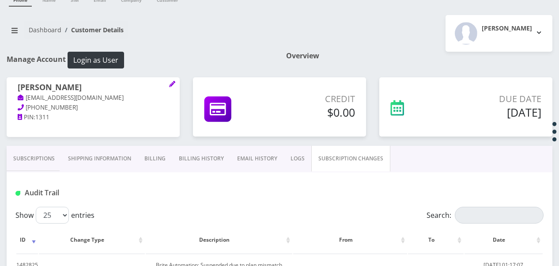
scroll to position [37, 0]
click at [27, 149] on link "Subscriptions" at bounding box center [34, 159] width 55 height 26
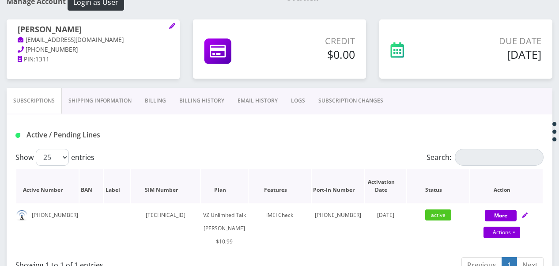
scroll to position [170, 0]
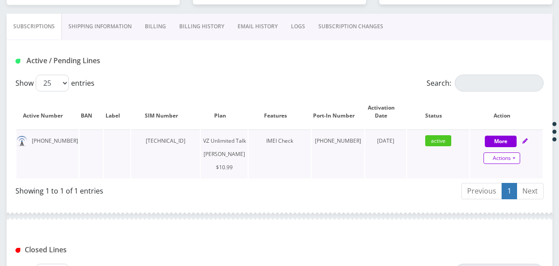
click at [514, 157] on link "Actions" at bounding box center [502, 157] width 37 height 11
select select "366"
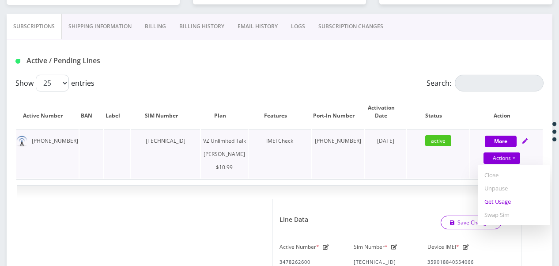
click at [502, 199] on link "Get Usage" at bounding box center [514, 201] width 72 height 13
select select "366"
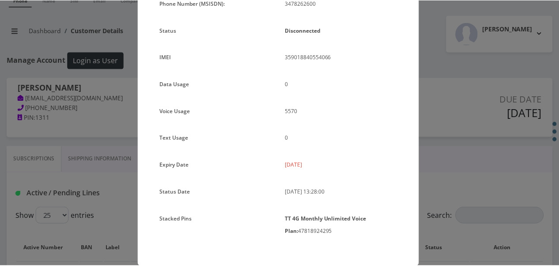
scroll to position [118, 0]
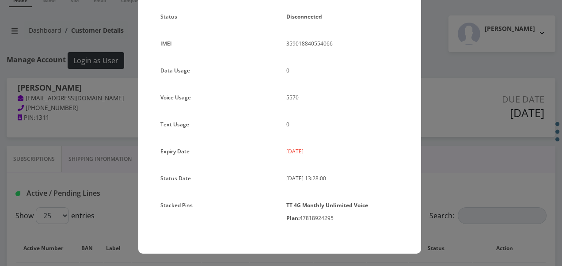
click at [105, 169] on div "× Subscription Info Plan Name TT 4G Monthly Unlimited Voice Plan Phone Number (…" at bounding box center [281, 133] width 562 height 266
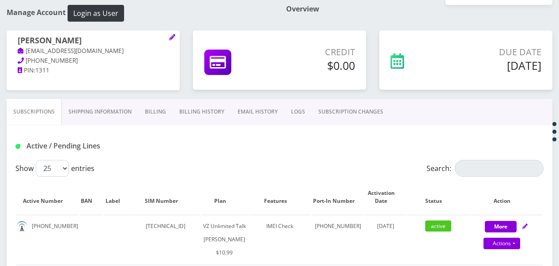
scroll to position [170, 0]
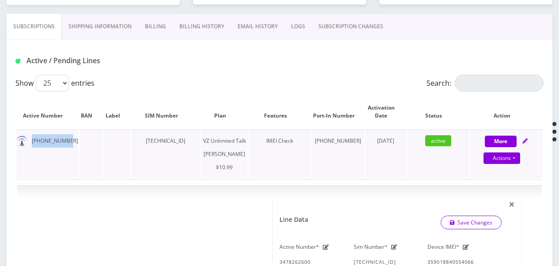
drag, startPoint x: 28, startPoint y: 138, endPoint x: 70, endPoint y: 147, distance: 42.5
click at [70, 147] on td "347-826-2600" at bounding box center [47, 153] width 62 height 49
drag, startPoint x: 70, startPoint y: 147, endPoint x: 51, endPoint y: 136, distance: 21.4
copy td "347-826-2600"
click at [369, 25] on link "SUBSCRIPTION CHANGES" at bounding box center [351, 27] width 78 height 26
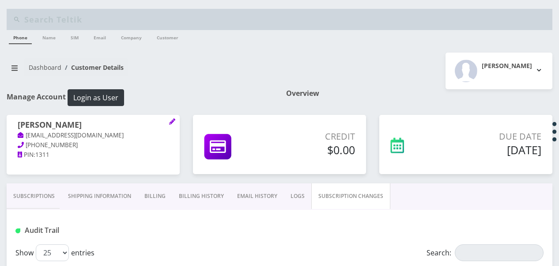
click at [43, 190] on link "Subscriptions" at bounding box center [34, 196] width 55 height 26
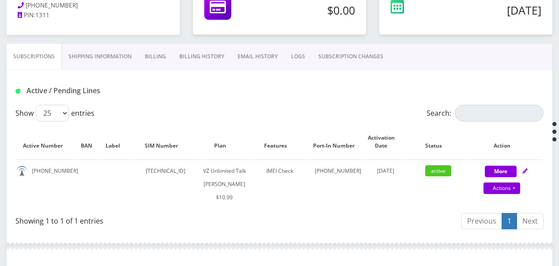
scroll to position [133, 0]
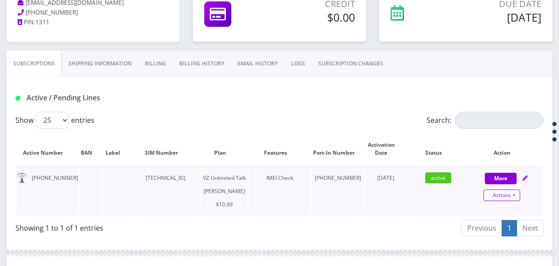
click at [514, 192] on link "Actions" at bounding box center [502, 195] width 37 height 11
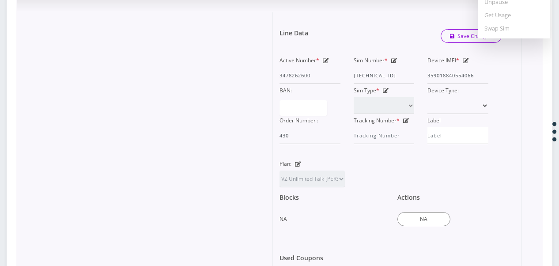
scroll to position [398, 0]
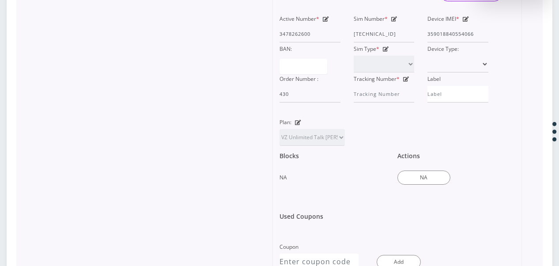
click at [296, 125] on icon at bounding box center [298, 122] width 6 height 5
click at [316, 144] on select "TMO Unlimited Talk + Text + No Data Tzvi TMO Unlimited Talk & Text + 25MB TMO U…" at bounding box center [312, 137] width 65 height 17
select select "468"
click at [280, 141] on select "TMO Unlimited Talk + Text + No Data Tzvi TMO Unlimited Talk & Text + 25MB TMO U…" at bounding box center [312, 137] width 65 height 17
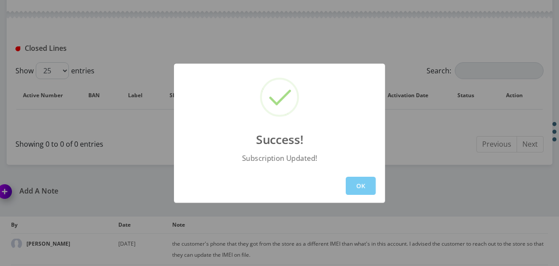
click at [364, 188] on button "OK" at bounding box center [361, 186] width 30 height 18
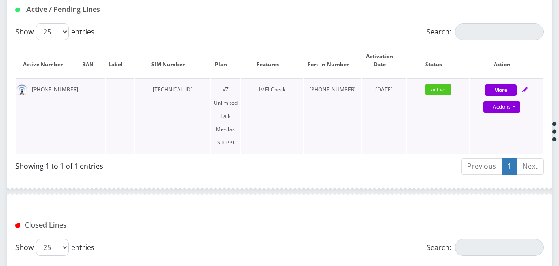
scroll to position [133, 0]
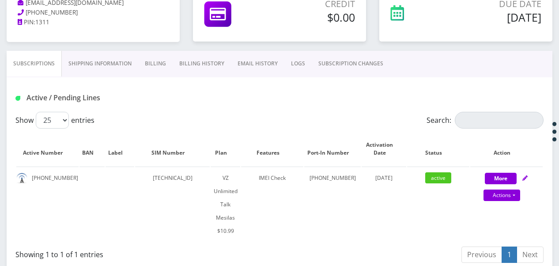
click at [151, 64] on link "Billing" at bounding box center [155, 64] width 34 height 26
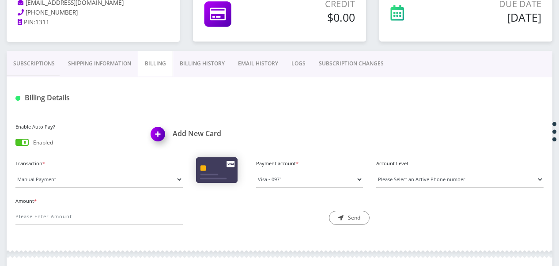
click at [122, 63] on link "Shipping Information" at bounding box center [99, 64] width 76 height 26
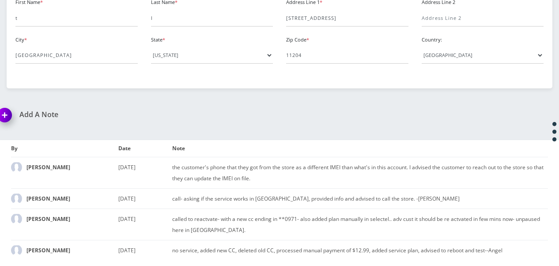
scroll to position [169, 0]
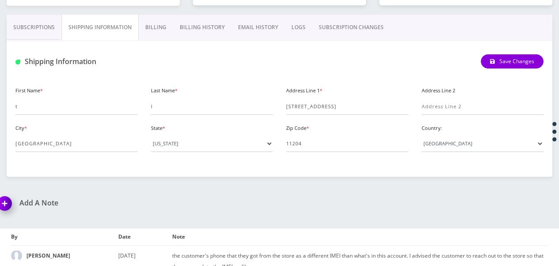
click at [192, 24] on link "Billing History" at bounding box center [202, 28] width 58 height 26
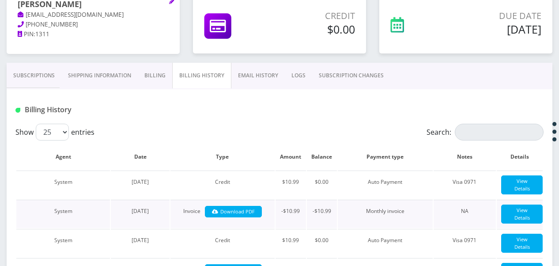
scroll to position [169, 0]
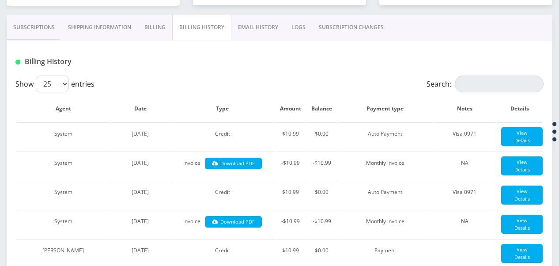
click at [26, 23] on link "Subscriptions" at bounding box center [34, 28] width 55 height 26
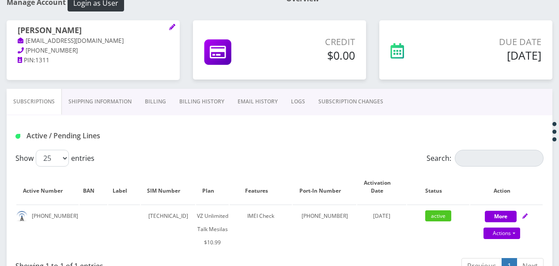
scroll to position [80, 0]
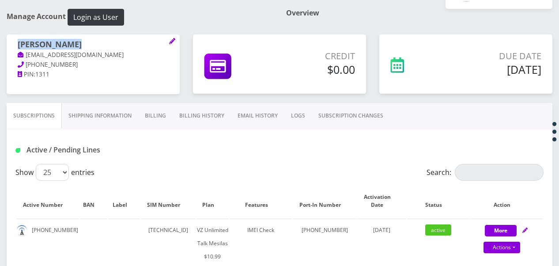
drag, startPoint x: 19, startPoint y: 43, endPoint x: 78, endPoint y: 43, distance: 58.8
click at [78, 43] on h1 "faigy ehrlich" at bounding box center [93, 45] width 151 height 11
drag, startPoint x: 78, startPoint y: 43, endPoint x: 52, endPoint y: 37, distance: 26.4
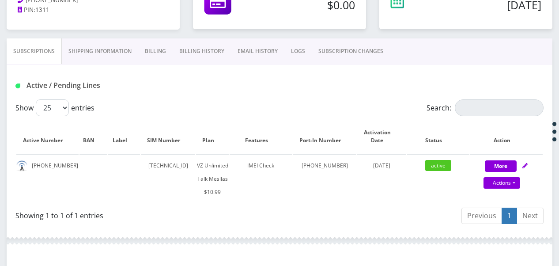
scroll to position [137, 0]
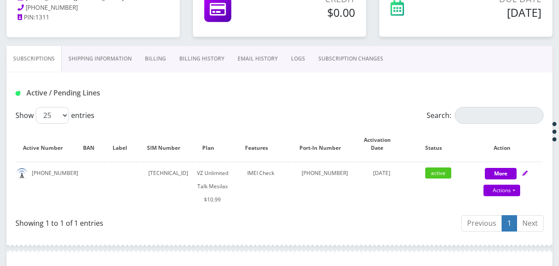
click at [140, 58] on link "Billing" at bounding box center [155, 59] width 34 height 26
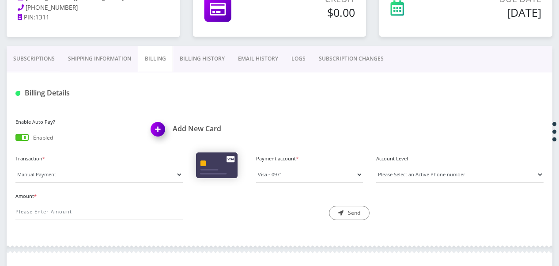
click at [113, 55] on link "Shipping Information" at bounding box center [99, 59] width 76 height 26
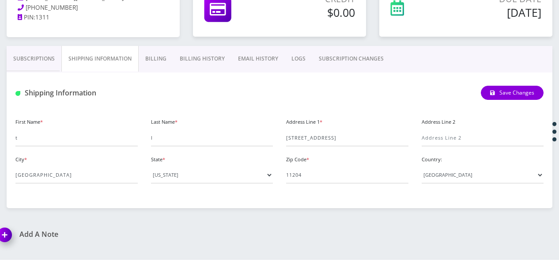
click at [152, 67] on link "Billing" at bounding box center [156, 59] width 34 height 26
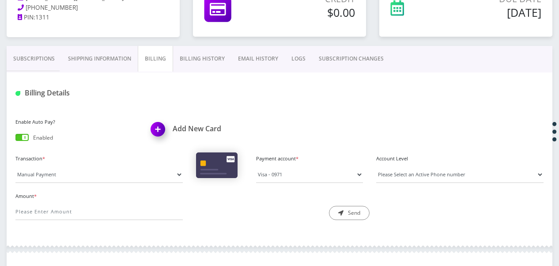
click at [201, 50] on link "Billing History" at bounding box center [202, 59] width 58 height 26
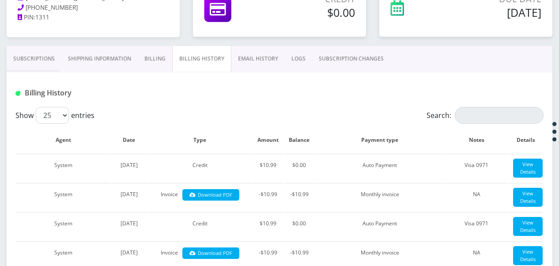
click at [264, 62] on link "EMAIL HISTORY" at bounding box center [257, 59] width 53 height 26
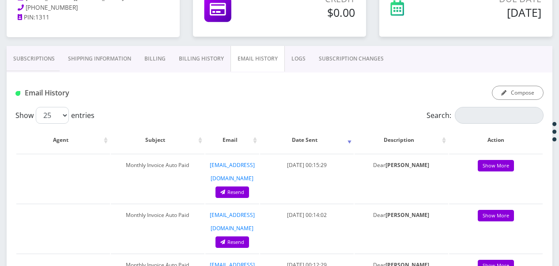
click at [305, 56] on link "LOGS" at bounding box center [298, 59] width 27 height 26
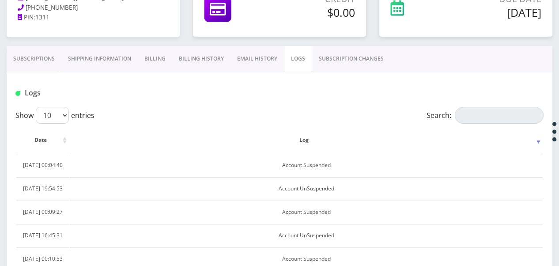
click at [326, 54] on link "SUBSCRIPTION CHANGES" at bounding box center [351, 59] width 78 height 26
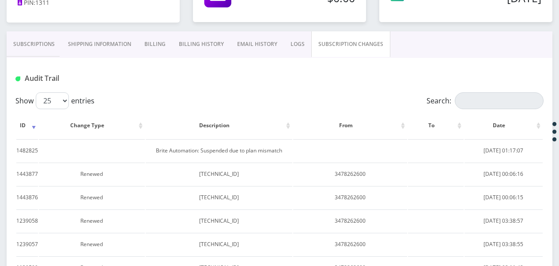
scroll to position [93, 0]
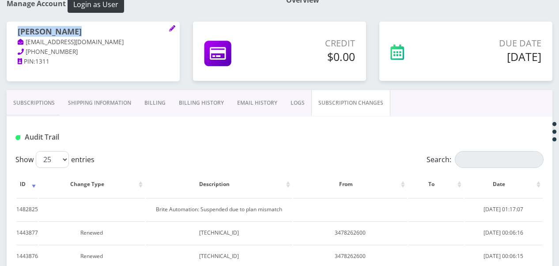
click at [24, 104] on link "Subscriptions" at bounding box center [34, 103] width 55 height 26
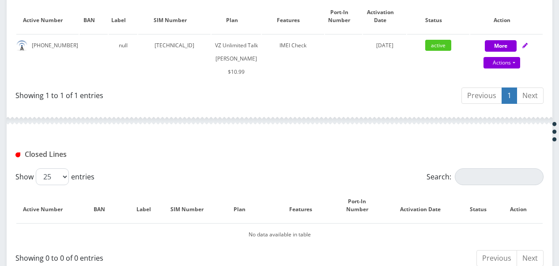
scroll to position [88, 0]
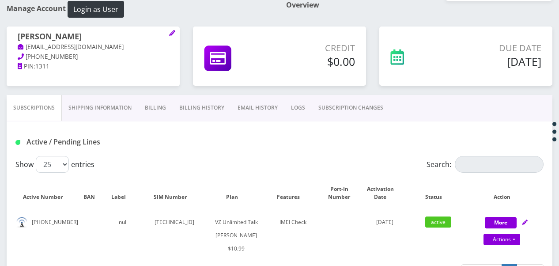
click at [361, 110] on link "SUBSCRIPTION CHANGES" at bounding box center [351, 108] width 78 height 26
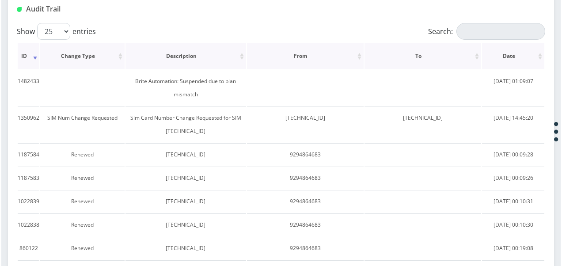
scroll to position [177, 0]
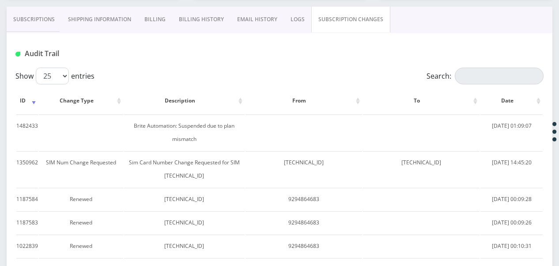
click at [40, 22] on link "Subscriptions" at bounding box center [34, 20] width 55 height 26
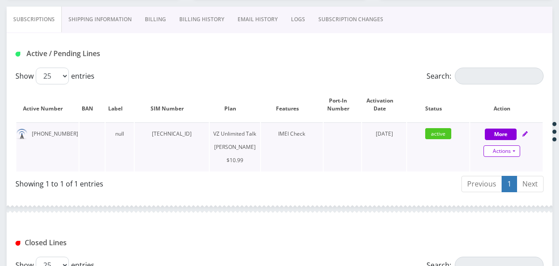
click at [514, 147] on link "Actions" at bounding box center [502, 150] width 37 height 11
select select "366"
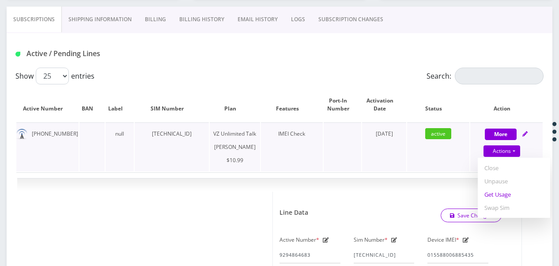
click at [512, 193] on link "Get Usage" at bounding box center [514, 194] width 72 height 13
select select "366"
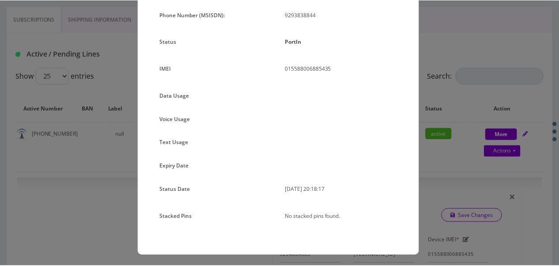
scroll to position [107, 0]
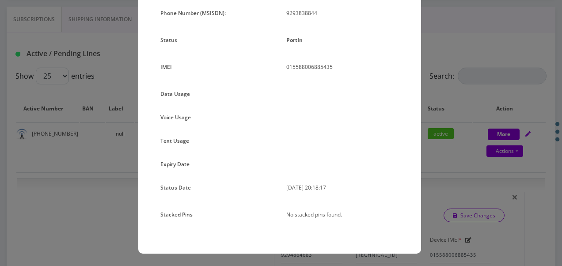
click at [448, 134] on div "× Subscription Info Plan Name TT 4G Monthly Unlimited Voice Text 500MB Plan Pho…" at bounding box center [281, 133] width 562 height 266
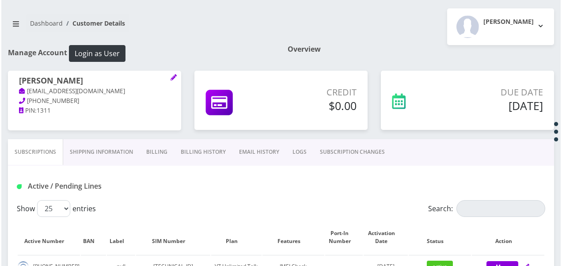
scroll to position [133, 0]
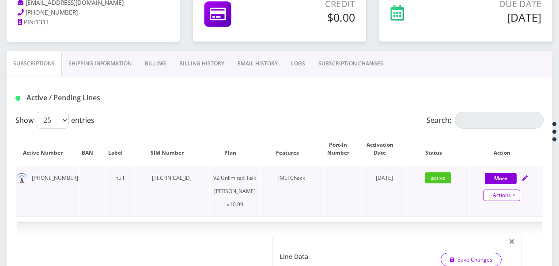
click at [519, 199] on link "Actions" at bounding box center [502, 195] width 37 height 11
click at [499, 239] on link "Get Usage" at bounding box center [514, 238] width 72 height 13
select select "366"
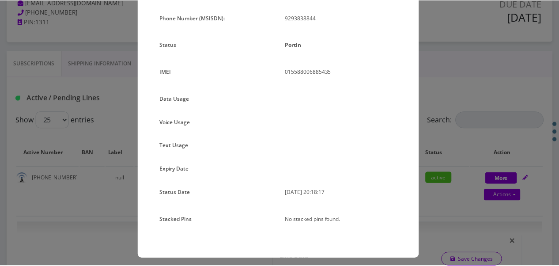
scroll to position [107, 0]
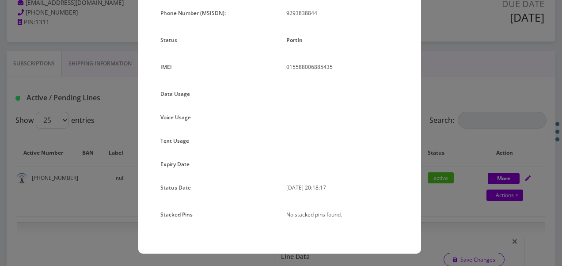
click at [444, 175] on div "× Subscription Info Plan Name TT 4G Monthly Unlimited Voice Text 500MB Plan Pho…" at bounding box center [281, 133] width 562 height 266
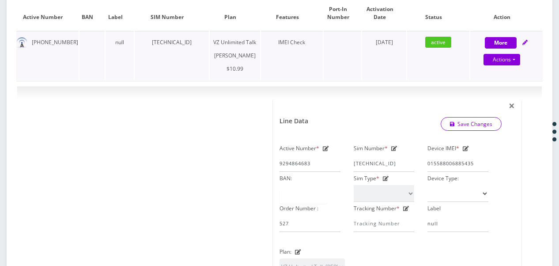
scroll to position [177, 0]
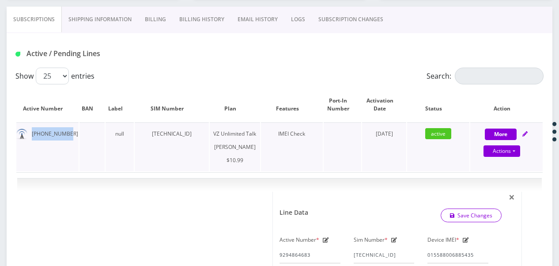
drag, startPoint x: 29, startPoint y: 133, endPoint x: 72, endPoint y: 136, distance: 43.4
click at [72, 136] on td "[PHONE_NUMBER]" at bounding box center [47, 146] width 62 height 49
drag, startPoint x: 72, startPoint y: 136, endPoint x: 53, endPoint y: 134, distance: 20.0
copy td "[PHONE_NUMBER]"
drag, startPoint x: 148, startPoint y: 133, endPoint x: 214, endPoint y: 140, distance: 66.6
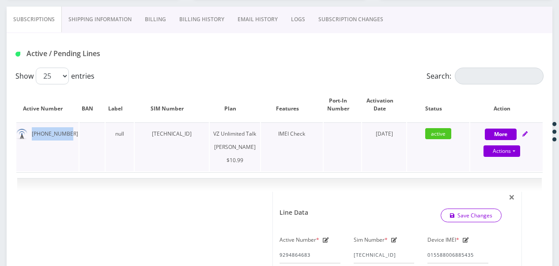
click at [209, 140] on td "[TECHNICAL_ID]" at bounding box center [172, 146] width 74 height 49
drag, startPoint x: 214, startPoint y: 140, endPoint x: 207, endPoint y: 136, distance: 7.9
copy td "[TECHNICAL_ID]"
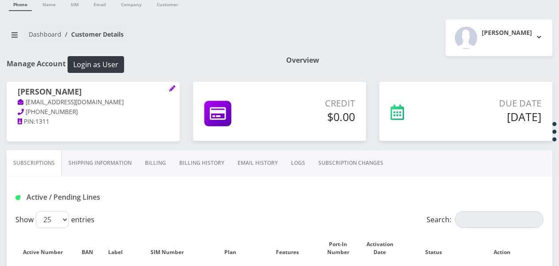
scroll to position [0, 0]
